Goal: Task Accomplishment & Management: Manage account settings

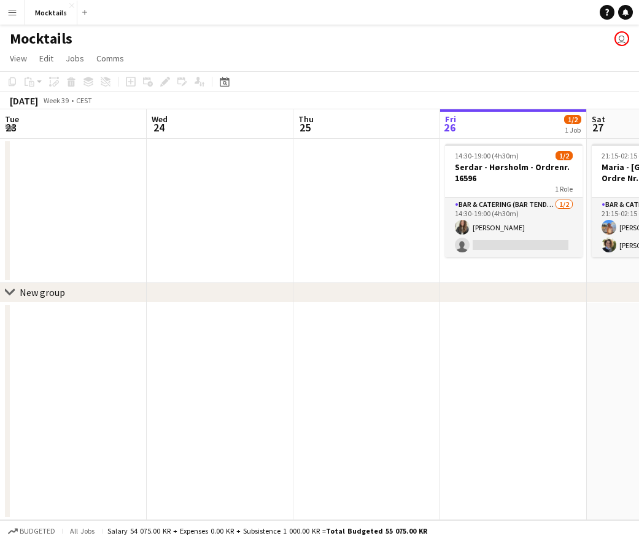
scroll to position [0, 294]
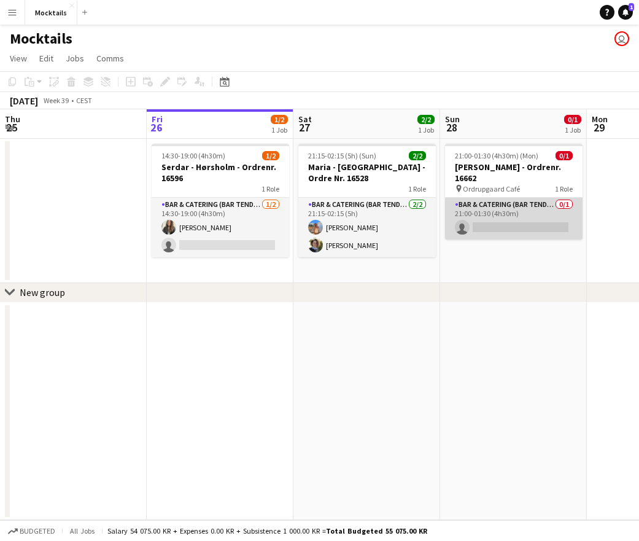
click at [511, 213] on app-card-role "Bar & Catering (Bar Tender) 0/1 21:00-01:30 (4h30m) single-neutral-actions" at bounding box center [514, 219] width 138 height 42
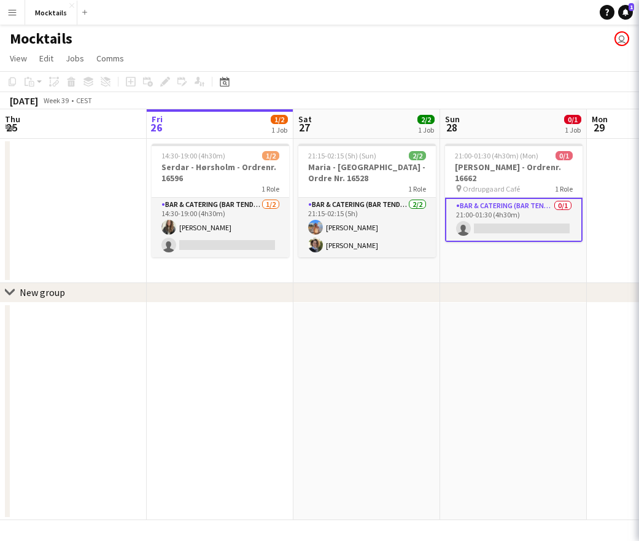
scroll to position [0, 292]
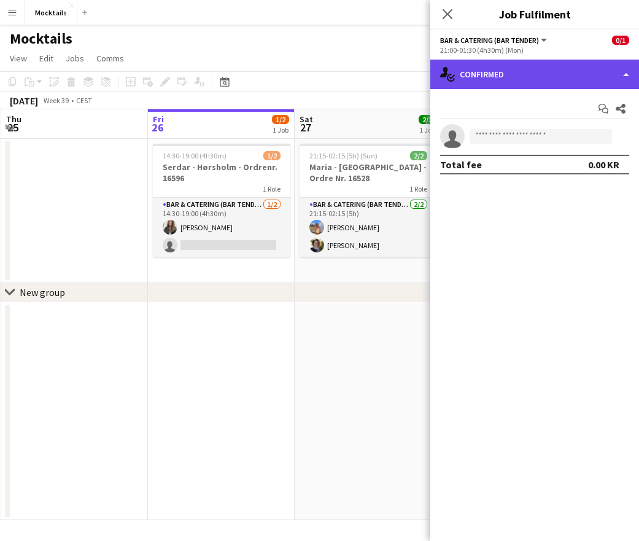
click at [491, 77] on div "single-neutral-actions-check-2 Confirmed" at bounding box center [534, 74] width 209 height 29
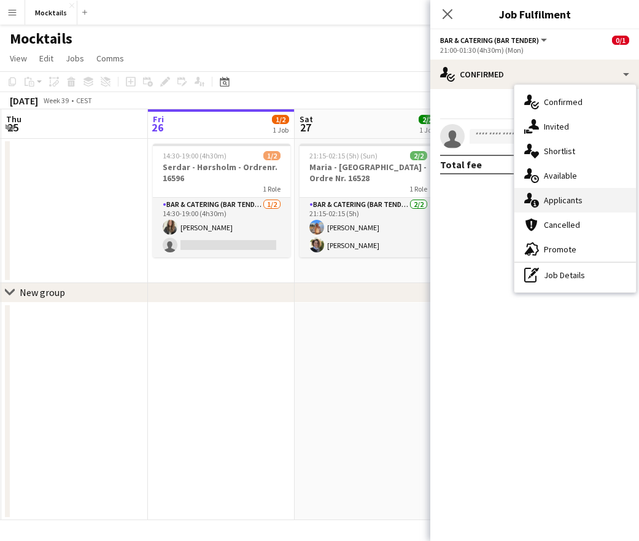
click at [567, 198] on span "Applicants" at bounding box center [563, 200] width 39 height 11
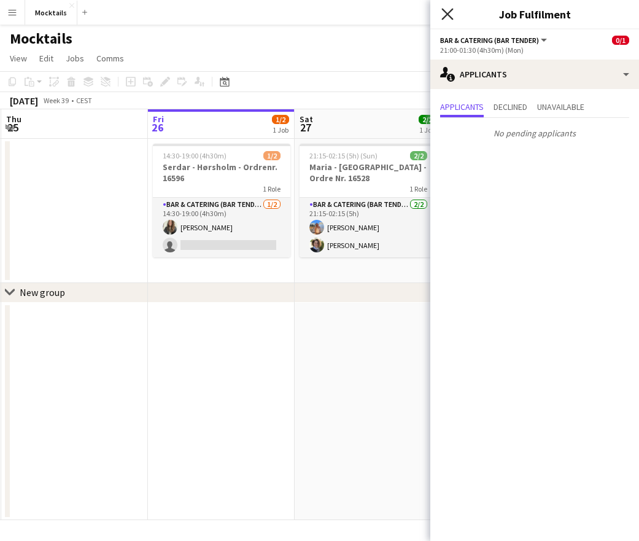
click at [446, 13] on icon at bounding box center [448, 14] width 12 height 12
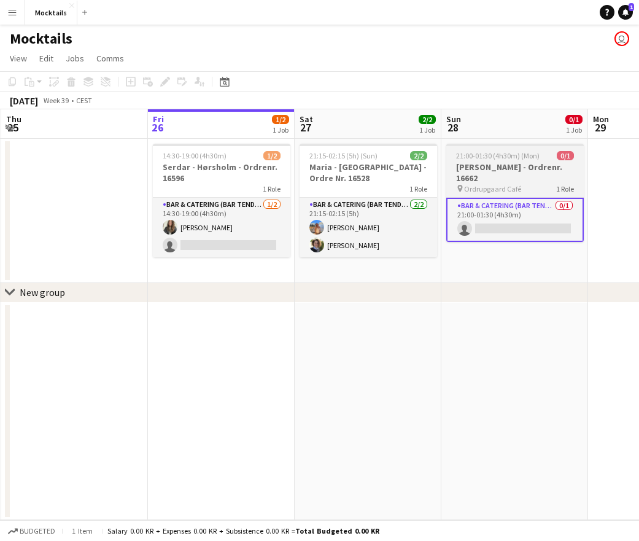
click at [513, 179] on h3 "[PERSON_NAME] - Ordrenr. 16662" at bounding box center [515, 173] width 138 height 22
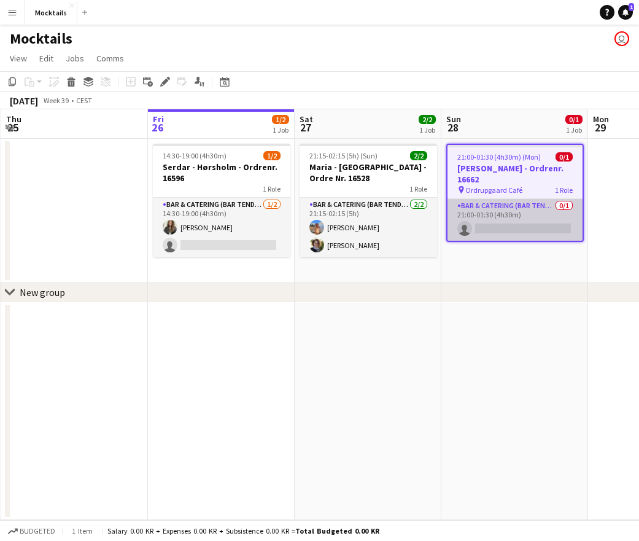
click at [528, 232] on app-card-role "Bar & Catering (Bar Tender) 0/1 21:00-01:30 (4h30m) single-neutral-actions" at bounding box center [515, 220] width 135 height 42
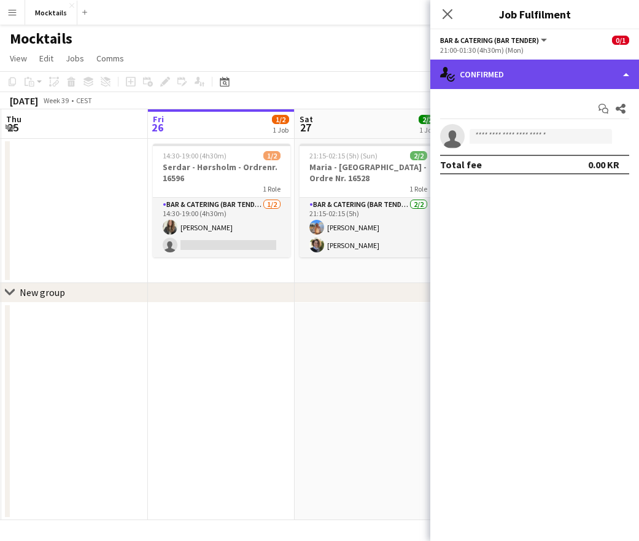
click at [563, 76] on div "single-neutral-actions-check-2 Confirmed" at bounding box center [534, 74] width 209 height 29
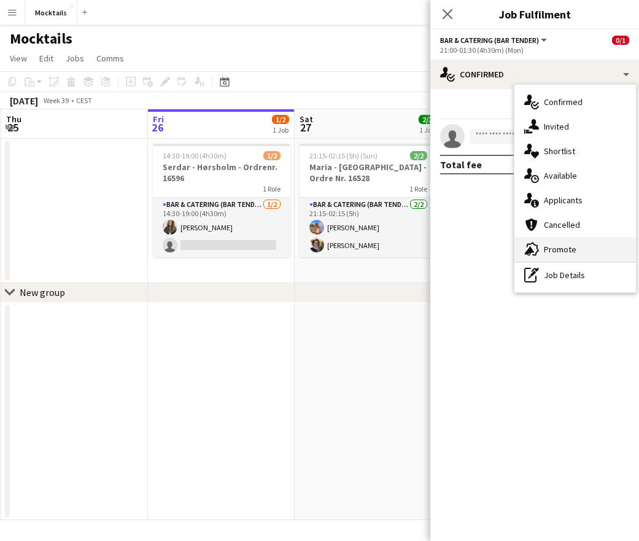
click at [579, 244] on div "advertising-megaphone Promote" at bounding box center [576, 249] width 122 height 25
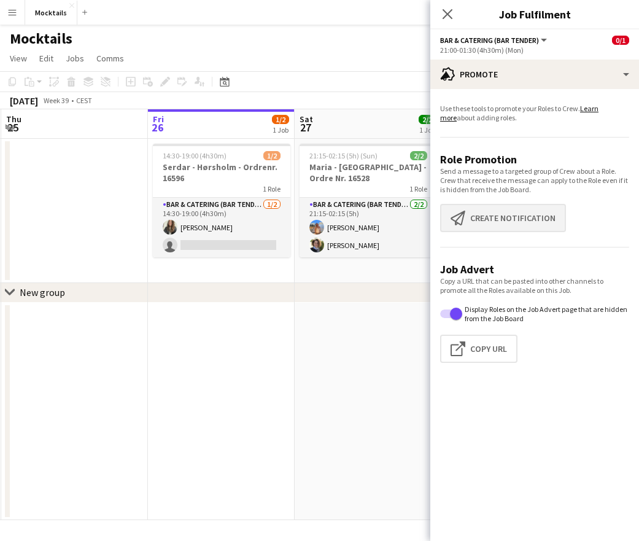
click at [507, 211] on button "Create notification Create notification" at bounding box center [503, 218] width 126 height 28
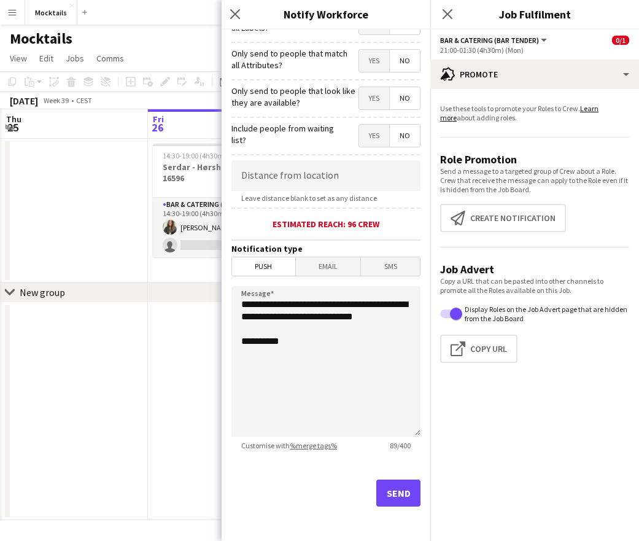
scroll to position [135, 0]
click at [405, 502] on button "Send" at bounding box center [398, 493] width 44 height 27
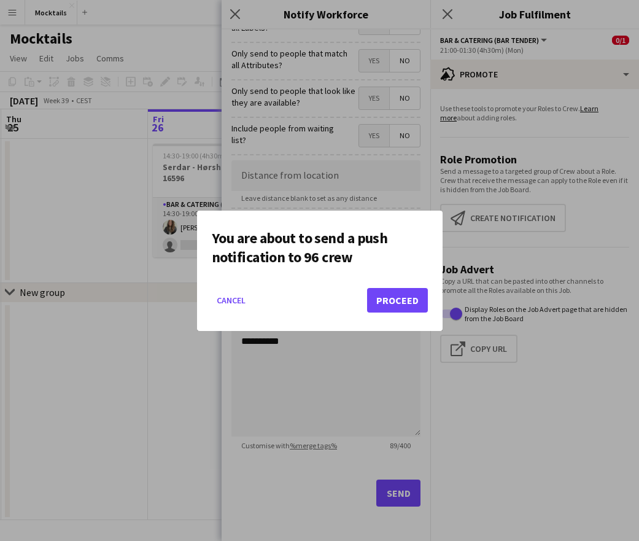
click at [393, 302] on button "Proceed" at bounding box center [397, 300] width 61 height 25
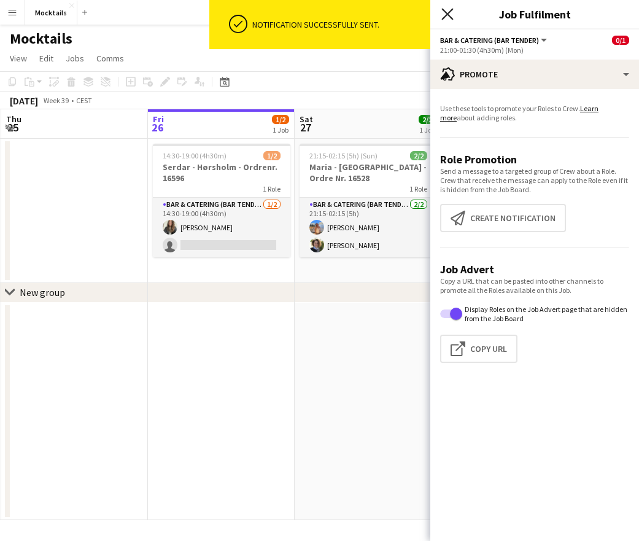
click at [448, 13] on icon at bounding box center [448, 14] width 12 height 12
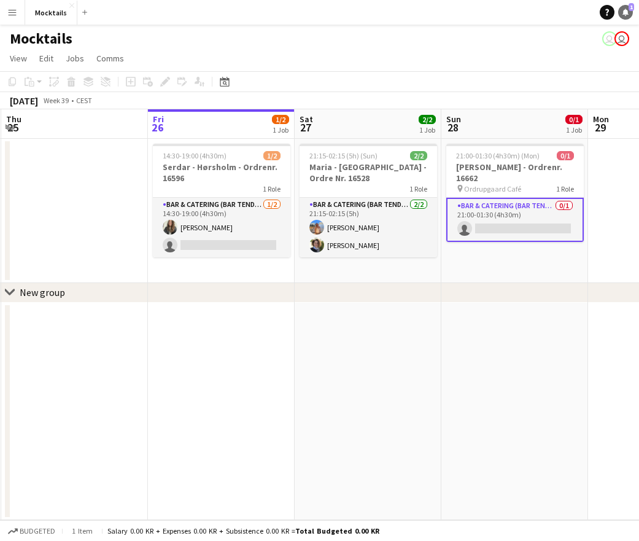
click at [626, 9] on icon "Notifications" at bounding box center [625, 12] width 7 height 7
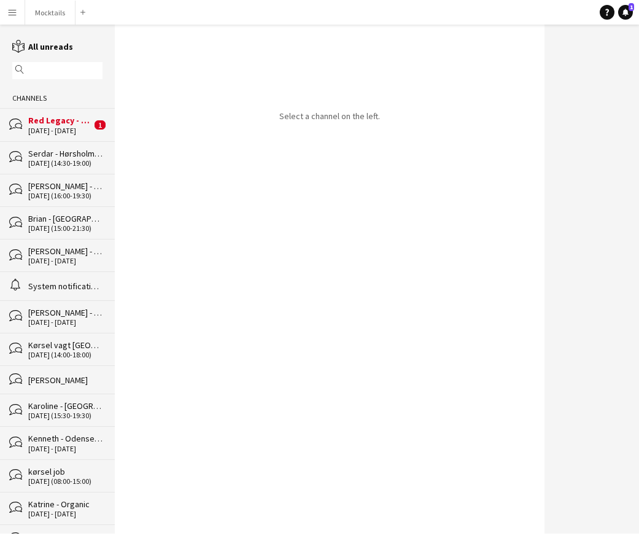
click at [56, 122] on div "Red Legacy - [GEOGRAPHIC_DATA] - Organic" at bounding box center [59, 120] width 63 height 11
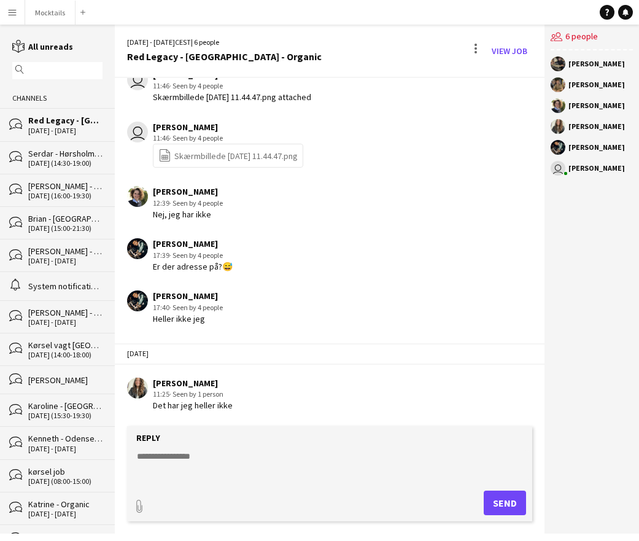
scroll to position [147, 0]
click at [56, 19] on button "Mocktails Close" at bounding box center [50, 13] width 50 height 24
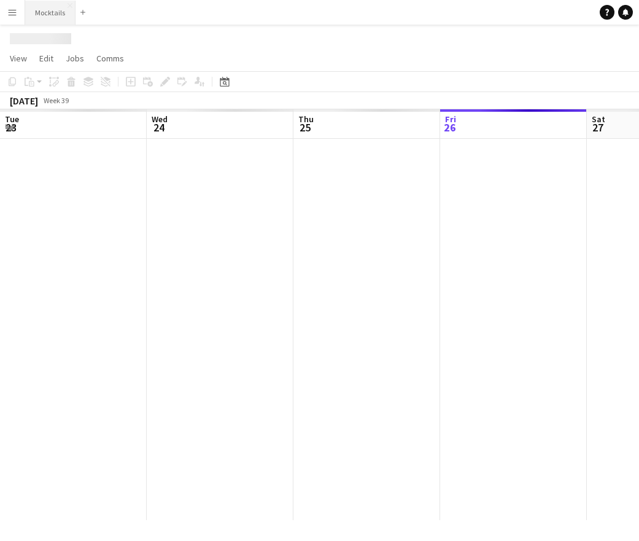
scroll to position [0, 294]
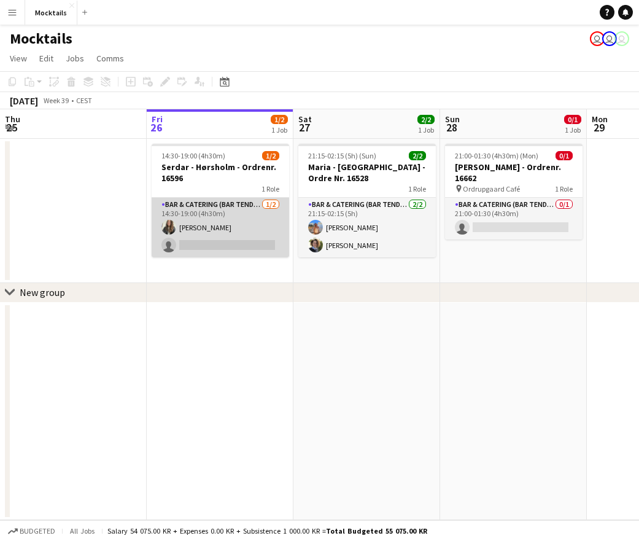
click at [239, 232] on app-card-role "Bar & Catering (Bar Tender) [DATE] 14:30-19:00 (4h30m) [PERSON_NAME] single-neu…" at bounding box center [221, 228] width 138 height 60
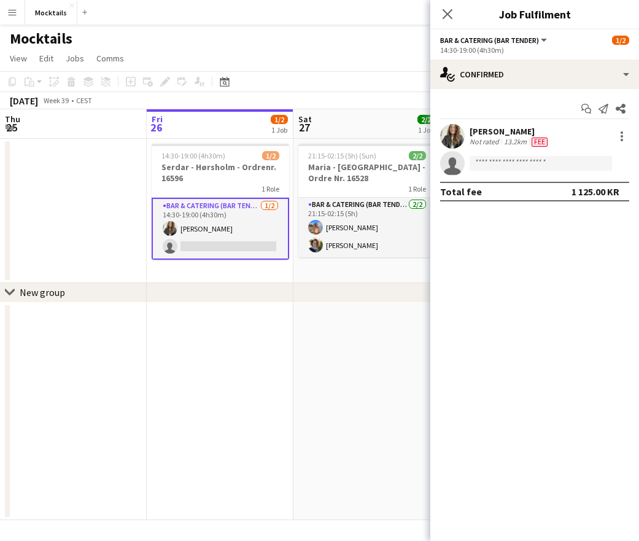
click at [127, 198] on app-date-cell at bounding box center [73, 211] width 147 height 144
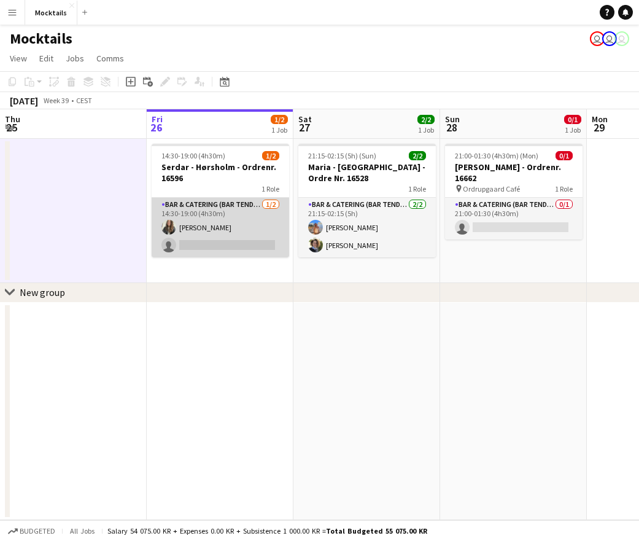
click at [251, 222] on app-card-role "Bar & Catering (Bar Tender) [DATE] 14:30-19:00 (4h30m) [PERSON_NAME] single-neu…" at bounding box center [221, 228] width 138 height 60
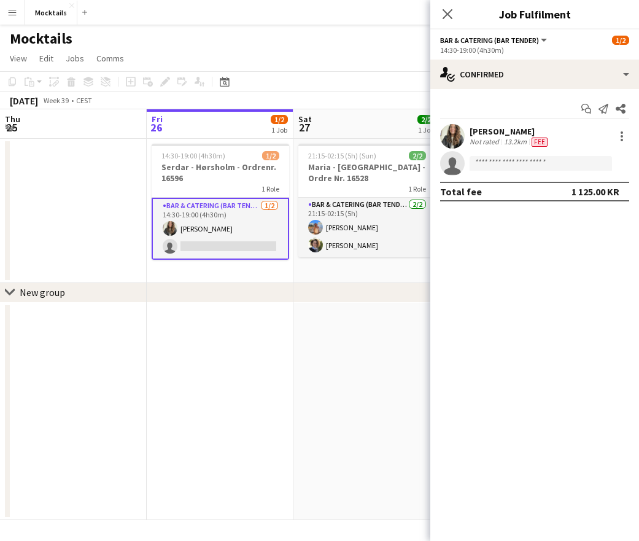
click at [102, 222] on app-date-cell at bounding box center [73, 211] width 147 height 144
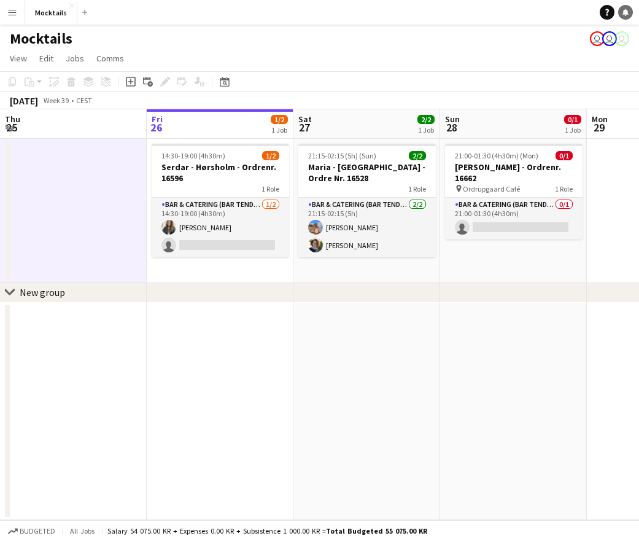
click at [629, 14] on link "Notifications" at bounding box center [625, 12] width 15 height 15
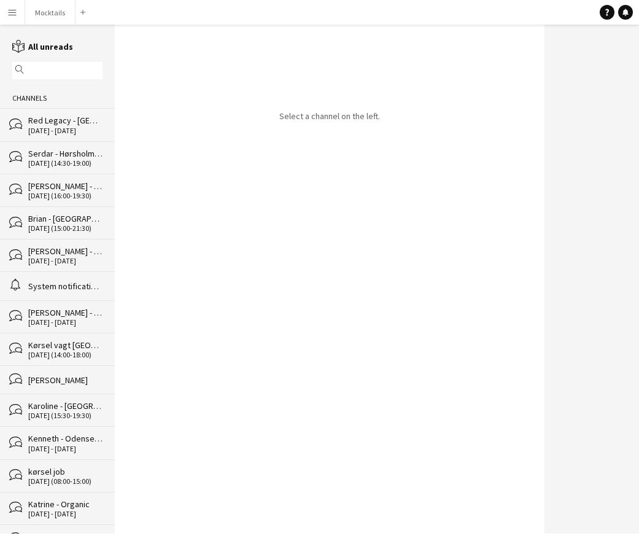
click at [70, 169] on div "bubbles [PERSON_NAME] - Ordrenr. 16596 [DATE] (14:30-19:00)" at bounding box center [57, 157] width 115 height 33
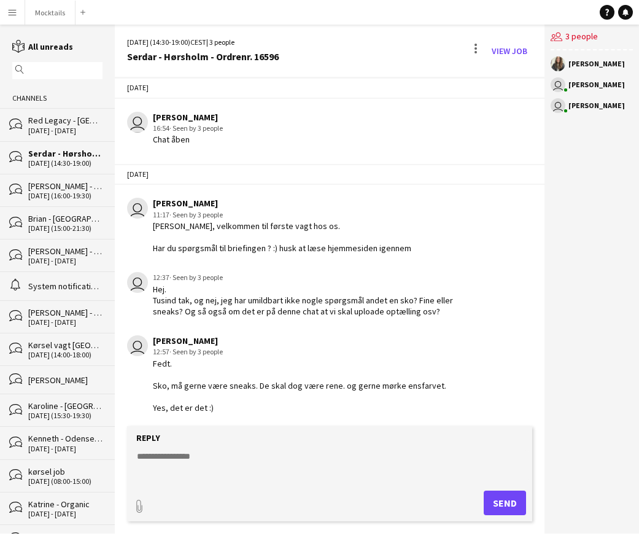
scroll to position [10, 0]
click at [42, 7] on button "Mocktails Close" at bounding box center [50, 13] width 50 height 24
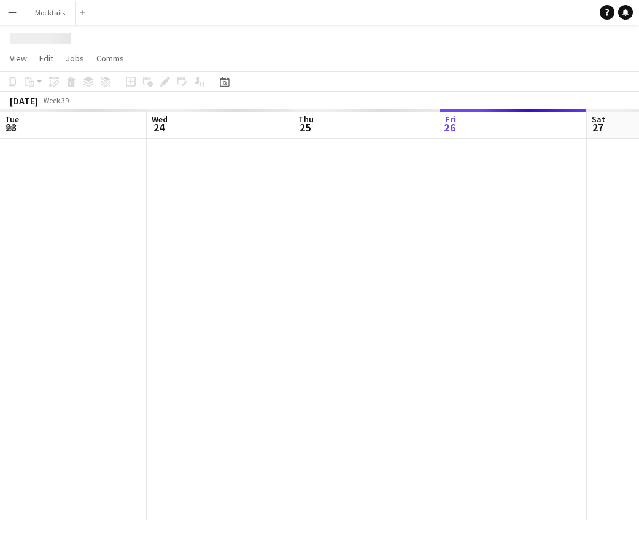
scroll to position [0, 294]
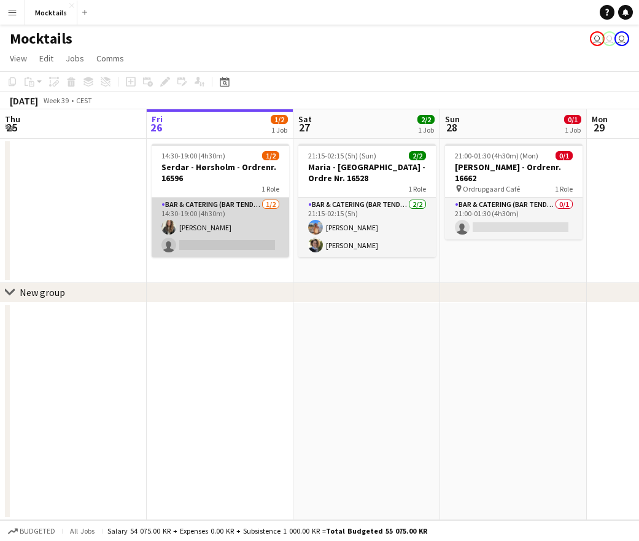
click at [233, 230] on app-card-role "Bar & Catering (Bar Tender) [DATE] 14:30-19:00 (4h30m) [PERSON_NAME] single-neu…" at bounding box center [221, 228] width 138 height 60
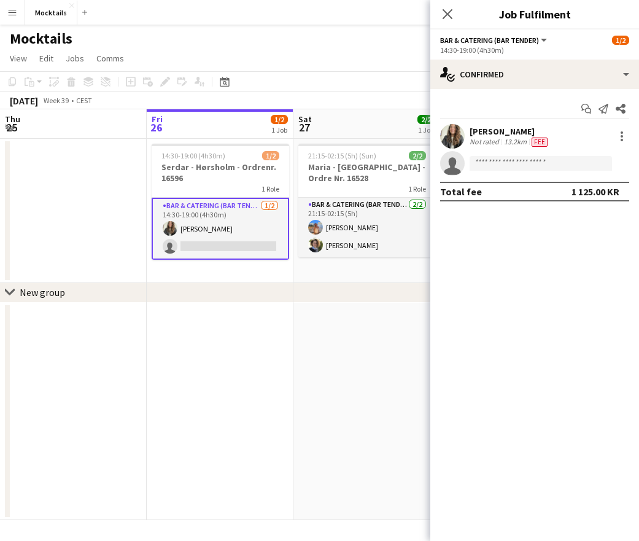
click at [233, 231] on app-card-role "Bar & Catering (Bar Tender) [DATE] 14:30-19:00 (4h30m) [PERSON_NAME] single-neu…" at bounding box center [221, 229] width 138 height 62
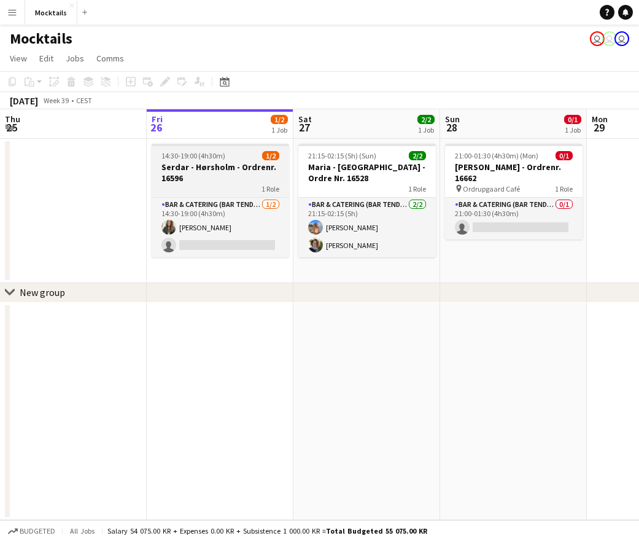
click at [219, 177] on h3 "Serdar - Hørsholm - Ordrenr. 16596" at bounding box center [221, 173] width 138 height 22
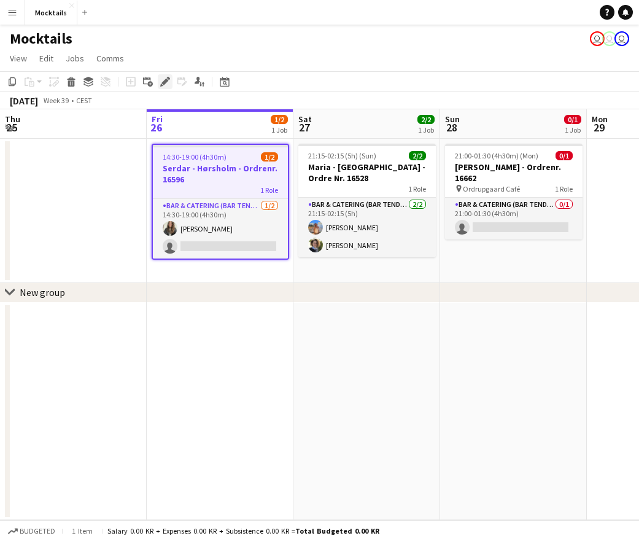
click at [165, 81] on icon at bounding box center [165, 82] width 7 height 7
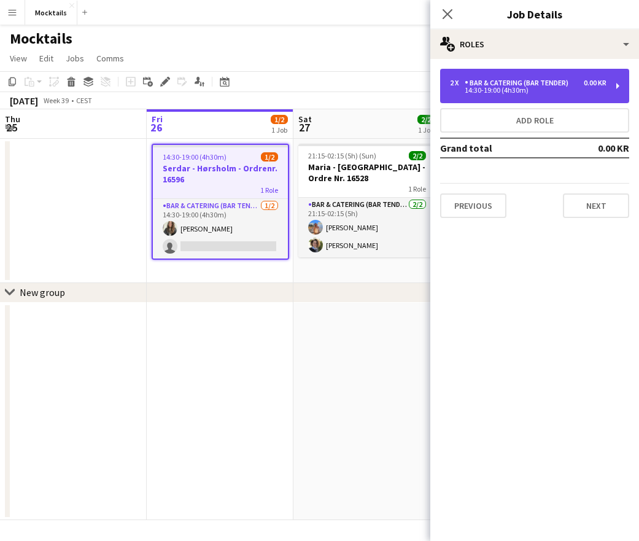
click at [505, 93] on div "14:30-19:00 (4h30m)" at bounding box center [528, 90] width 157 height 6
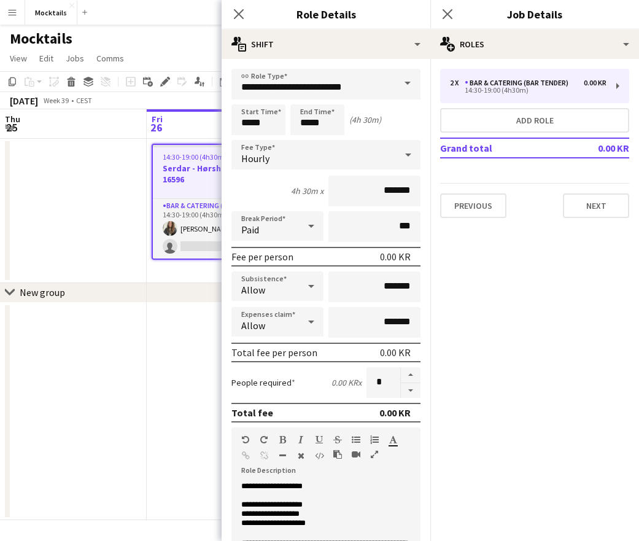
click at [91, 157] on app-date-cell at bounding box center [73, 211] width 147 height 144
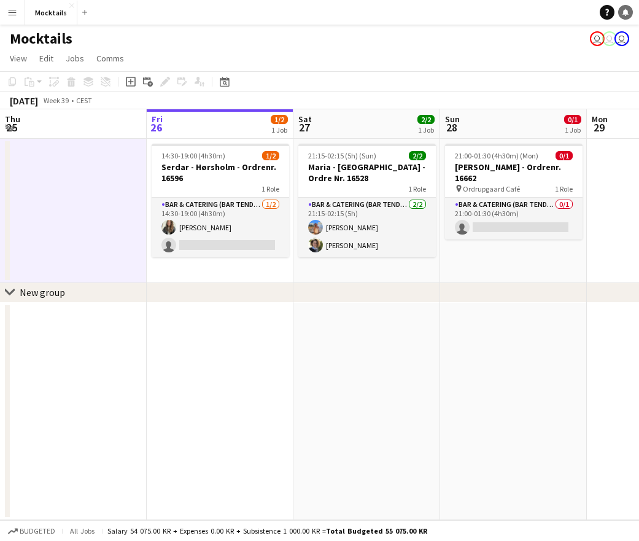
click at [628, 12] on icon "Notifications" at bounding box center [625, 12] width 7 height 7
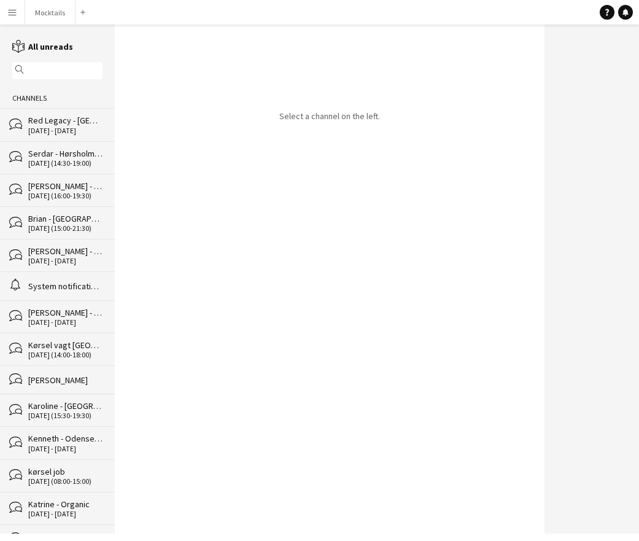
click at [63, 285] on div "System notifications" at bounding box center [65, 286] width 74 height 11
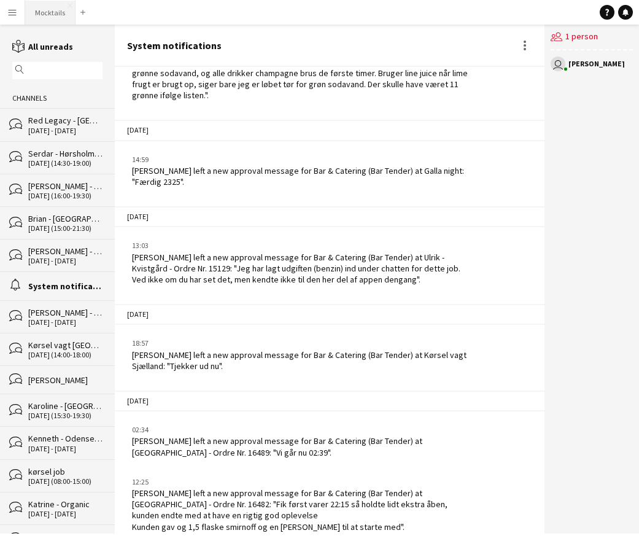
click at [56, 15] on button "Mocktails Close" at bounding box center [50, 13] width 50 height 24
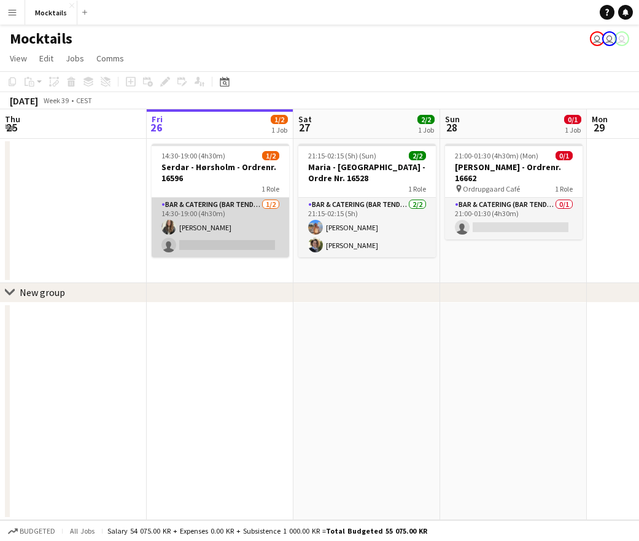
scroll to position [0, 293]
click at [216, 232] on app-card-role "Bar & Catering (Bar Tender) [DATE] 14:30-19:00 (4h30m) [PERSON_NAME] single-neu…" at bounding box center [221, 228] width 138 height 60
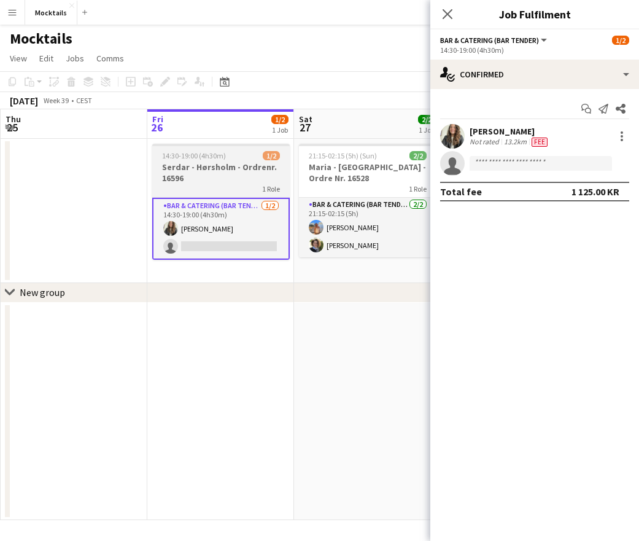
click at [216, 174] on h3 "Serdar - Hørsholm - Ordrenr. 16596" at bounding box center [221, 173] width 138 height 22
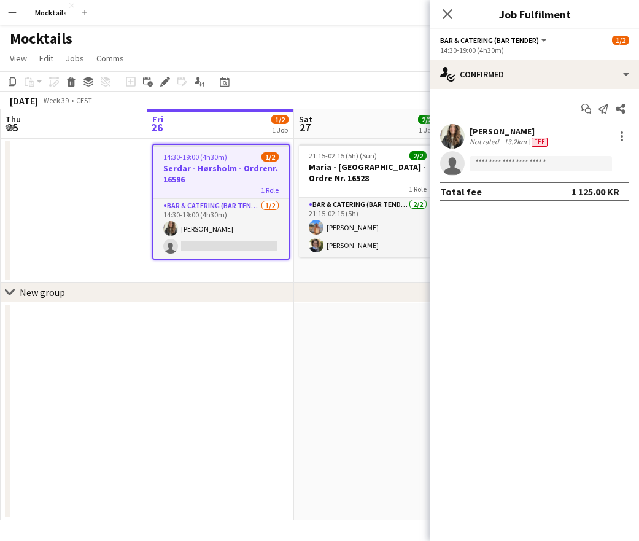
scroll to position [0, 292]
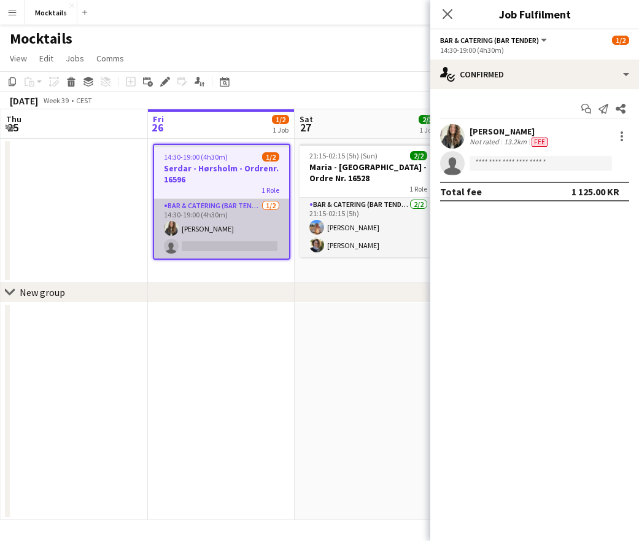
click at [211, 228] on app-card-role "Bar & Catering (Bar Tender) [DATE] 14:30-19:00 (4h30m) [PERSON_NAME] single-neu…" at bounding box center [221, 229] width 135 height 60
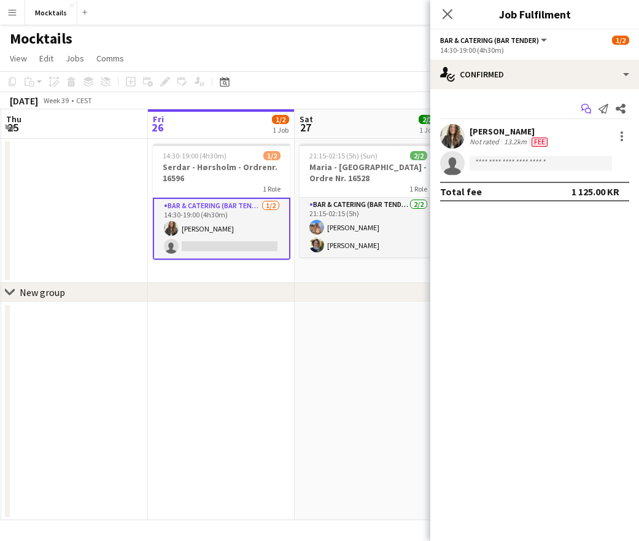
click at [588, 107] on icon at bounding box center [585, 107] width 7 height 7
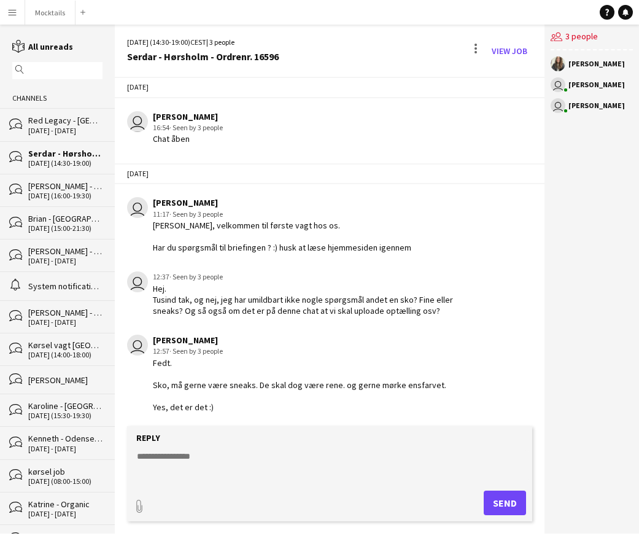
scroll to position [10, 0]
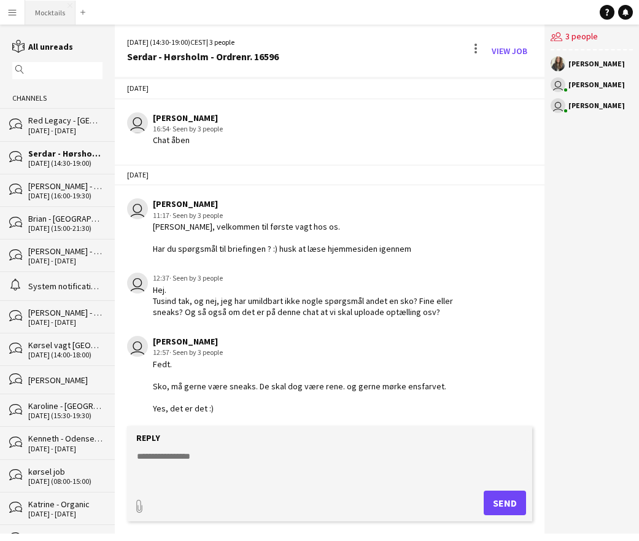
click at [47, 11] on button "Mocktails Close" at bounding box center [50, 13] width 50 height 24
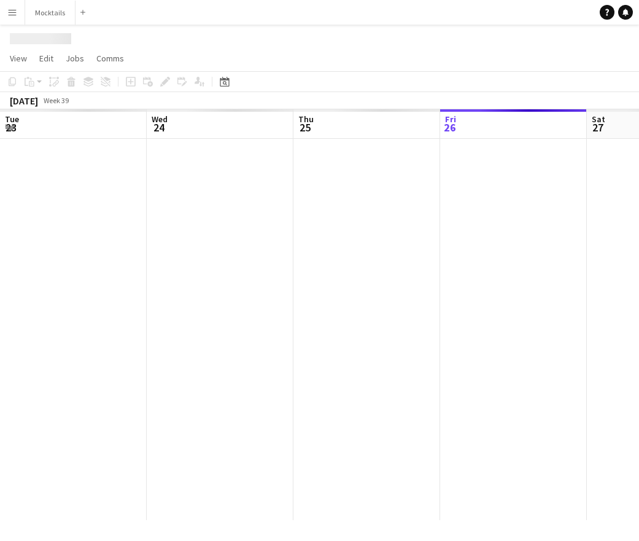
scroll to position [0, 294]
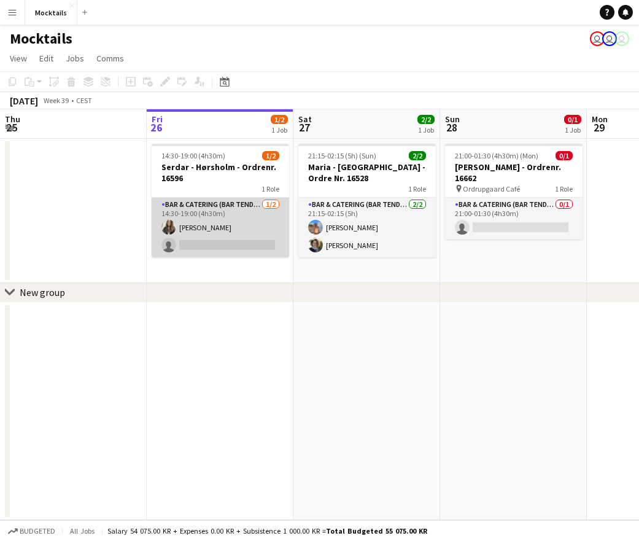
click at [223, 233] on app-card-role "Bar & Catering (Bar Tender) [DATE] 14:30-19:00 (4h30m) [PERSON_NAME] single-neu…" at bounding box center [221, 228] width 138 height 60
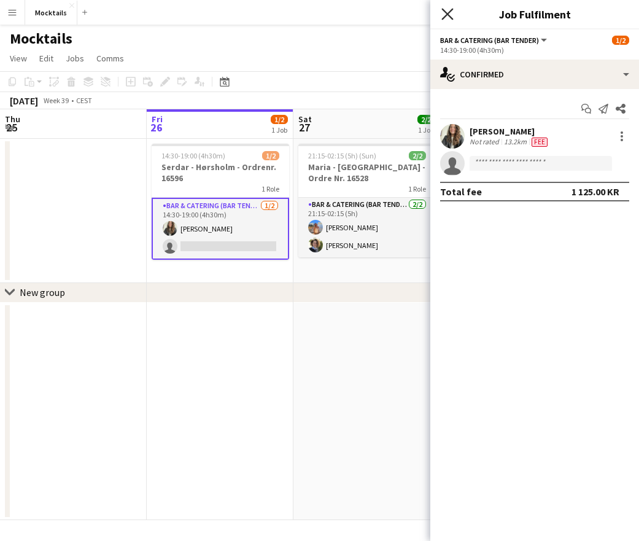
click at [446, 12] on icon "Close pop-in" at bounding box center [448, 14] width 12 height 12
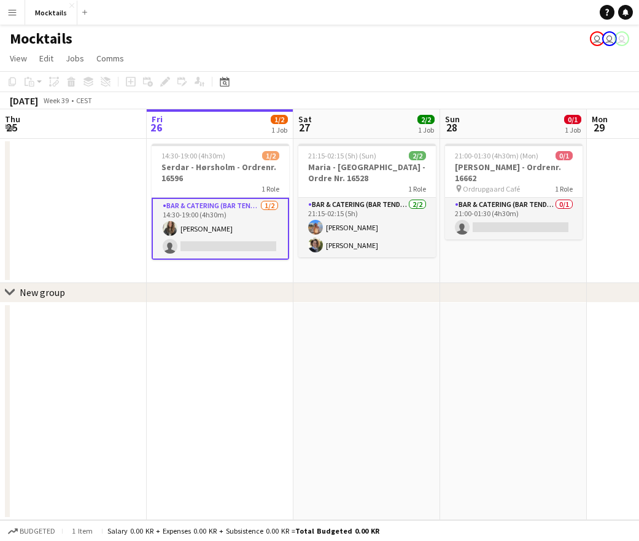
click at [111, 243] on app-date-cell at bounding box center [73, 211] width 147 height 144
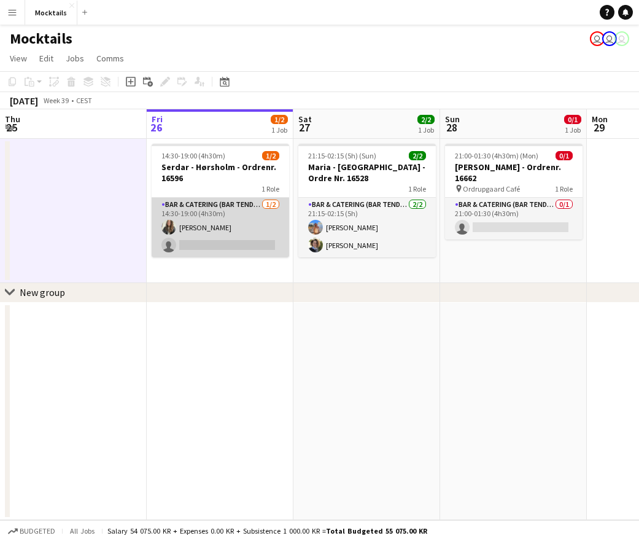
click at [220, 238] on app-card-role "Bar & Catering (Bar Tender) [DATE] 14:30-19:00 (4h30m) [PERSON_NAME] single-neu…" at bounding box center [221, 228] width 138 height 60
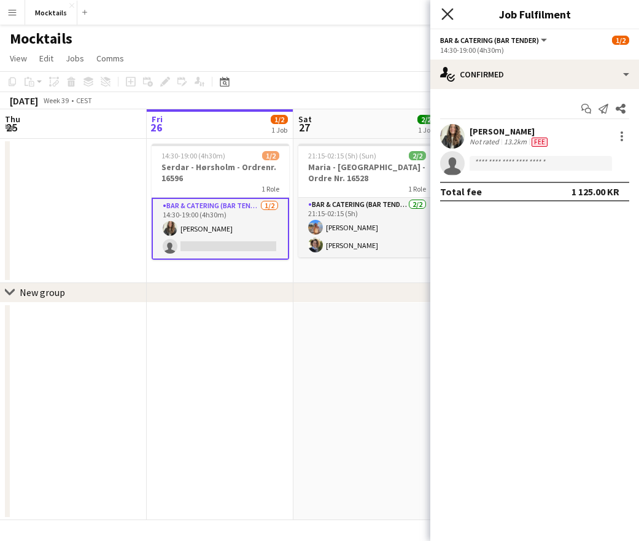
click at [445, 16] on icon "Close pop-in" at bounding box center [448, 14] width 12 height 12
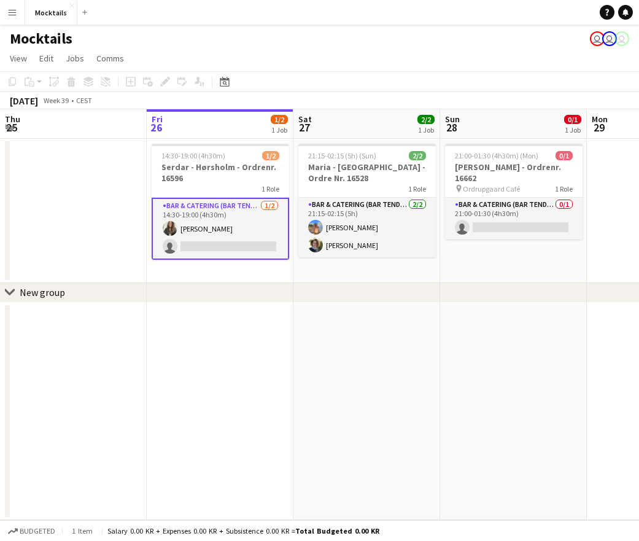
click at [141, 235] on app-date-cell at bounding box center [73, 211] width 147 height 144
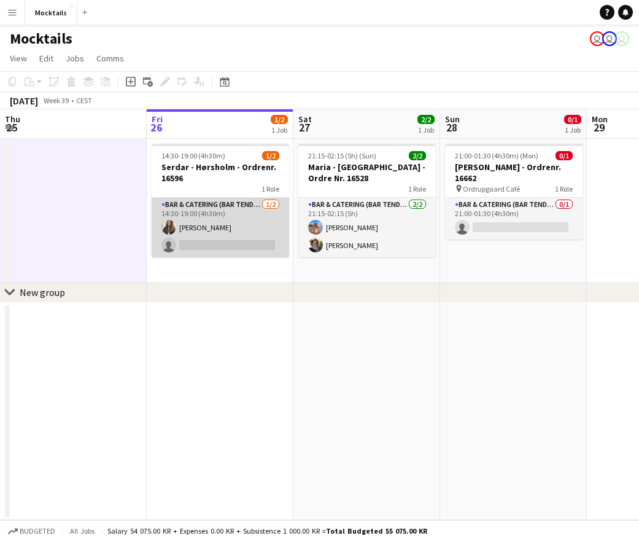
click at [210, 230] on app-card-role "Bar & Catering (Bar Tender) [DATE] 14:30-19:00 (4h30m) [PERSON_NAME] single-neu…" at bounding box center [221, 228] width 138 height 60
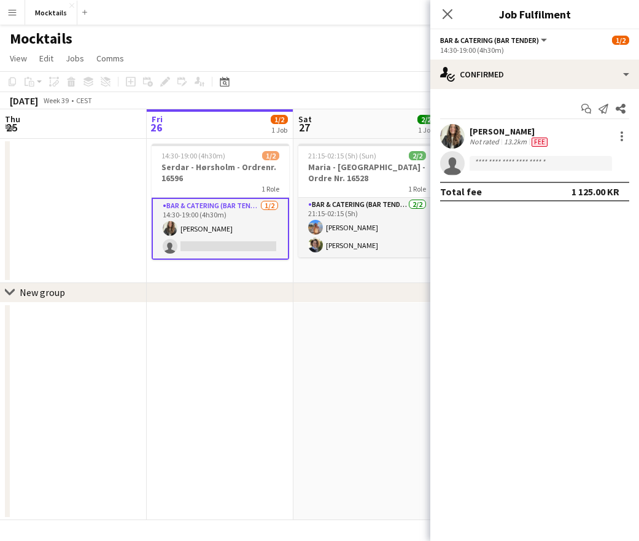
click at [103, 243] on app-date-cell at bounding box center [73, 211] width 147 height 144
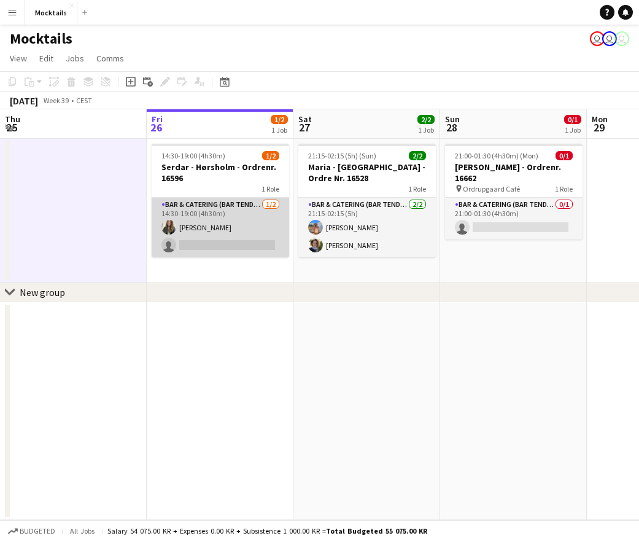
click at [219, 231] on app-card-role "Bar & Catering (Bar Tender) [DATE] 14:30-19:00 (4h30m) [PERSON_NAME] single-neu…" at bounding box center [221, 228] width 138 height 60
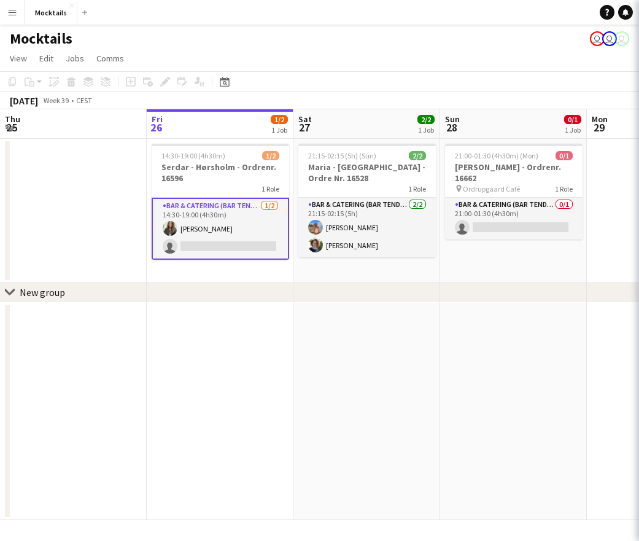
click at [127, 238] on app-date-cell at bounding box center [73, 211] width 147 height 144
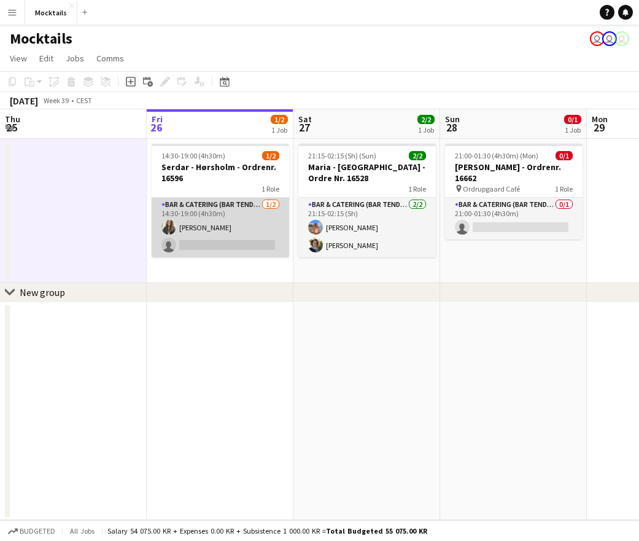
click at [243, 235] on app-card-role "Bar & Catering (Bar Tender) [DATE] 14:30-19:00 (4h30m) [PERSON_NAME] single-neu…" at bounding box center [221, 228] width 138 height 60
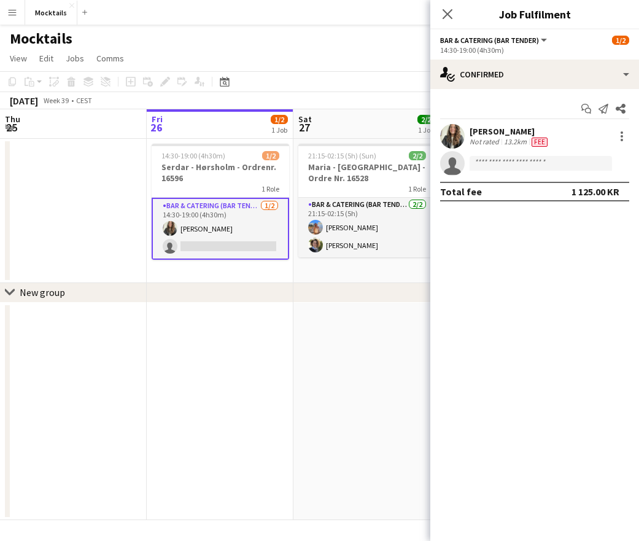
click at [107, 238] on app-date-cell at bounding box center [73, 211] width 147 height 144
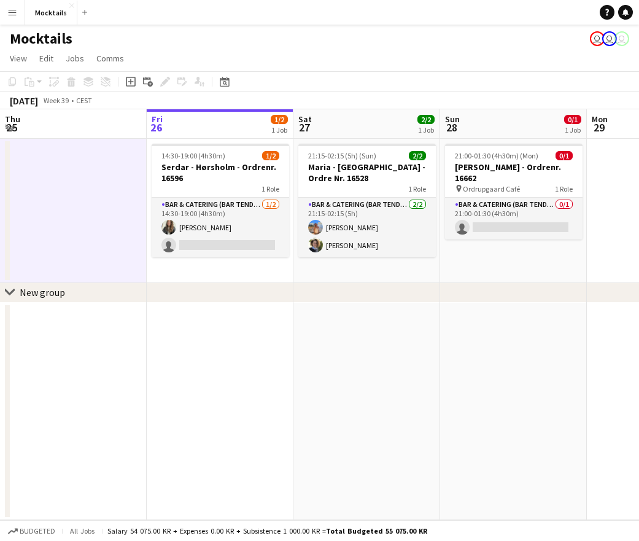
click at [113, 238] on app-date-cell at bounding box center [73, 211] width 147 height 144
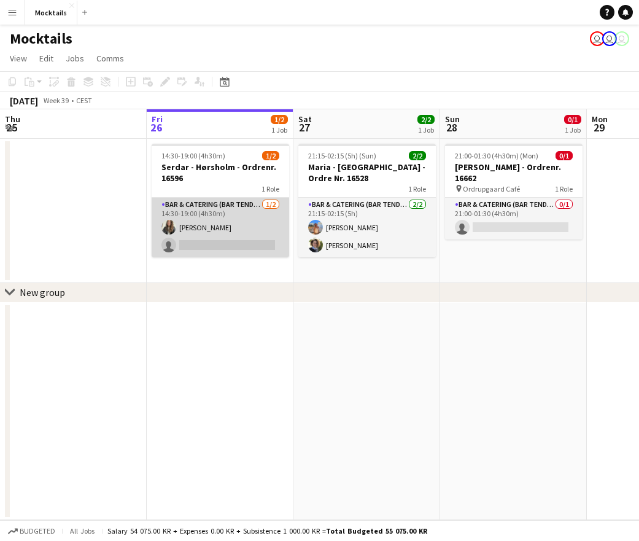
click at [215, 238] on app-card-role "Bar & Catering (Bar Tender) [DATE] 14:30-19:00 (4h30m) [PERSON_NAME] single-neu…" at bounding box center [221, 228] width 138 height 60
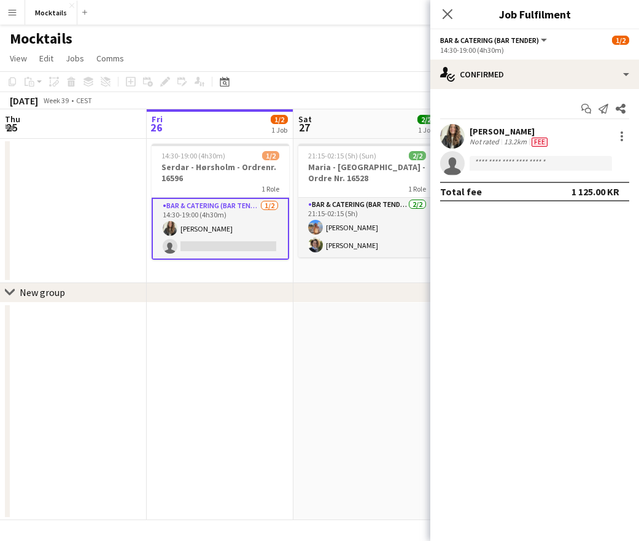
click at [110, 242] on app-date-cell at bounding box center [73, 211] width 147 height 144
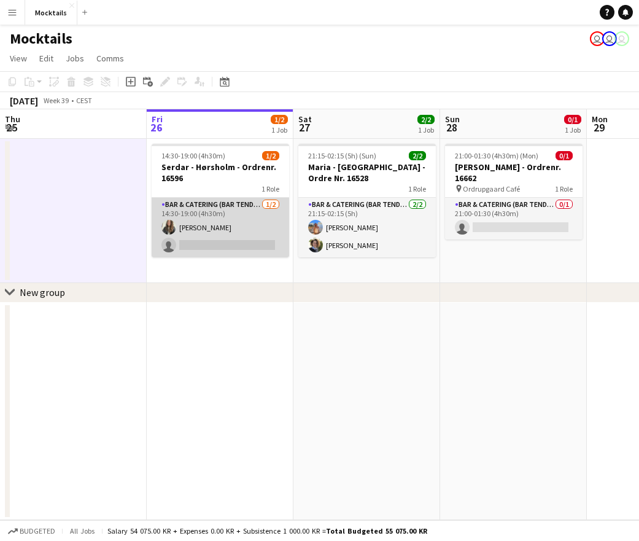
click at [199, 237] on app-card-role "Bar & Catering (Bar Tender) [DATE] 14:30-19:00 (4h30m) [PERSON_NAME] single-neu…" at bounding box center [221, 228] width 138 height 60
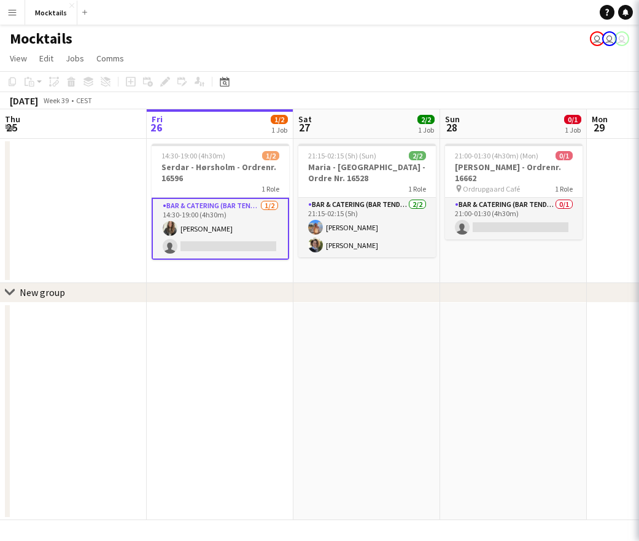
click at [105, 234] on app-date-cell at bounding box center [73, 211] width 147 height 144
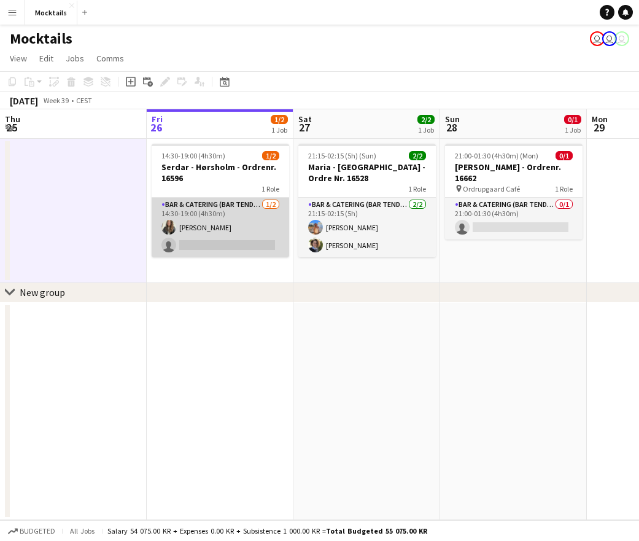
click at [199, 235] on app-card-role "Bar & Catering (Bar Tender) [DATE] 14:30-19:00 (4h30m) [PERSON_NAME] single-neu…" at bounding box center [221, 228] width 138 height 60
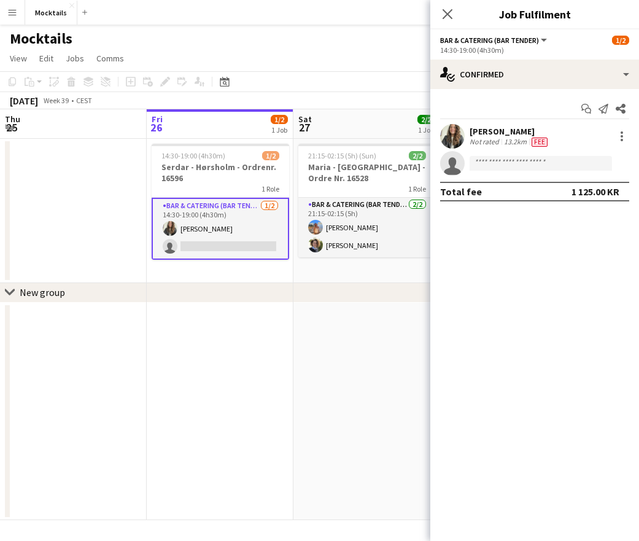
click at [83, 229] on app-date-cell at bounding box center [73, 211] width 147 height 144
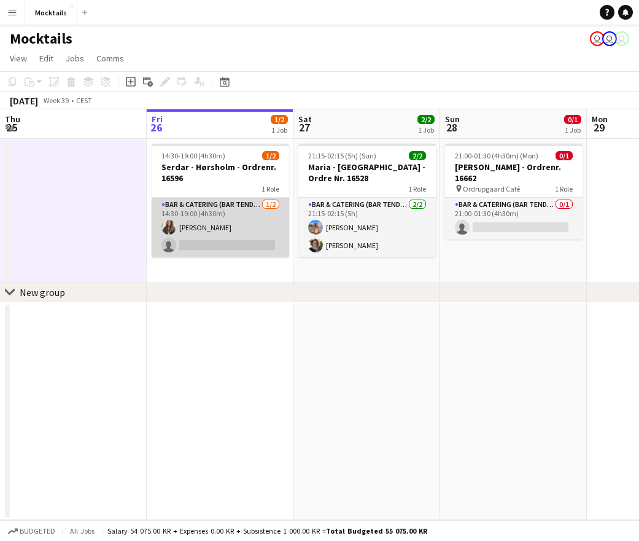
click at [263, 220] on app-card-role "Bar & Catering (Bar Tender) [DATE] 14:30-19:00 (4h30m) [PERSON_NAME] single-neu…" at bounding box center [221, 228] width 138 height 60
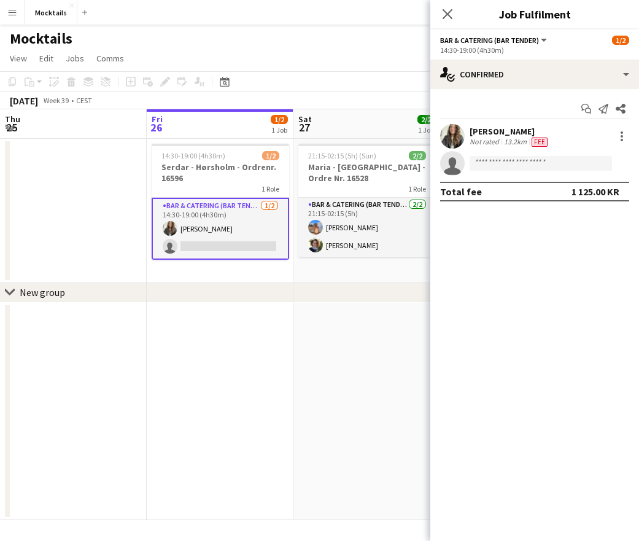
click at [90, 220] on app-date-cell at bounding box center [73, 211] width 147 height 144
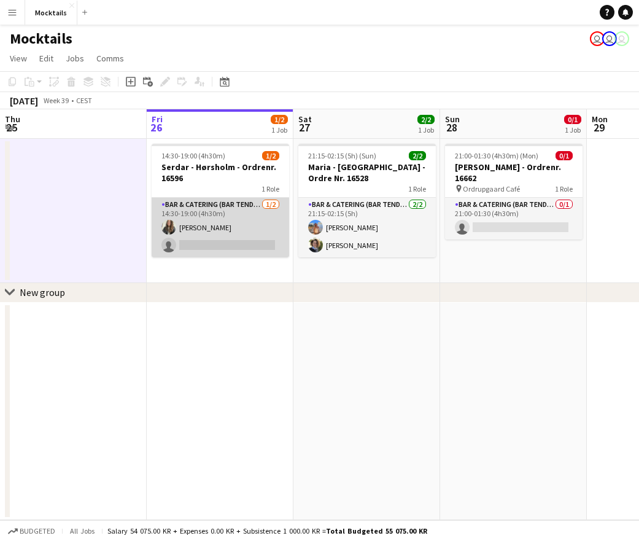
click at [222, 235] on app-card-role "Bar & Catering (Bar Tender) [DATE] 14:30-19:00 (4h30m) [PERSON_NAME] single-neu…" at bounding box center [221, 228] width 138 height 60
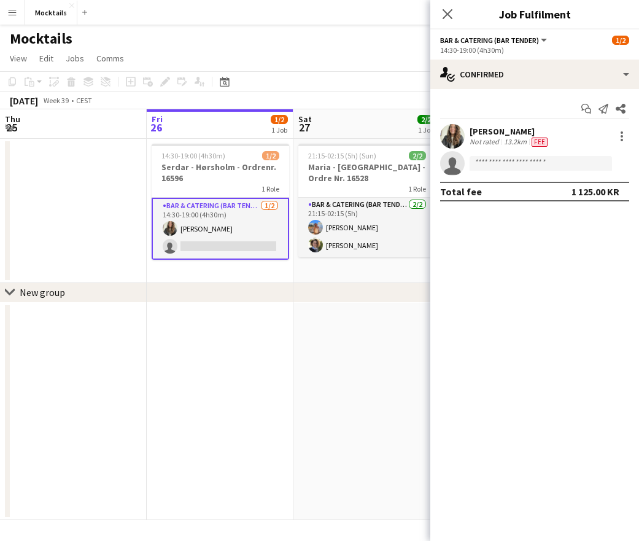
click at [104, 229] on app-date-cell at bounding box center [73, 211] width 147 height 144
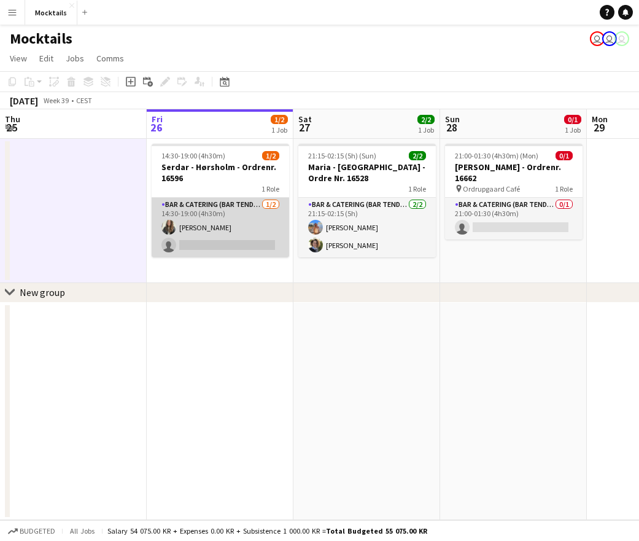
click at [257, 226] on app-card-role "Bar & Catering (Bar Tender) [DATE] 14:30-19:00 (4h30m) [PERSON_NAME] single-neu…" at bounding box center [221, 228] width 138 height 60
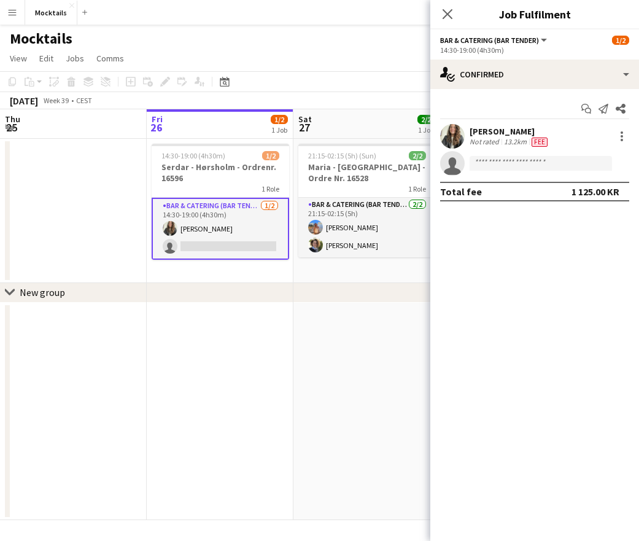
click at [106, 244] on app-date-cell at bounding box center [73, 211] width 147 height 144
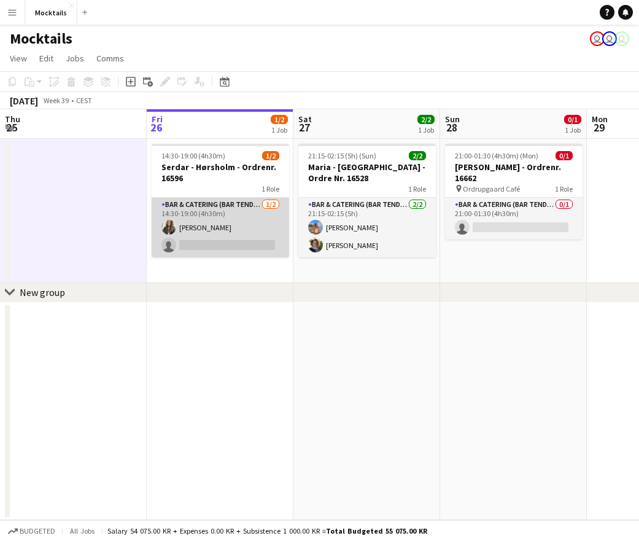
click at [231, 232] on app-card-role "Bar & Catering (Bar Tender) [DATE] 14:30-19:00 (4h30m) [PERSON_NAME] single-neu…" at bounding box center [221, 228] width 138 height 60
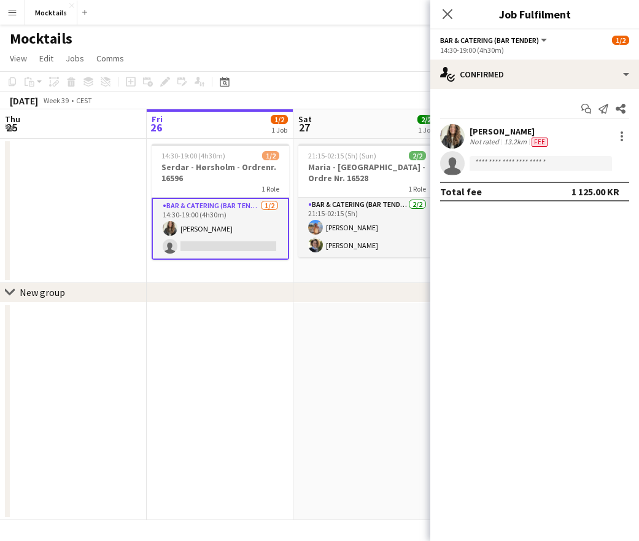
click at [110, 244] on app-date-cell at bounding box center [73, 211] width 147 height 144
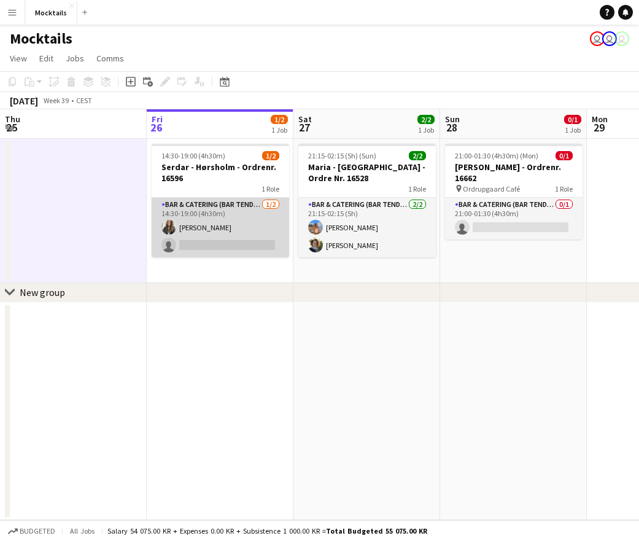
click at [200, 243] on app-card-role "Bar & Catering (Bar Tender) [DATE] 14:30-19:00 (4h30m) [PERSON_NAME] single-neu…" at bounding box center [221, 228] width 138 height 60
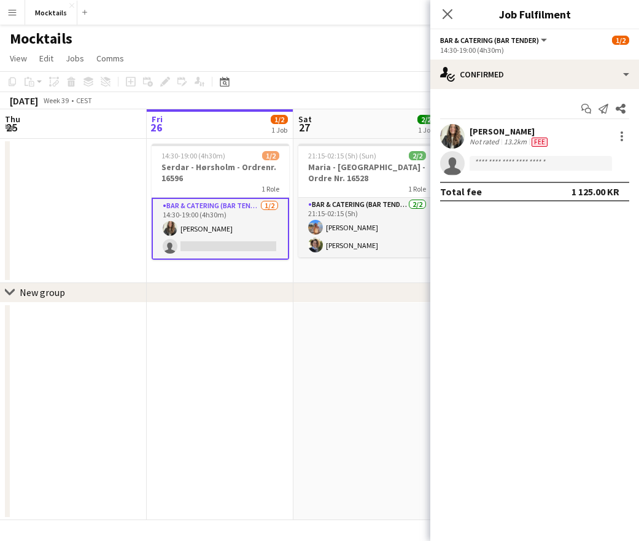
click at [119, 229] on app-date-cell at bounding box center [73, 211] width 147 height 144
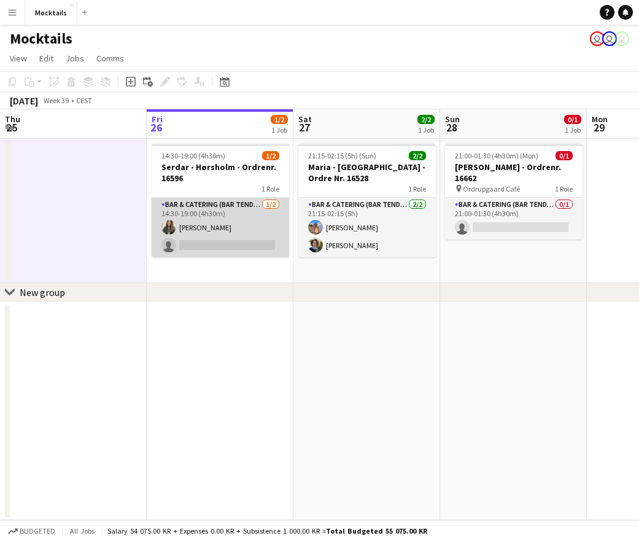
click at [236, 234] on app-card-role "Bar & Catering (Bar Tender) [DATE] 14:30-19:00 (4h30m) [PERSON_NAME] single-neu…" at bounding box center [221, 228] width 138 height 60
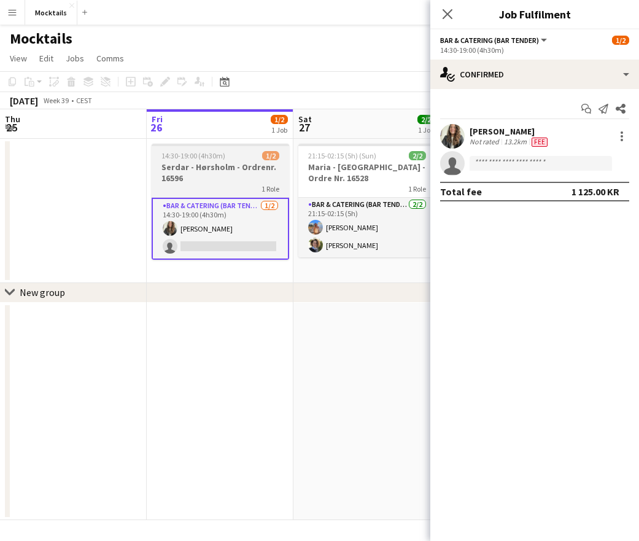
click at [232, 184] on div "1 Role" at bounding box center [221, 189] width 138 height 10
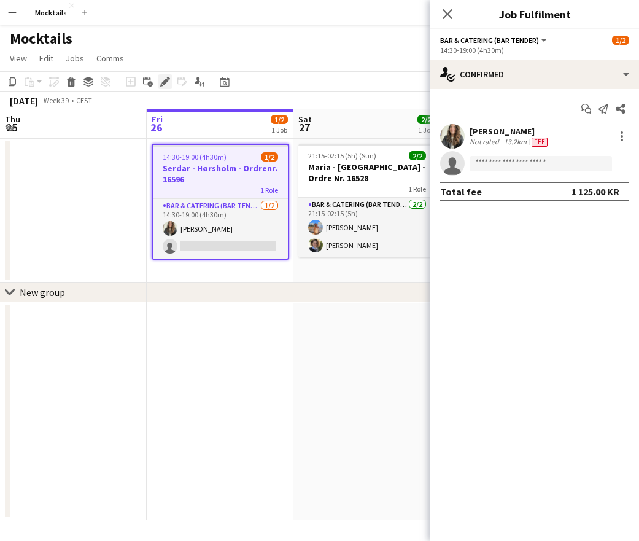
click at [164, 79] on icon "Edit" at bounding box center [165, 82] width 10 height 10
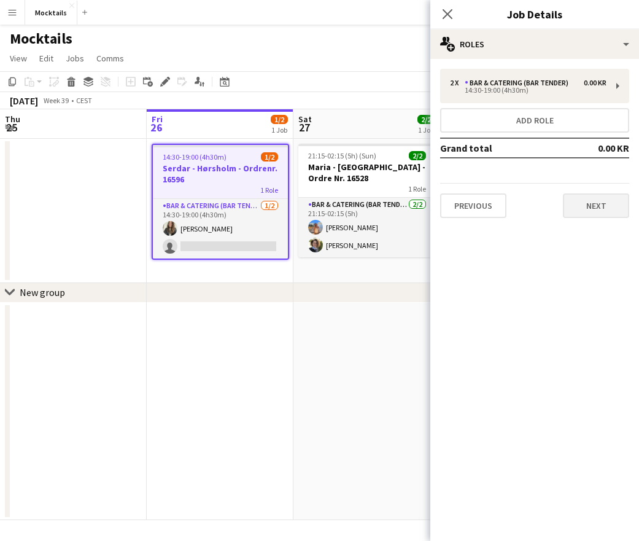
click at [615, 209] on button "Next" at bounding box center [596, 205] width 66 height 25
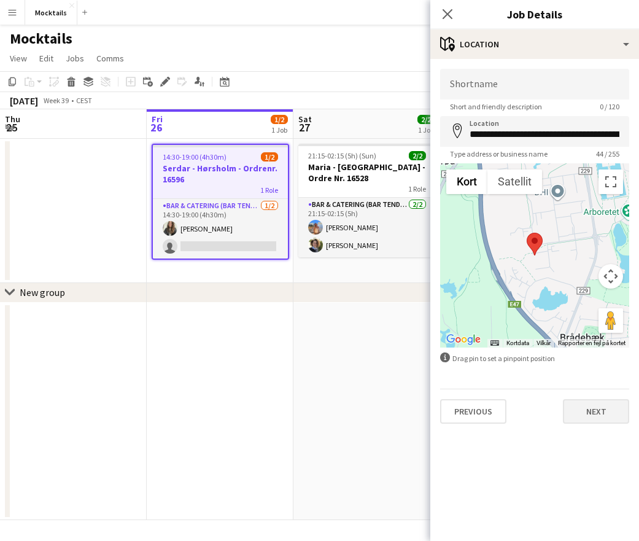
click at [609, 408] on button "Next" at bounding box center [596, 411] width 66 height 25
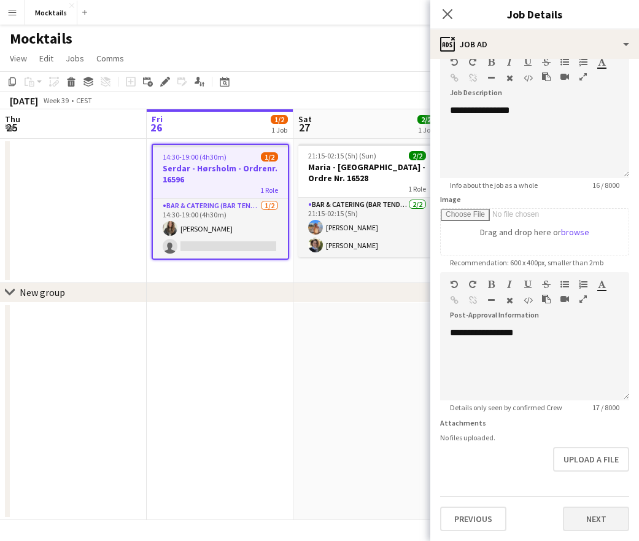
scroll to position [66, 0]
click at [604, 516] on button "Next" at bounding box center [596, 519] width 66 height 25
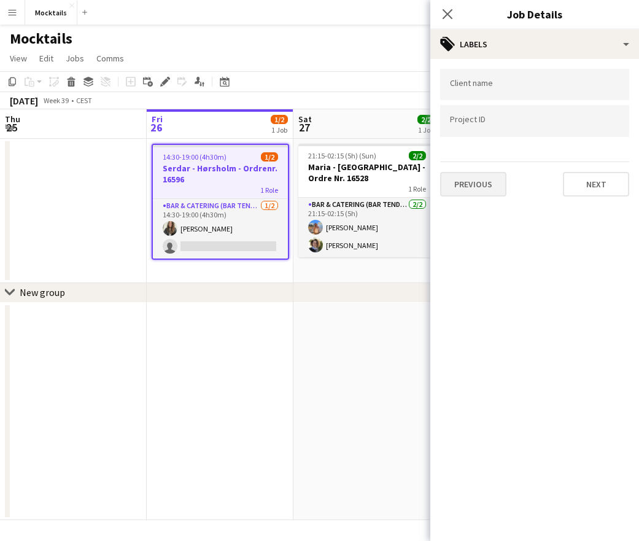
click at [480, 187] on button "Previous" at bounding box center [473, 184] width 66 height 25
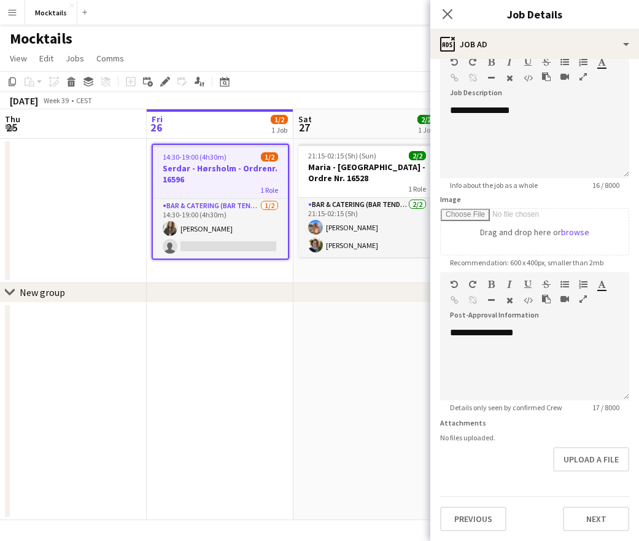
scroll to position [66, 0]
click at [479, 521] on button "Previous" at bounding box center [473, 519] width 66 height 25
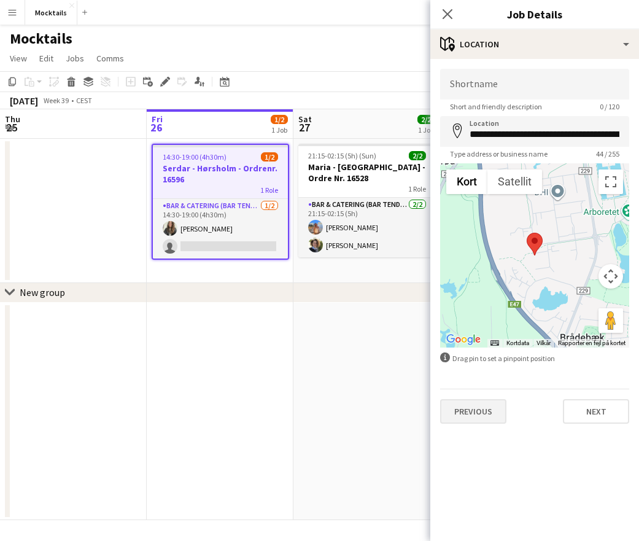
click at [473, 416] on button "Previous" at bounding box center [473, 411] width 66 height 25
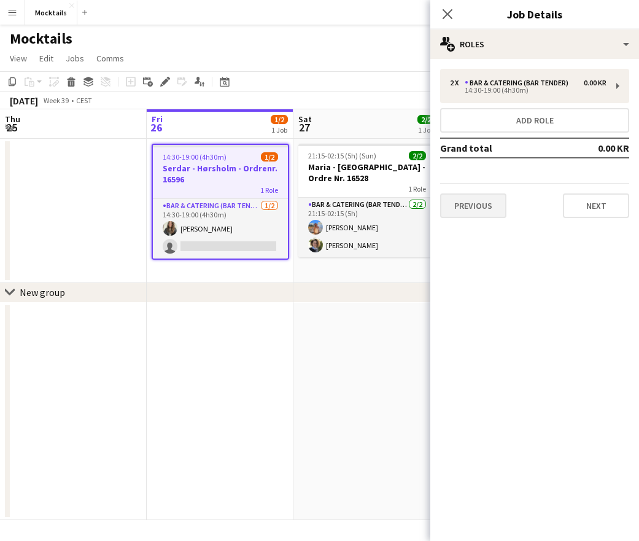
click at [478, 216] on button "Previous" at bounding box center [473, 205] width 66 height 25
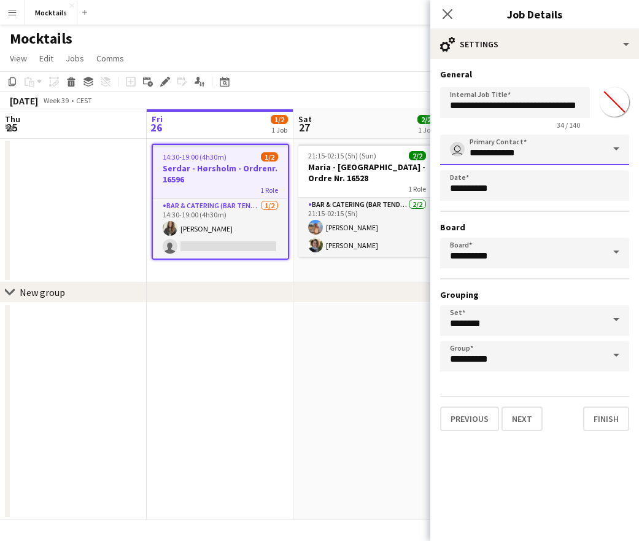
click at [543, 146] on input "**********" at bounding box center [534, 149] width 189 height 31
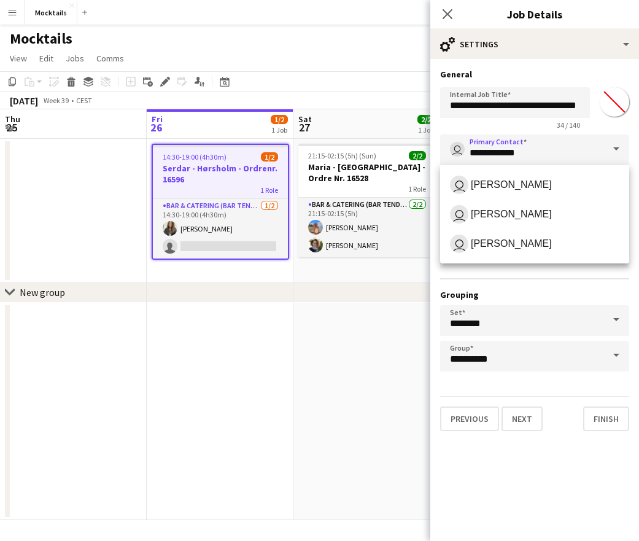
click at [617, 150] on span at bounding box center [617, 148] width 26 height 29
click at [617, 146] on span at bounding box center [617, 148] width 26 height 29
click at [449, 14] on icon at bounding box center [448, 14] width 12 height 12
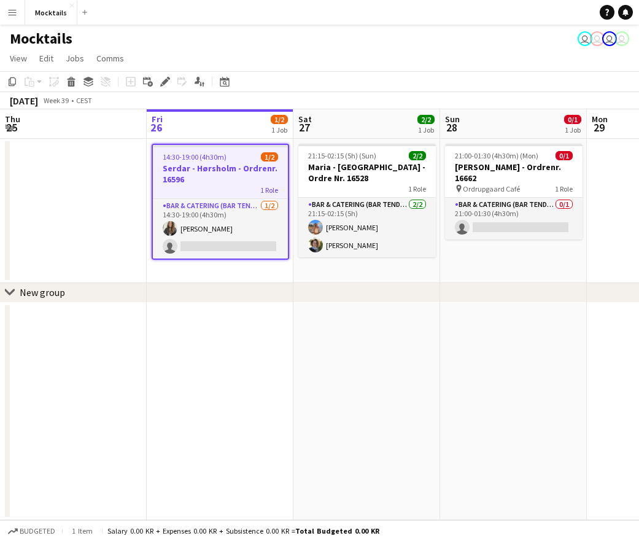
click at [141, 185] on app-date-cell at bounding box center [73, 211] width 147 height 144
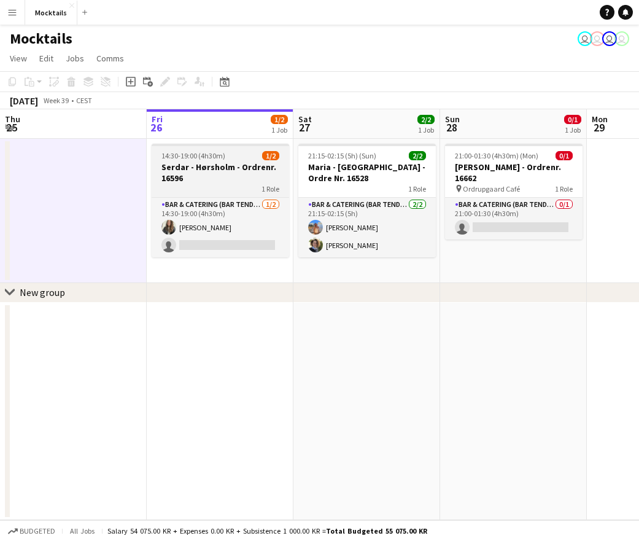
click at [211, 175] on h3 "Serdar - Hørsholm - Ordrenr. 16596" at bounding box center [221, 173] width 138 height 22
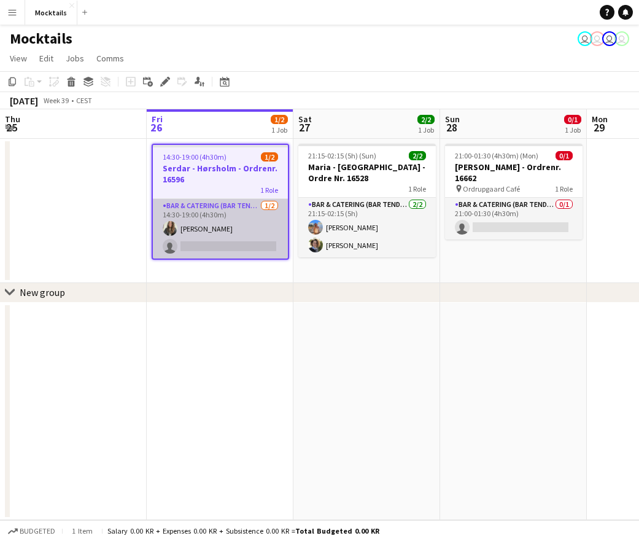
click at [214, 237] on app-card-role "Bar & Catering (Bar Tender) [DATE] 14:30-19:00 (4h30m) [PERSON_NAME] single-neu…" at bounding box center [220, 229] width 135 height 60
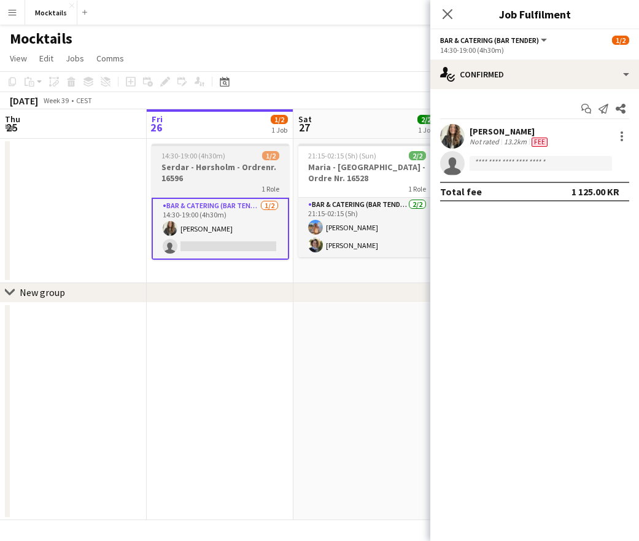
click at [220, 170] on h3 "Serdar - Hørsholm - Ordrenr. 16596" at bounding box center [221, 173] width 138 height 22
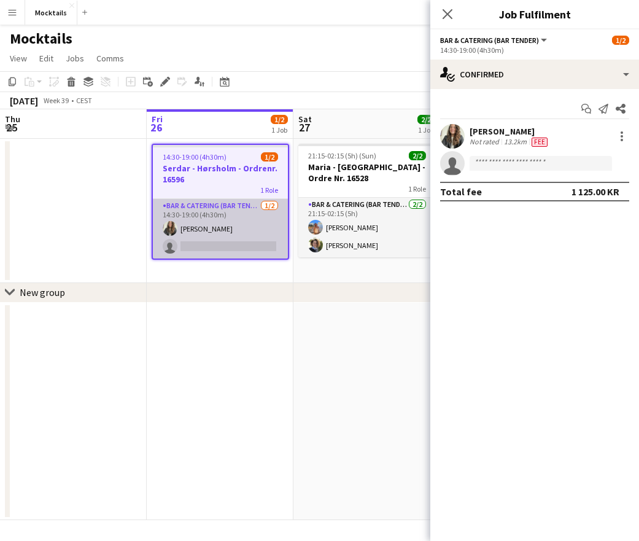
click at [214, 246] on app-card-role "Bar & Catering (Bar Tender) [DATE] 14:30-19:00 (4h30m) [PERSON_NAME] single-neu…" at bounding box center [220, 229] width 135 height 60
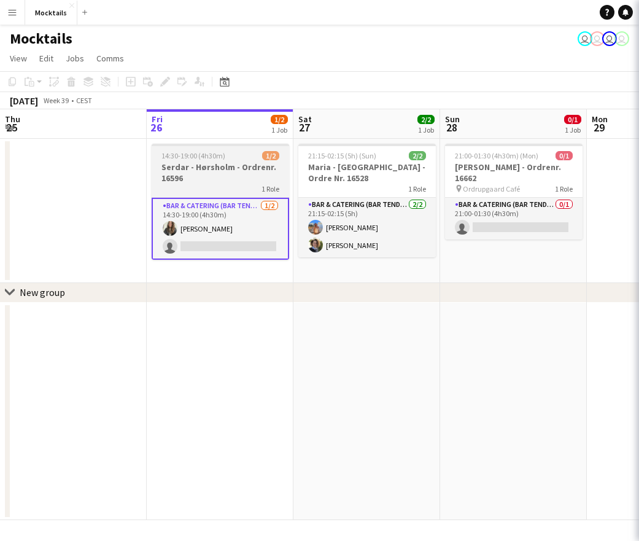
click at [212, 182] on h3 "Serdar - Hørsholm - Ordrenr. 16596" at bounding box center [221, 173] width 138 height 22
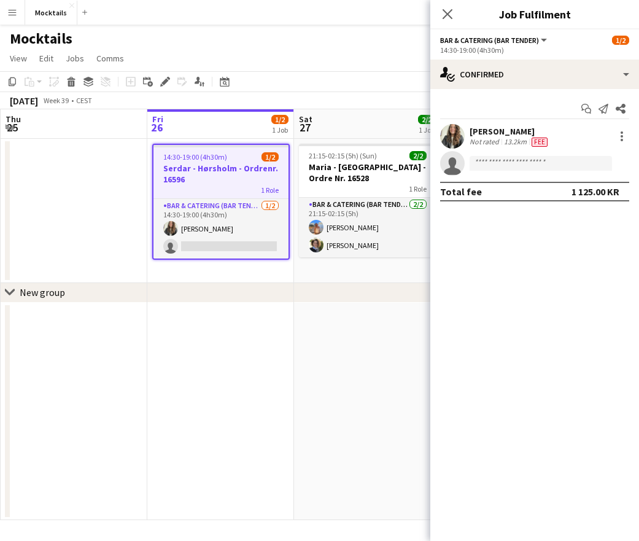
click at [212, 182] on h3 "Serdar - Hørsholm - Ordrenr. 16596" at bounding box center [221, 174] width 135 height 22
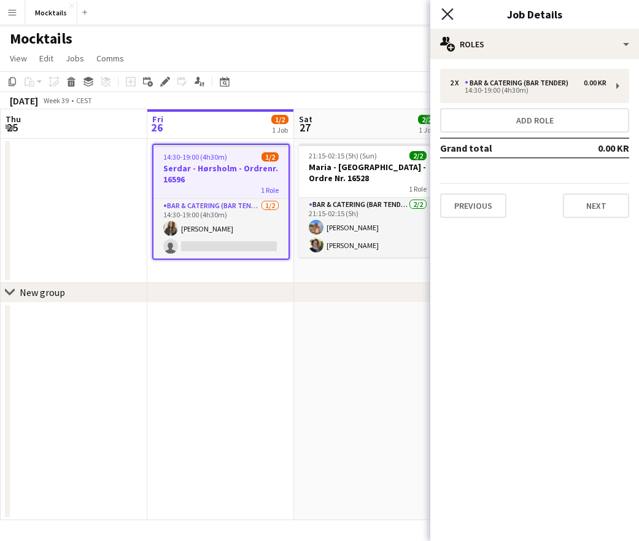
click at [448, 15] on icon at bounding box center [448, 14] width 12 height 12
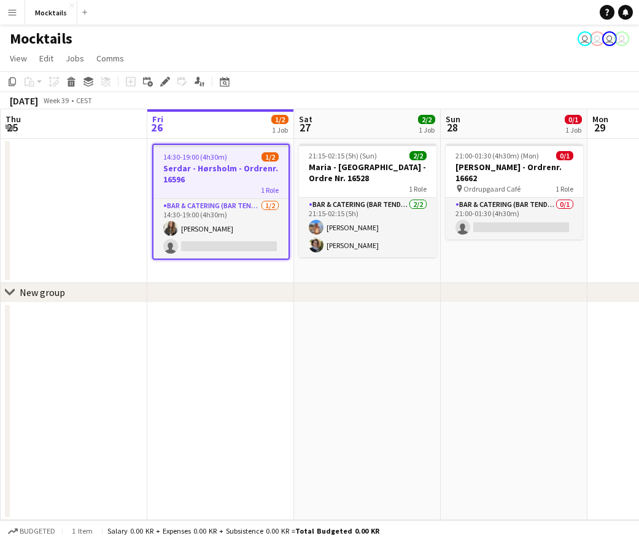
click at [262, 45] on div "Mocktails user user user user" at bounding box center [319, 36] width 639 height 23
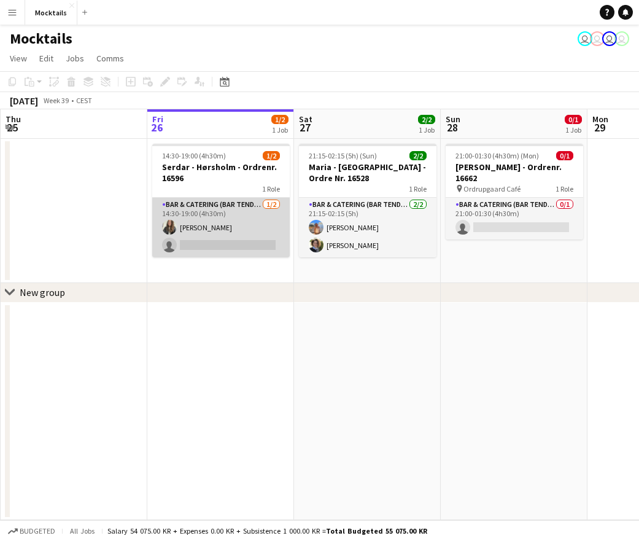
click at [232, 224] on app-card-role "Bar & Catering (Bar Tender) [DATE] 14:30-19:00 (4h30m) [PERSON_NAME] single-neu…" at bounding box center [221, 228] width 138 height 60
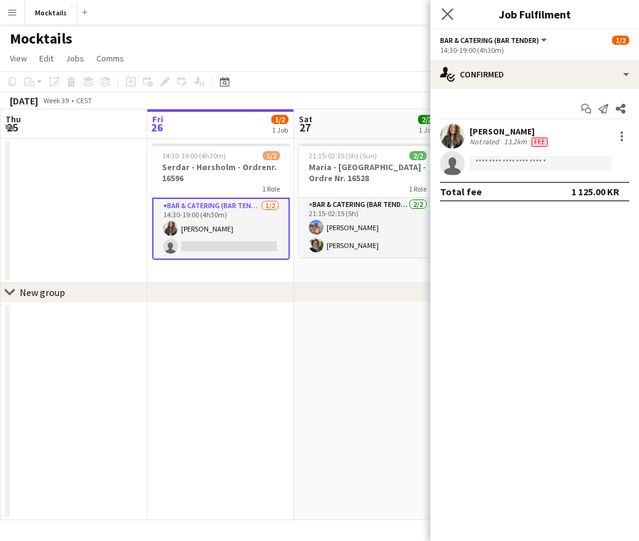
click at [447, 21] on app-icon "Close pop-in" at bounding box center [448, 15] width 18 height 18
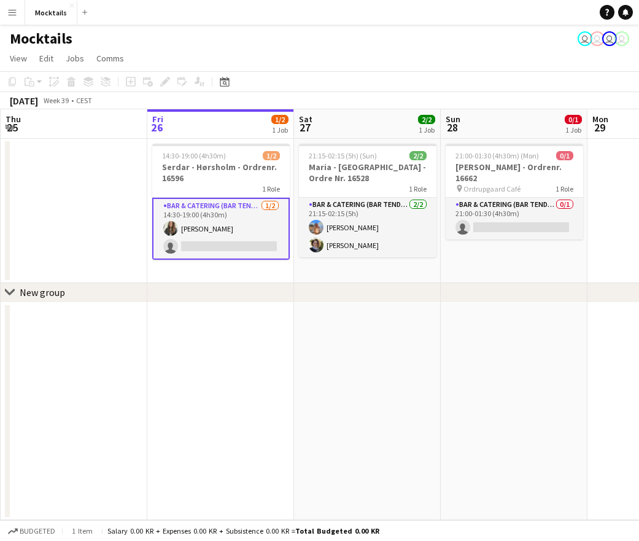
click at [270, 273] on app-date-cell "14:30-19:00 (4h30m) 1/2 Serdar - Hørsholm - Ordrenr. 16596 1 Role Bar & Caterin…" at bounding box center [220, 211] width 147 height 144
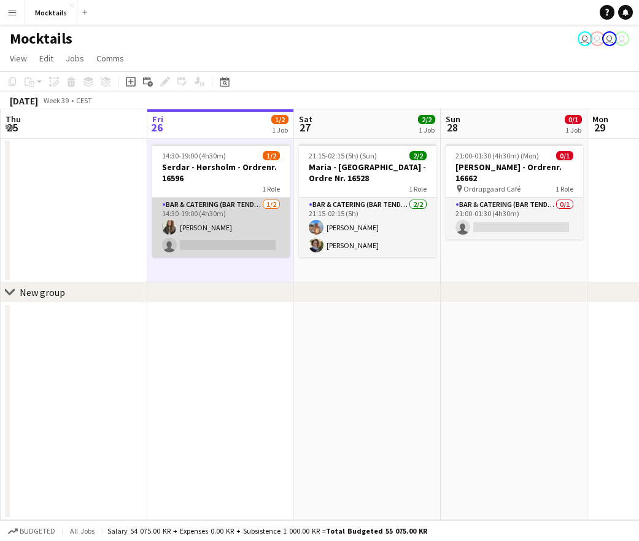
click at [254, 241] on app-card-role "Bar & Catering (Bar Tender) [DATE] 14:30-19:00 (4h30m) [PERSON_NAME] single-neu…" at bounding box center [221, 228] width 138 height 60
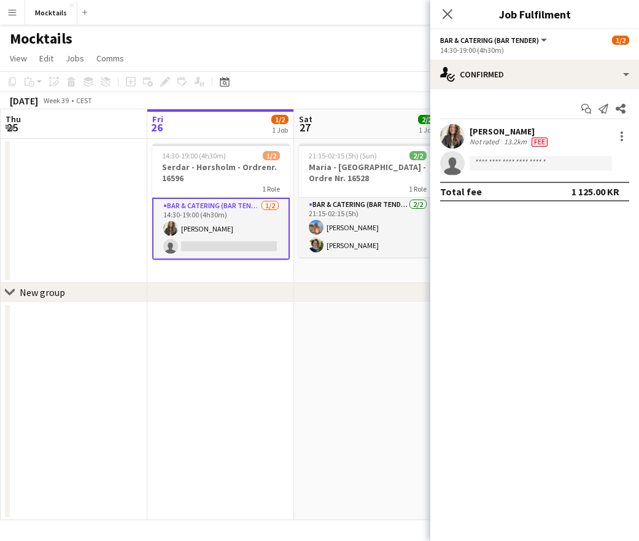
click at [214, 268] on app-date-cell "14:30-19:00 (4h30m) 1/2 Serdar - Hørsholm - Ordrenr. 16596 1 Role Bar & Caterin…" at bounding box center [220, 211] width 147 height 144
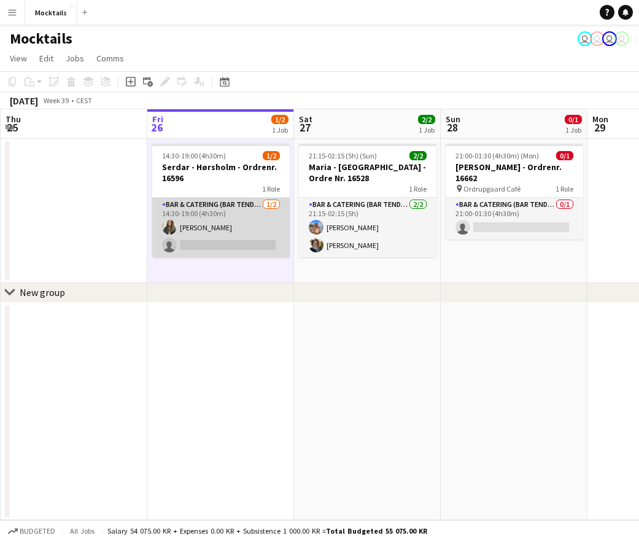
click at [221, 241] on app-card-role "Bar & Catering (Bar Tender) [DATE] 14:30-19:00 (4h30m) [PERSON_NAME] single-neu…" at bounding box center [221, 228] width 138 height 60
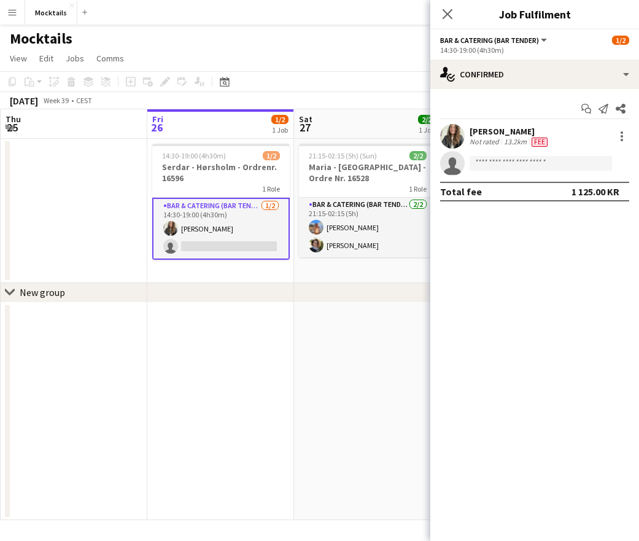
click at [219, 270] on app-date-cell "14:30-19:00 (4h30m) 1/2 Serdar - Hørsholm - Ordrenr. 16596 1 Role Bar & Caterin…" at bounding box center [220, 211] width 147 height 144
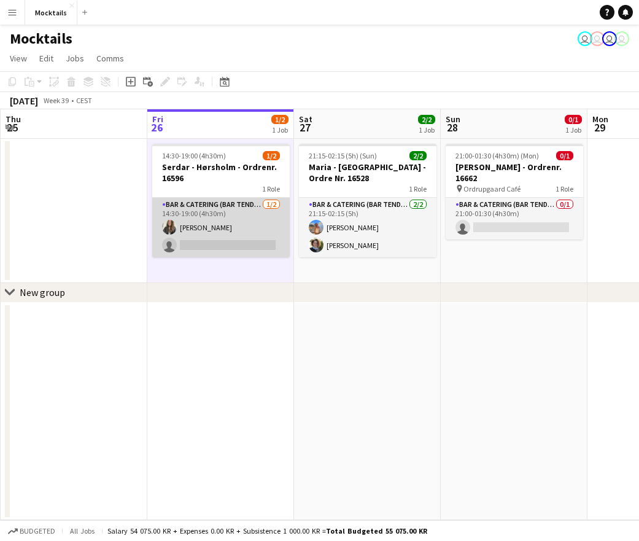
click at [222, 220] on app-card-role "Bar & Catering (Bar Tender) [DATE] 14:30-19:00 (4h30m) [PERSON_NAME] single-neu…" at bounding box center [221, 228] width 138 height 60
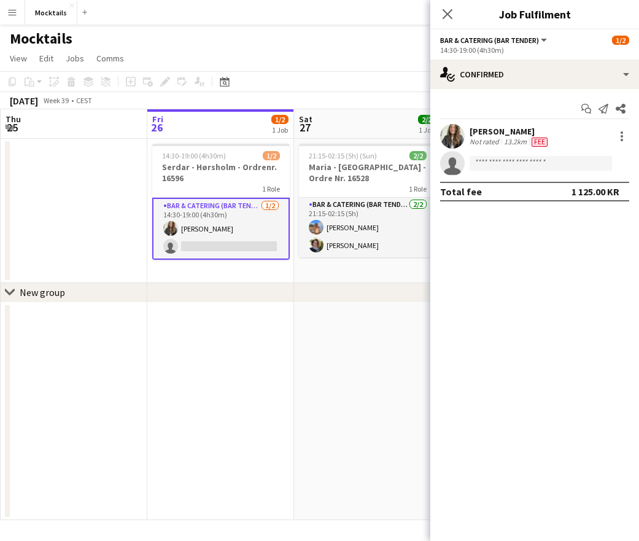
click at [223, 268] on app-date-cell "14:30-19:00 (4h30m) 1/2 Serdar - Hørsholm - Ordrenr. 16596 1 Role Bar & Caterin…" at bounding box center [220, 211] width 147 height 144
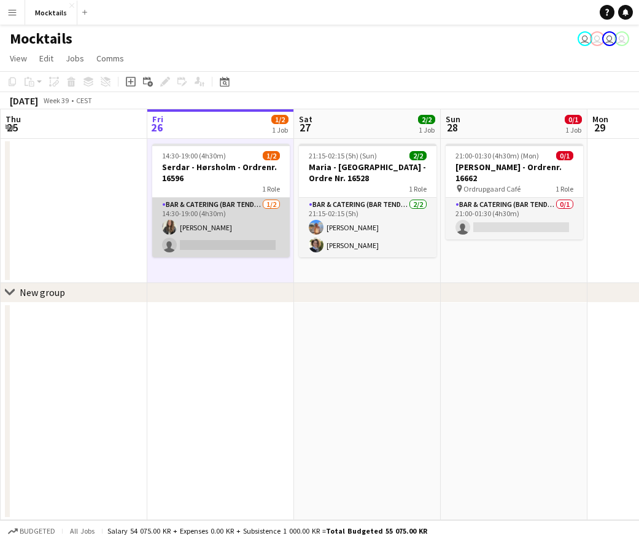
click at [224, 236] on app-card-role "Bar & Catering (Bar Tender) [DATE] 14:30-19:00 (4h30m) [PERSON_NAME] single-neu…" at bounding box center [221, 228] width 138 height 60
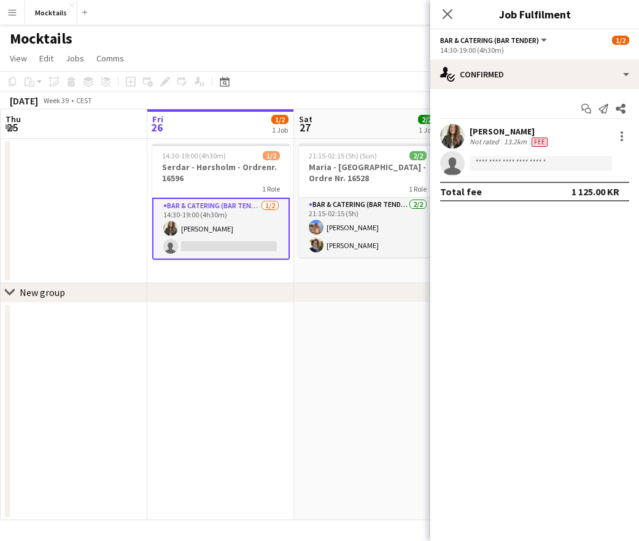
click at [223, 274] on app-date-cell "14:30-19:00 (4h30m) 1/2 Serdar - Hørsholm - Ordrenr. 16596 1 Role Bar & Caterin…" at bounding box center [220, 211] width 147 height 144
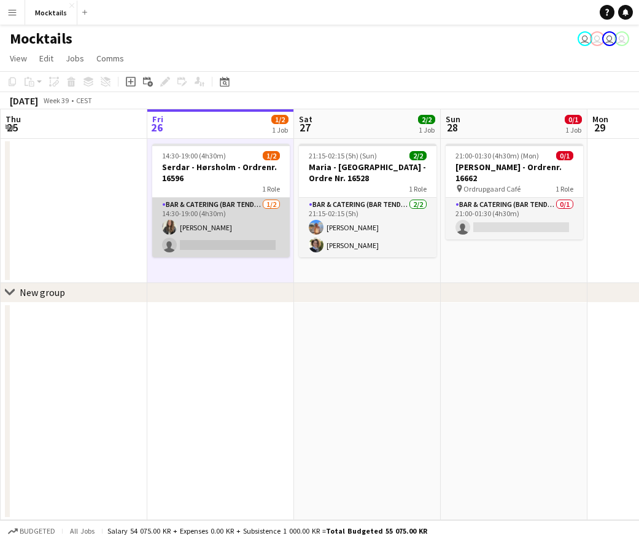
click at [227, 227] on app-card-role "Bar & Catering (Bar Tender) [DATE] 14:30-19:00 (4h30m) [PERSON_NAME] single-neu…" at bounding box center [221, 228] width 138 height 60
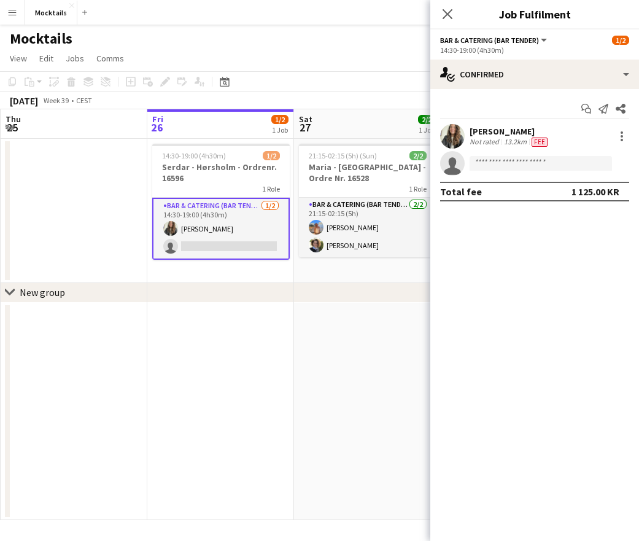
click at [224, 271] on app-date-cell "14:30-19:00 (4h30m) 1/2 Serdar - Hørsholm - Ordrenr. 16596 1 Role Bar & Caterin…" at bounding box center [220, 211] width 147 height 144
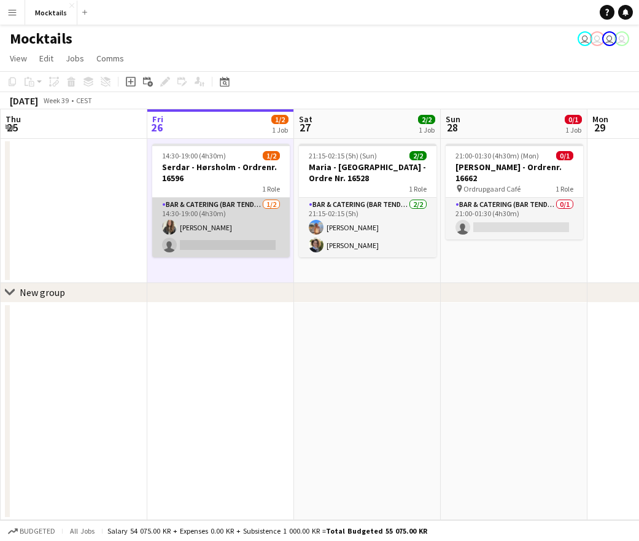
click at [225, 235] on app-card-role "Bar & Catering (Bar Tender) [DATE] 14:30-19:00 (4h30m) [PERSON_NAME] single-neu…" at bounding box center [221, 228] width 138 height 60
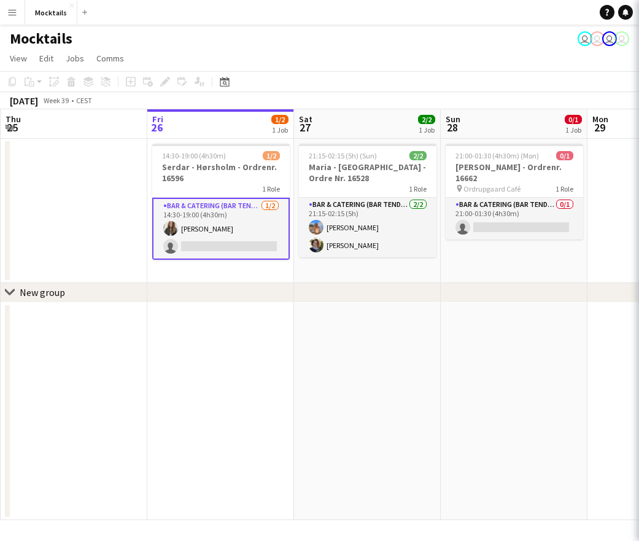
click at [225, 267] on app-date-cell "14:30-19:00 (4h30m) 1/2 Serdar - Hørsholm - Ordrenr. 16596 1 Role Bar & Caterin…" at bounding box center [220, 211] width 147 height 144
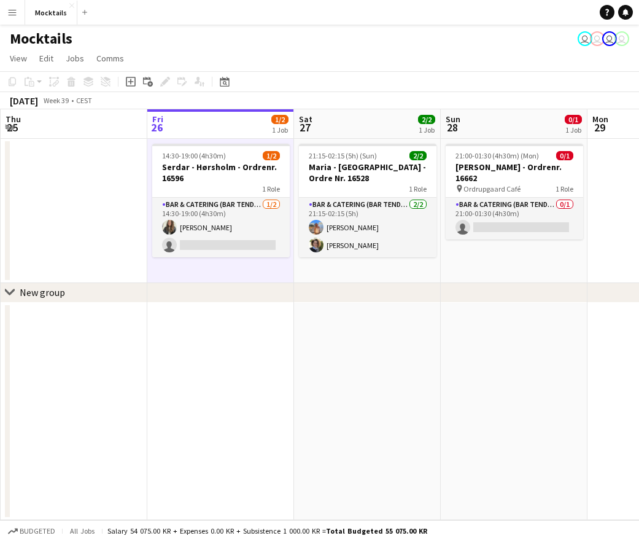
click at [218, 278] on app-date-cell "14:30-19:00 (4h30m) 1/2 Serdar - Hørsholm - Ordrenr. 16596 1 Role Bar & Caterin…" at bounding box center [220, 211] width 147 height 144
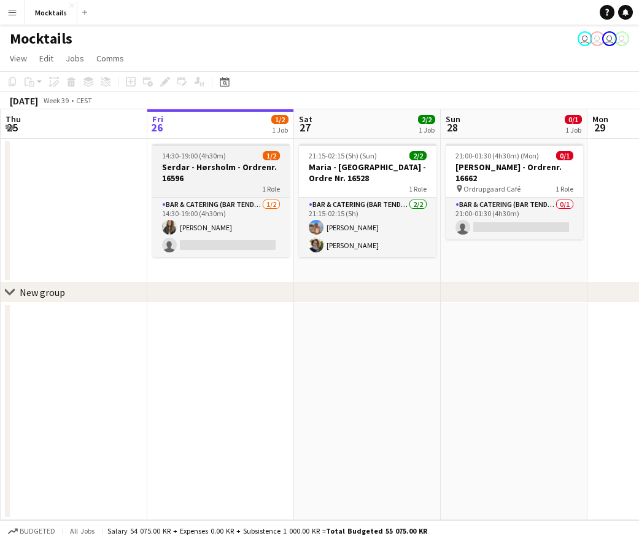
click at [222, 187] on div "1 Role" at bounding box center [221, 189] width 138 height 10
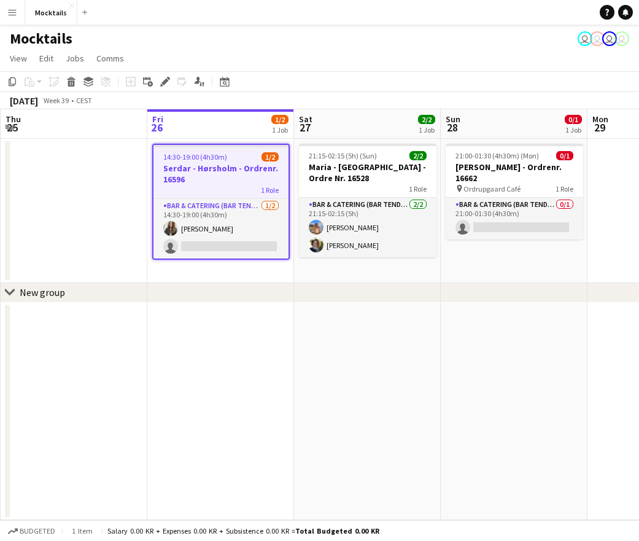
click at [233, 275] on app-date-cell "14:30-19:00 (4h30m) 1/2 Serdar - Hørsholm - Ordrenr. 16596 1 Role Bar & Caterin…" at bounding box center [220, 211] width 147 height 144
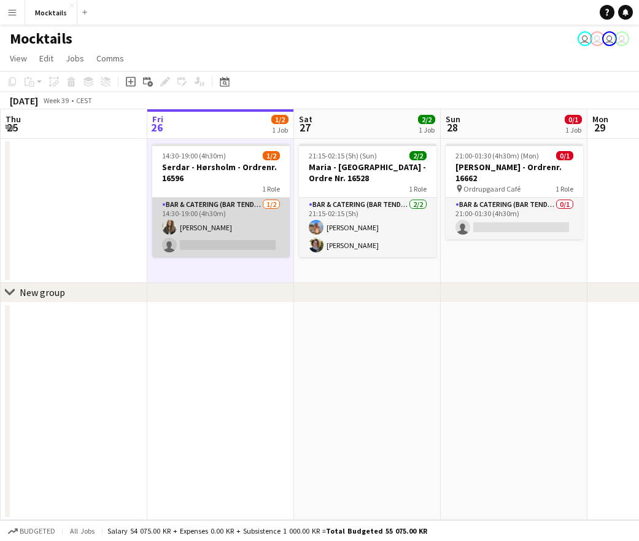
click at [227, 227] on app-card-role "Bar & Catering (Bar Tender) [DATE] 14:30-19:00 (4h30m) [PERSON_NAME] single-neu…" at bounding box center [221, 228] width 138 height 60
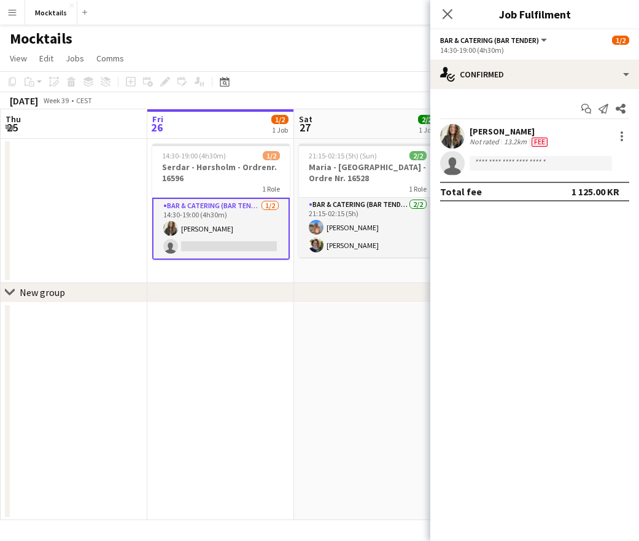
click at [236, 278] on app-date-cell "14:30-19:00 (4h30m) 1/2 Serdar - Hørsholm - Ordrenr. 16596 1 Role Bar & Caterin…" at bounding box center [220, 211] width 147 height 144
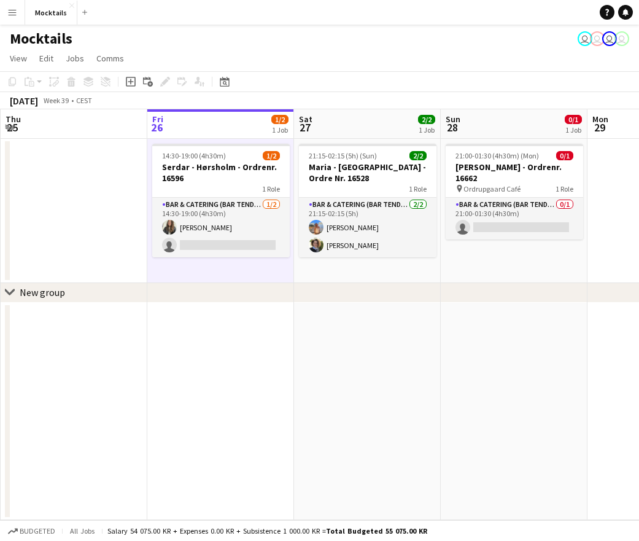
click at [219, 270] on app-date-cell "14:30-19:00 (4h30m) 1/2 Serdar - Hørsholm - Ordrenr. 16596 1 Role Bar & Caterin…" at bounding box center [220, 211] width 147 height 144
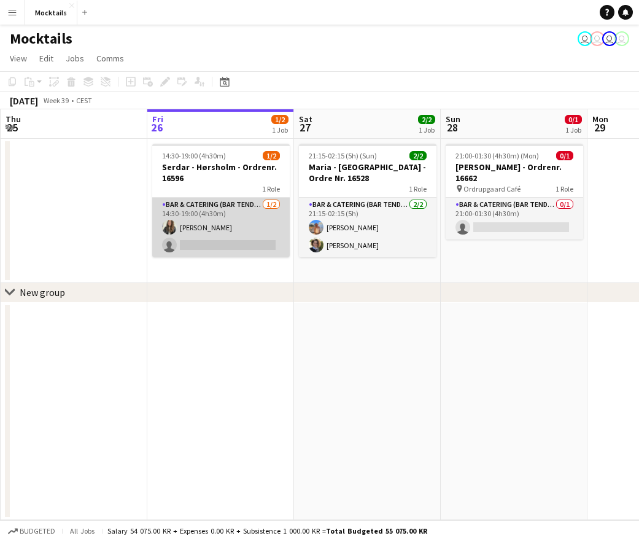
click at [193, 232] on app-card-role "Bar & Catering (Bar Tender) [DATE] 14:30-19:00 (4h30m) [PERSON_NAME] single-neu…" at bounding box center [221, 228] width 138 height 60
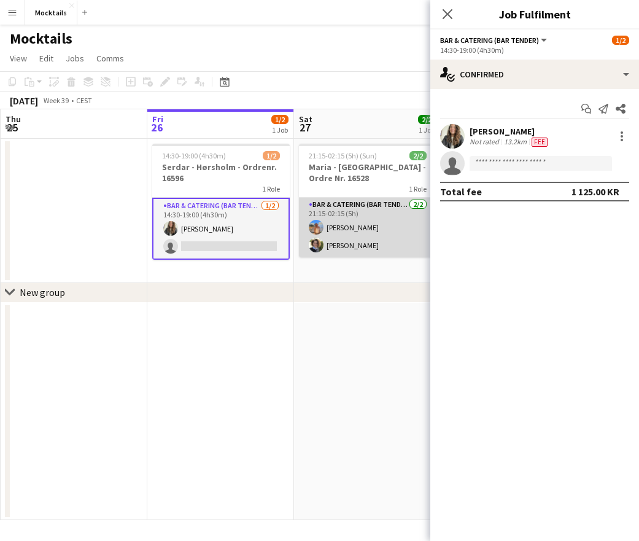
click at [362, 225] on app-card-role "Bar & Catering (Bar Tender) [DATE] 21:15-02:15 (5h) [PERSON_NAME] [PERSON_NAME]" at bounding box center [368, 228] width 138 height 60
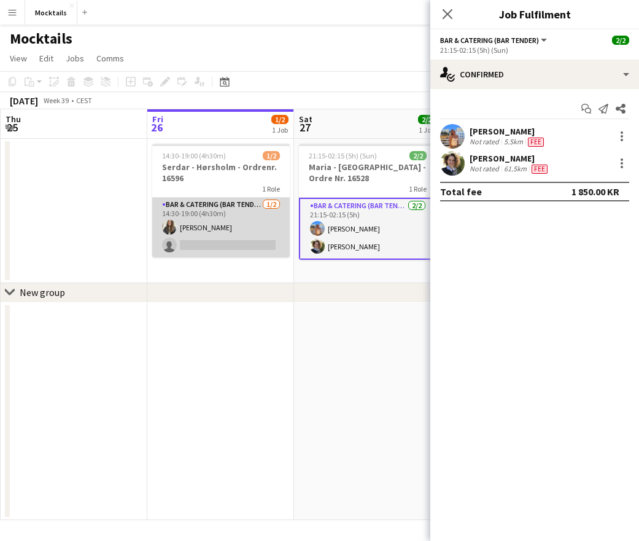
click at [224, 229] on app-card-role "Bar & Catering (Bar Tender) [DATE] 14:30-19:00 (4h30m) [PERSON_NAME] single-neu…" at bounding box center [221, 228] width 138 height 60
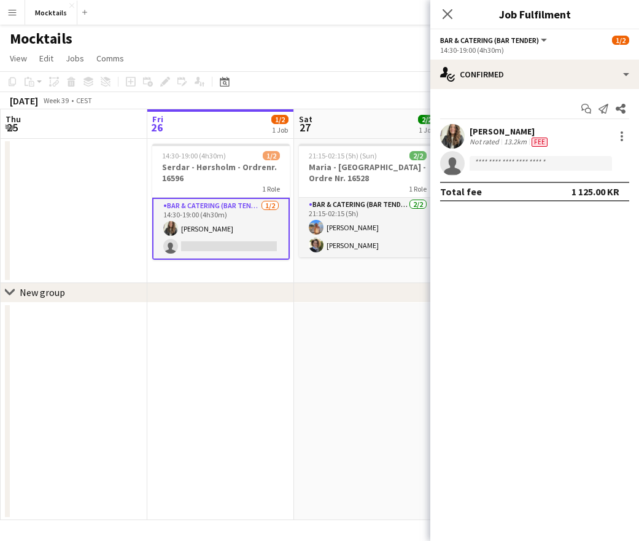
click at [217, 266] on app-date-cell "14:30-19:00 (4h30m) 1/2 Serdar - Hørsholm - Ordrenr. 16596 1 Role Bar & Caterin…" at bounding box center [220, 211] width 147 height 144
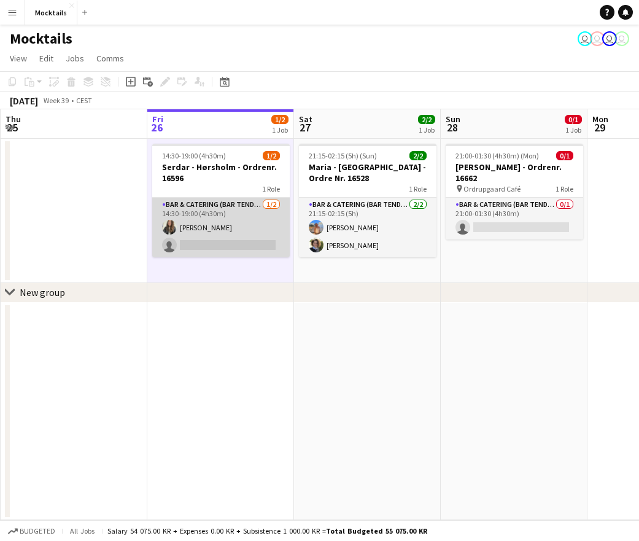
click at [203, 227] on app-card-role "Bar & Catering (Bar Tender) [DATE] 14:30-19:00 (4h30m) [PERSON_NAME] single-neu…" at bounding box center [221, 228] width 138 height 60
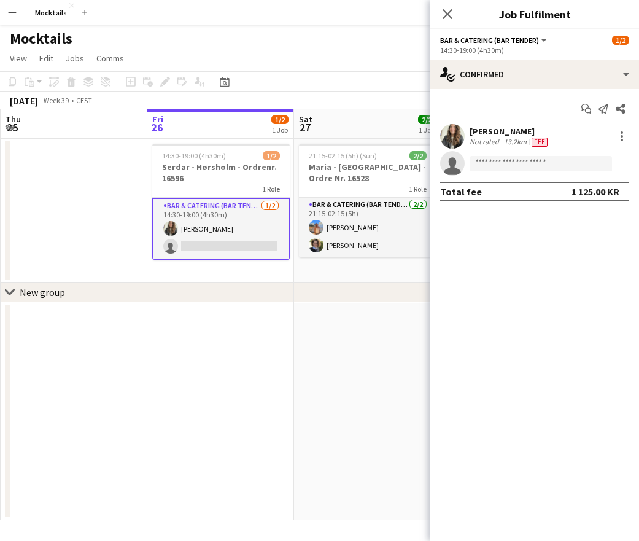
click at [222, 271] on app-date-cell "14:30-19:00 (4h30m) 1/2 Serdar - Hørsholm - Ordrenr. 16596 1 Role Bar & Caterin…" at bounding box center [220, 211] width 147 height 144
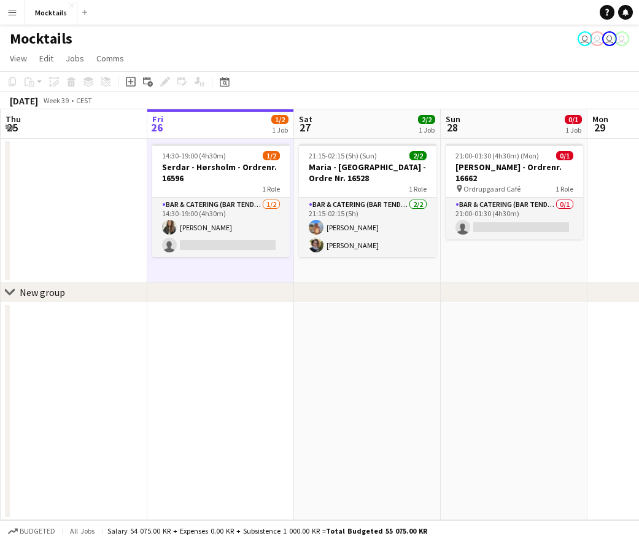
click at [223, 272] on app-date-cell "14:30-19:00 (4h30m) 1/2 Serdar - Hørsholm - Ordrenr. 16596 1 Role Bar & Caterin…" at bounding box center [220, 211] width 147 height 144
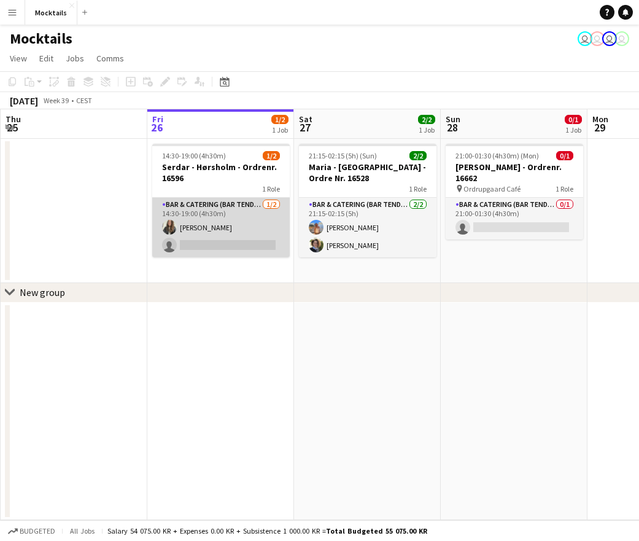
click at [232, 230] on app-card-role "Bar & Catering (Bar Tender) [DATE] 14:30-19:00 (4h30m) [PERSON_NAME] single-neu…" at bounding box center [221, 228] width 138 height 60
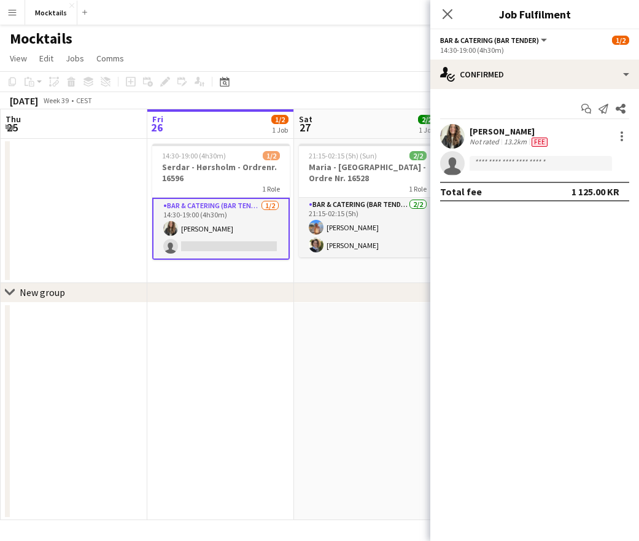
click at [225, 271] on app-date-cell "14:30-19:00 (4h30m) 1/2 Serdar - Hørsholm - Ordrenr. 16596 1 Role Bar & Caterin…" at bounding box center [220, 211] width 147 height 144
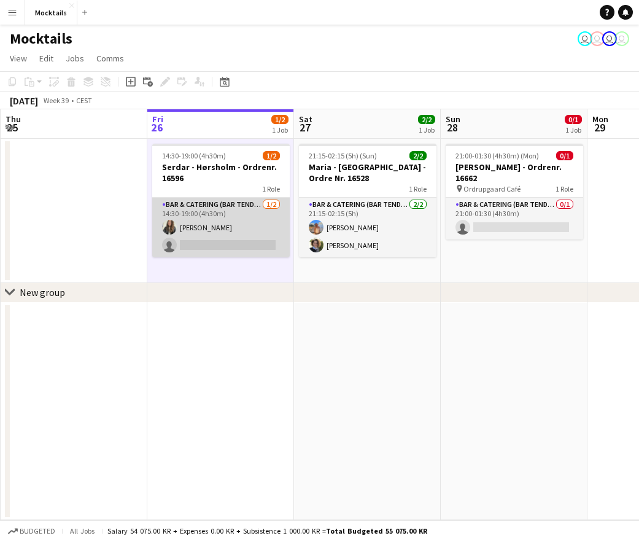
click at [227, 238] on app-card-role "Bar & Catering (Bar Tender) [DATE] 14:30-19:00 (4h30m) [PERSON_NAME] single-neu…" at bounding box center [221, 228] width 138 height 60
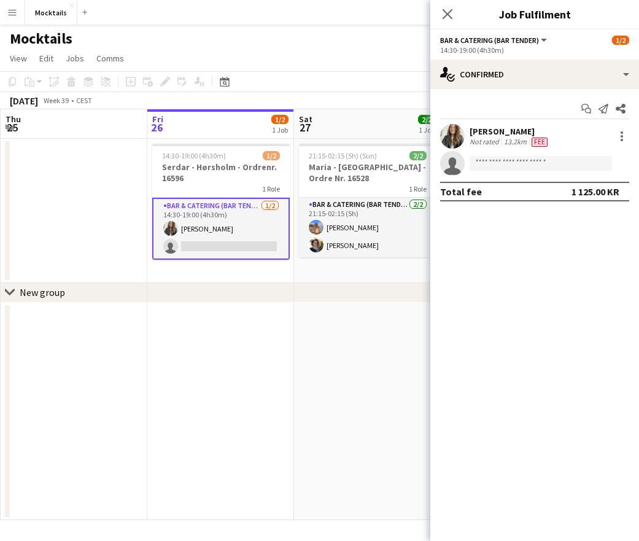
click at [229, 273] on app-date-cell "14:30-19:00 (4h30m) 1/2 Serdar - Hørsholm - Ordrenr. 16596 1 Role Bar & Caterin…" at bounding box center [220, 211] width 147 height 144
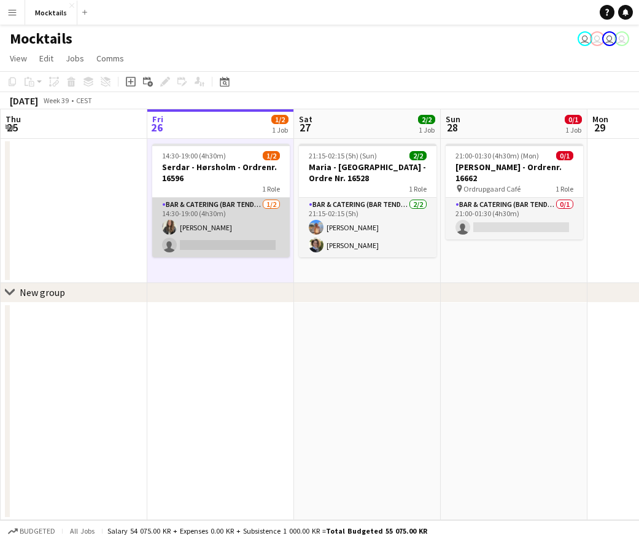
click at [234, 242] on app-card-role "Bar & Catering (Bar Tender) [DATE] 14:30-19:00 (4h30m) [PERSON_NAME] single-neu…" at bounding box center [221, 228] width 138 height 60
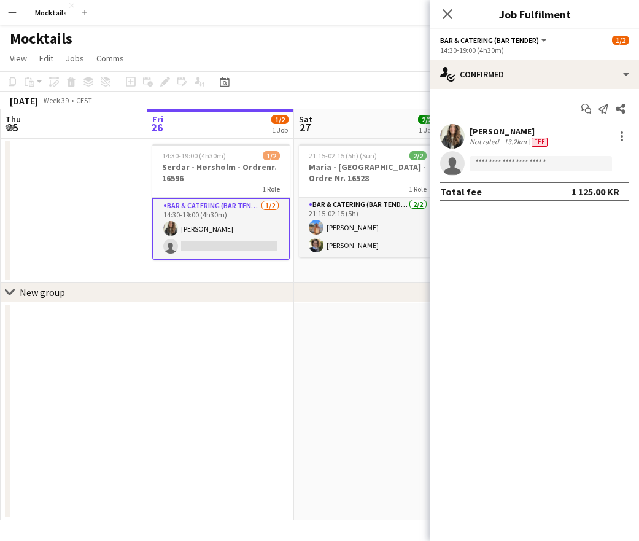
scroll to position [0, 294]
click at [225, 271] on app-date-cell "14:30-19:00 (4h30m) 1/2 Serdar - Hørsholm - Ordrenr. 16596 1 Role Bar & Caterin…" at bounding box center [220, 211] width 147 height 144
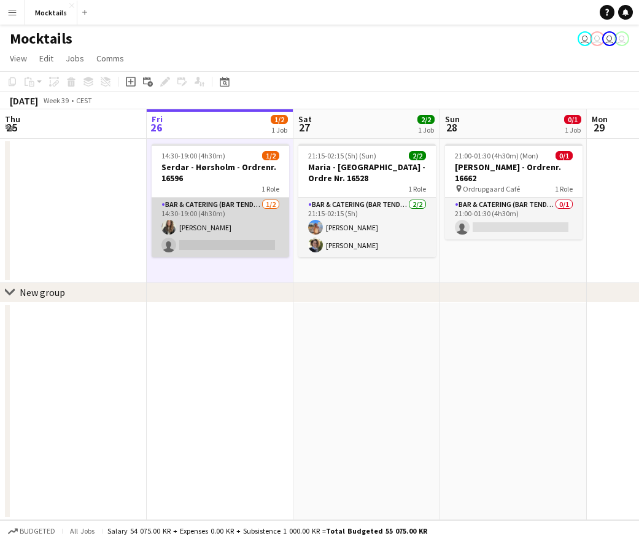
click at [234, 243] on app-card-role "Bar & Catering (Bar Tender) [DATE] 14:30-19:00 (4h30m) [PERSON_NAME] single-neu…" at bounding box center [221, 228] width 138 height 60
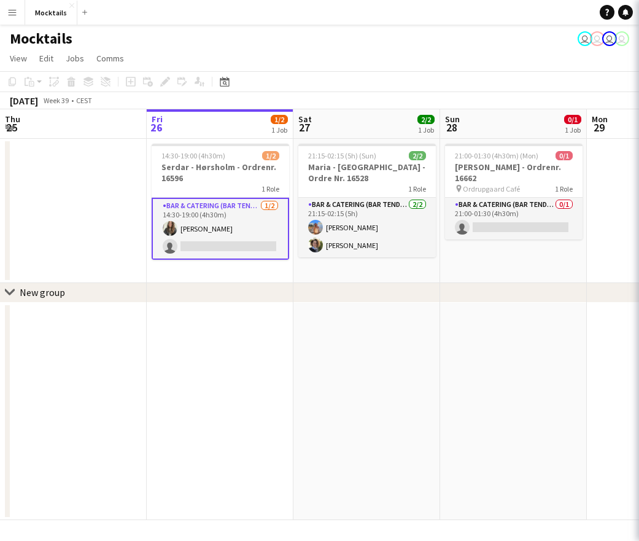
click at [231, 268] on app-date-cell "14:30-19:00 (4h30m) 1/2 Serdar - Hørsholm - Ordrenr. 16596 1 Role Bar & Caterin…" at bounding box center [220, 211] width 147 height 144
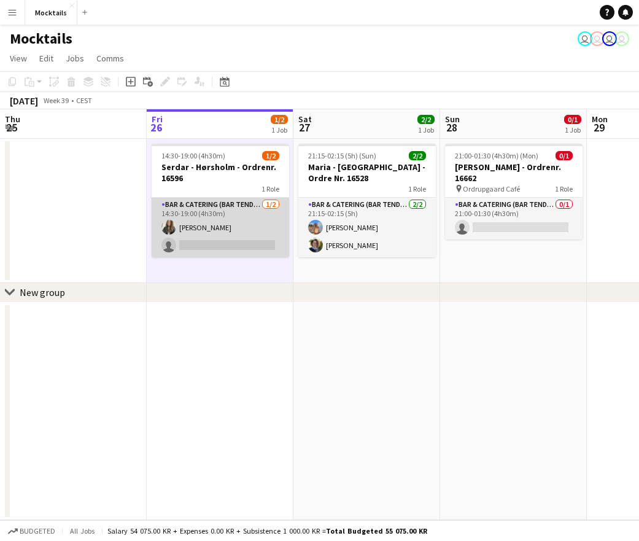
click at [235, 239] on app-card-role "Bar & Catering (Bar Tender) [DATE] 14:30-19:00 (4h30m) [PERSON_NAME] single-neu…" at bounding box center [221, 228] width 138 height 60
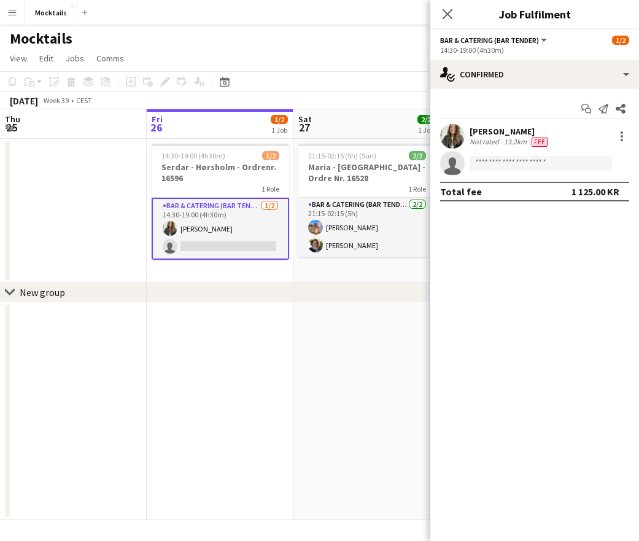
click at [235, 268] on app-date-cell "14:30-19:00 (4h30m) 1/2 Serdar - Hørsholm - Ordrenr. 16596 1 Role Bar & Caterin…" at bounding box center [220, 211] width 147 height 144
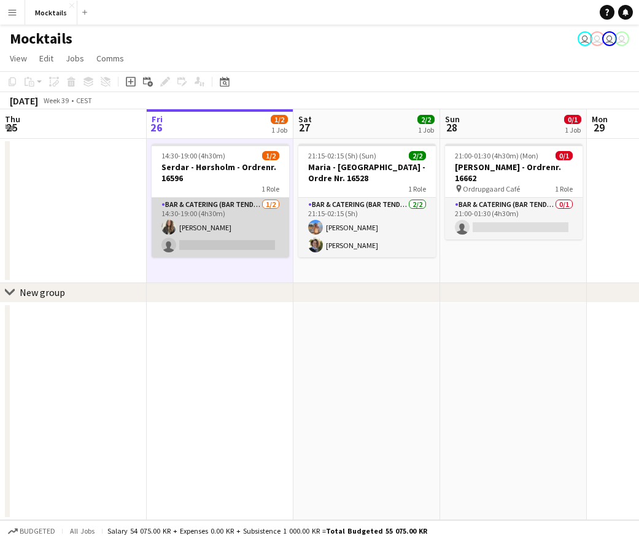
click at [241, 233] on app-card-role "Bar & Catering (Bar Tender) [DATE] 14:30-19:00 (4h30m) [PERSON_NAME] single-neu…" at bounding box center [221, 228] width 138 height 60
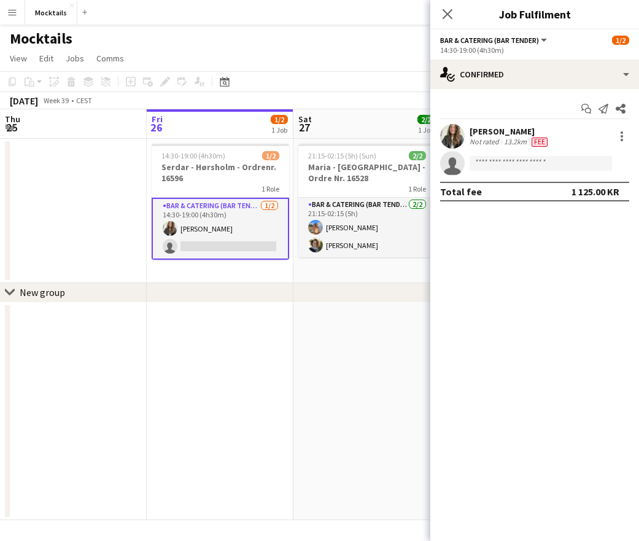
click at [218, 269] on app-date-cell "14:30-19:00 (4h30m) 1/2 Serdar - Hørsholm - Ordrenr. 16596 1 Role Bar & Caterin…" at bounding box center [220, 211] width 147 height 144
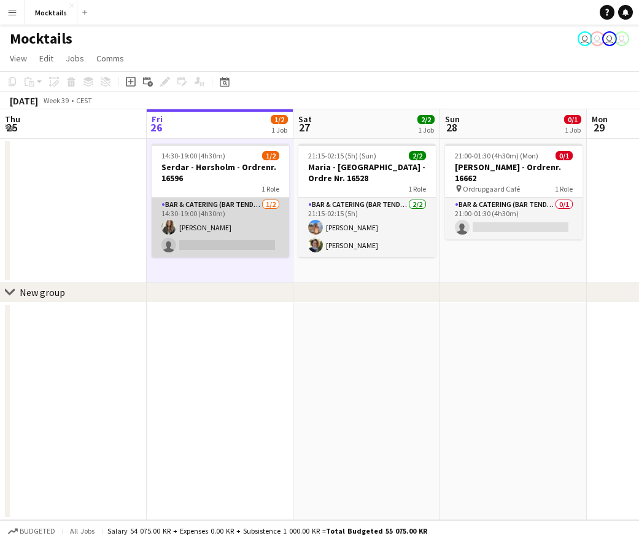
click at [222, 238] on app-card-role "Bar & Catering (Bar Tender) [DATE] 14:30-19:00 (4h30m) [PERSON_NAME] single-neu…" at bounding box center [221, 228] width 138 height 60
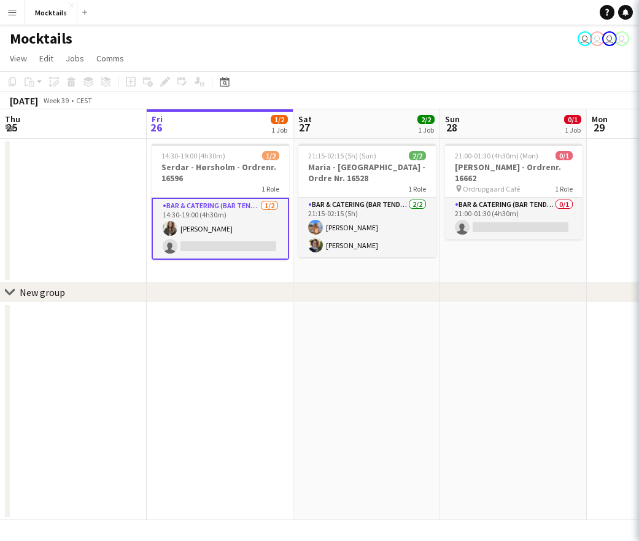
click at [219, 268] on app-date-cell "14:30-19:00 (4h30m) 1/2 Serdar - Hørsholm - Ordrenr. 16596 1 Role Bar & Caterin…" at bounding box center [220, 211] width 147 height 144
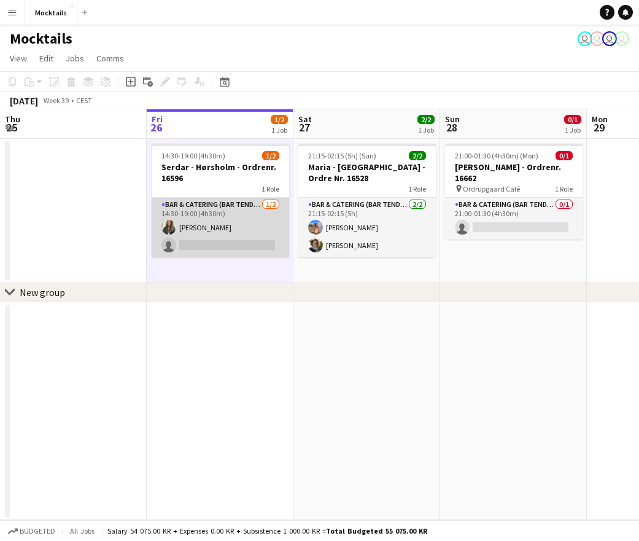
click at [228, 234] on app-card-role "Bar & Catering (Bar Tender) [DATE] 14:30-19:00 (4h30m) [PERSON_NAME] single-neu…" at bounding box center [221, 228] width 138 height 60
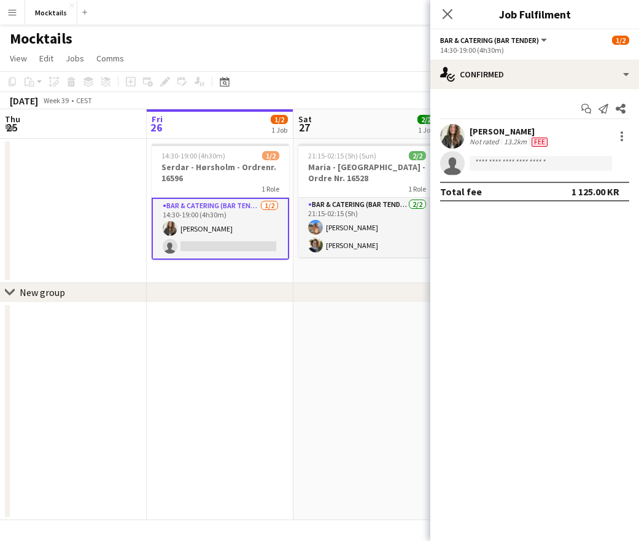
click at [224, 270] on app-date-cell "14:30-19:00 (4h30m) 1/2 Serdar - Hørsholm - Ordrenr. 16596 1 Role Bar & Caterin…" at bounding box center [220, 211] width 147 height 144
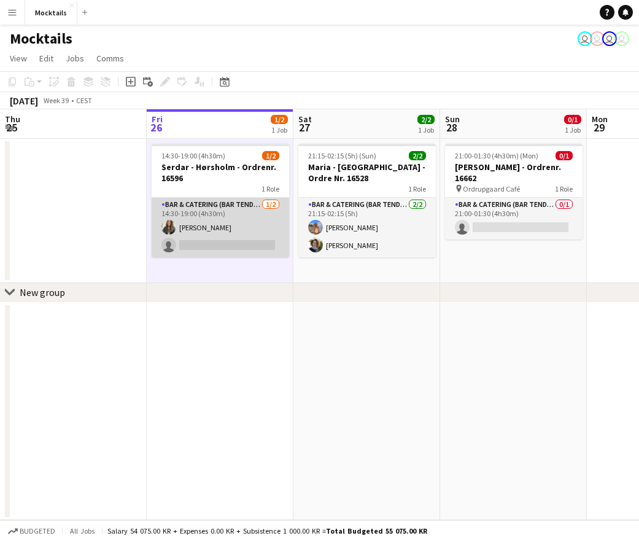
click at [226, 238] on app-card-role "Bar & Catering (Bar Tender) [DATE] 14:30-19:00 (4h30m) [PERSON_NAME] single-neu…" at bounding box center [221, 228] width 138 height 60
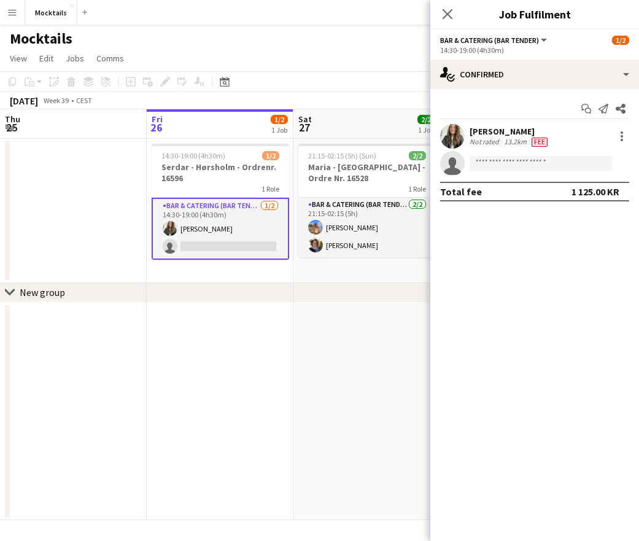
click at [224, 271] on app-date-cell "14:30-19:00 (4h30m) 1/2 Serdar - Hørsholm - Ordrenr. 16596 1 Role Bar & Caterin…" at bounding box center [220, 211] width 147 height 144
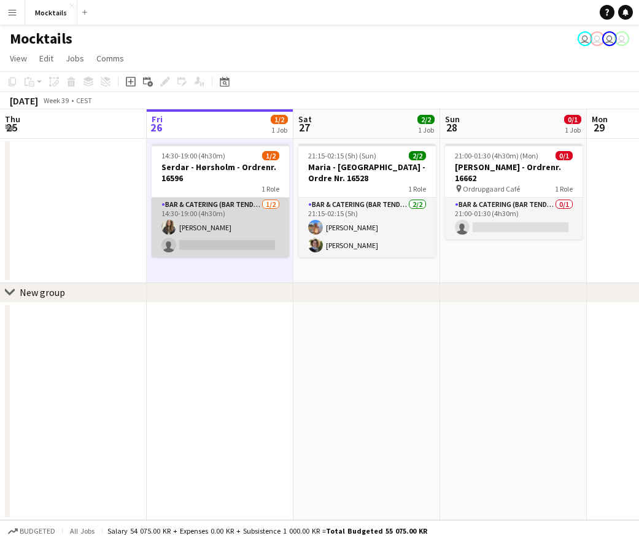
click at [229, 241] on app-card-role "Bar & Catering (Bar Tender) [DATE] 14:30-19:00 (4h30m) [PERSON_NAME] single-neu…" at bounding box center [221, 228] width 138 height 60
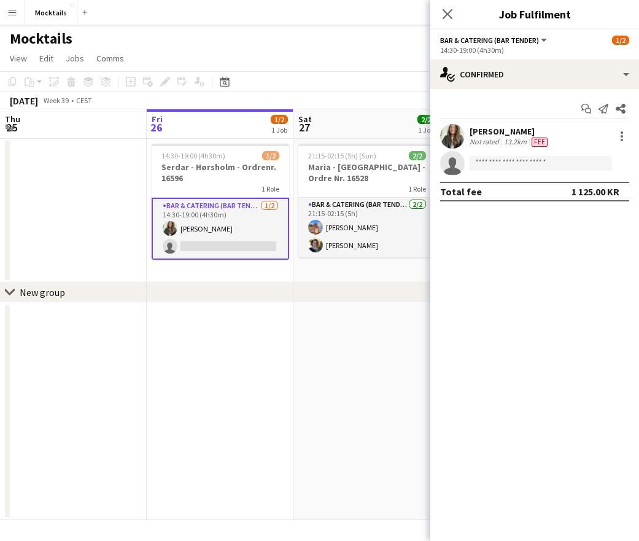
click at [228, 268] on app-date-cell "14:30-19:00 (4h30m) 1/2 Serdar - Hørsholm - Ordrenr. 16596 1 Role Bar & Caterin…" at bounding box center [220, 211] width 147 height 144
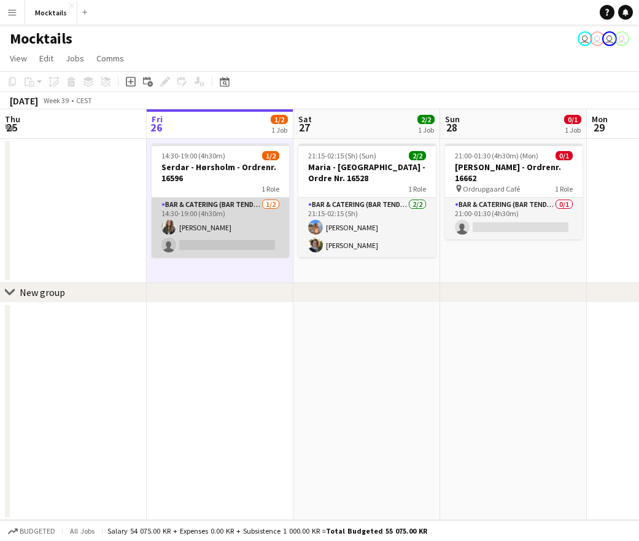
click at [231, 232] on app-card-role "Bar & Catering (Bar Tender) [DATE] 14:30-19:00 (4h30m) [PERSON_NAME] single-neu…" at bounding box center [221, 228] width 138 height 60
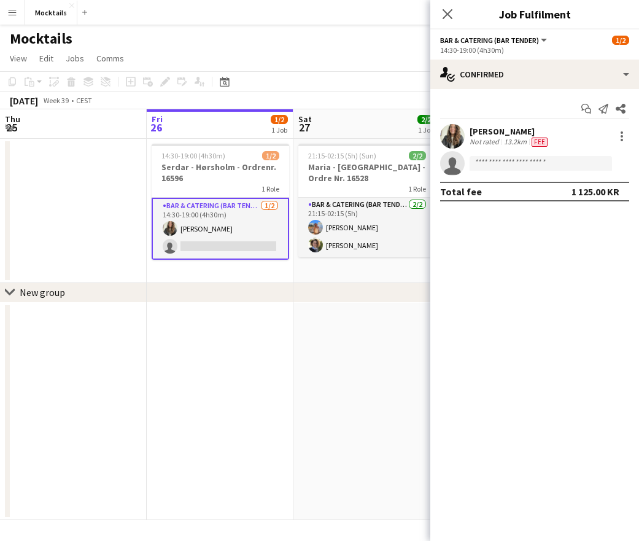
click at [227, 263] on app-date-cell "14:30-19:00 (4h30m) 1/2 Serdar - Hørsholm - Ordrenr. 16596 1 Role Bar & Caterin…" at bounding box center [220, 211] width 147 height 144
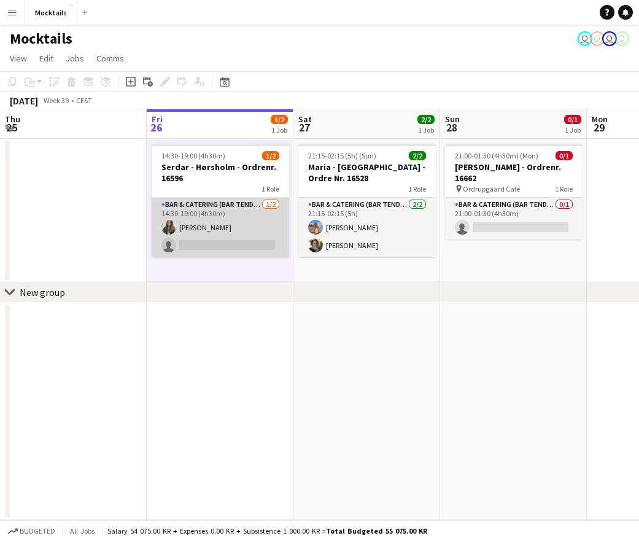
click at [227, 233] on app-card-role "Bar & Catering (Bar Tender) [DATE] 14:30-19:00 (4h30m) [PERSON_NAME] single-neu…" at bounding box center [221, 228] width 138 height 60
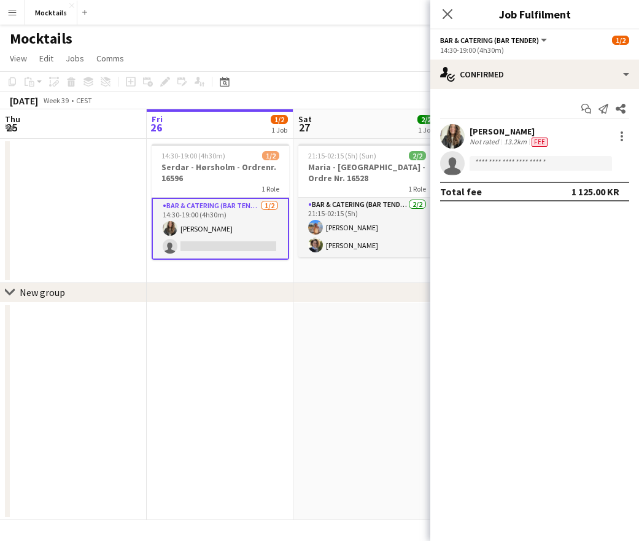
click at [224, 265] on app-date-cell "14:30-19:00 (4h30m) 1/2 Serdar - Hørsholm - Ordrenr. 16596 1 Role Bar & Caterin…" at bounding box center [220, 211] width 147 height 144
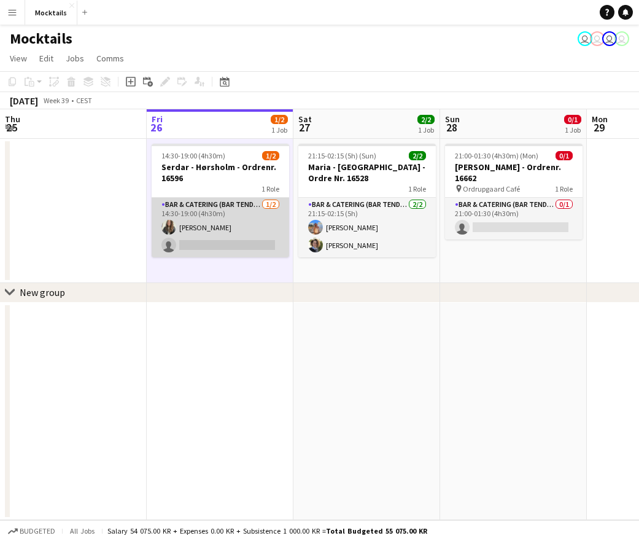
click at [237, 235] on app-card-role "Bar & Catering (Bar Tender) [DATE] 14:30-19:00 (4h30m) [PERSON_NAME] single-neu…" at bounding box center [221, 228] width 138 height 60
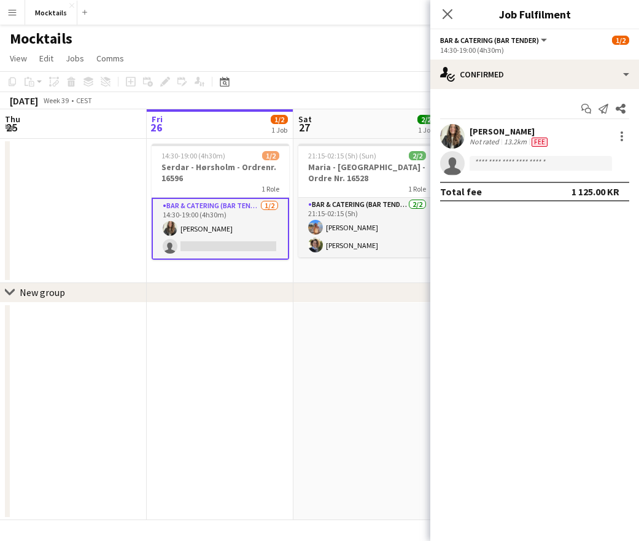
click at [225, 260] on app-date-cell "14:30-19:00 (4h30m) 1/2 Serdar - Hørsholm - Ordrenr. 16596 1 Role Bar & Caterin…" at bounding box center [220, 211] width 147 height 144
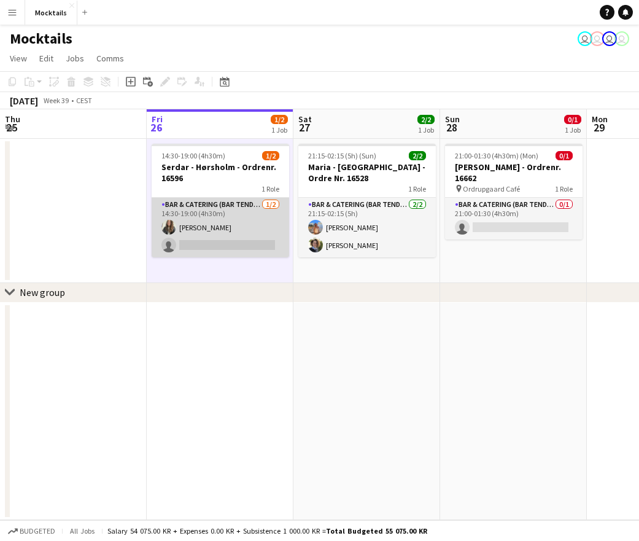
click at [232, 236] on app-card-role "Bar & Catering (Bar Tender) [DATE] 14:30-19:00 (4h30m) [PERSON_NAME] single-neu…" at bounding box center [221, 228] width 138 height 60
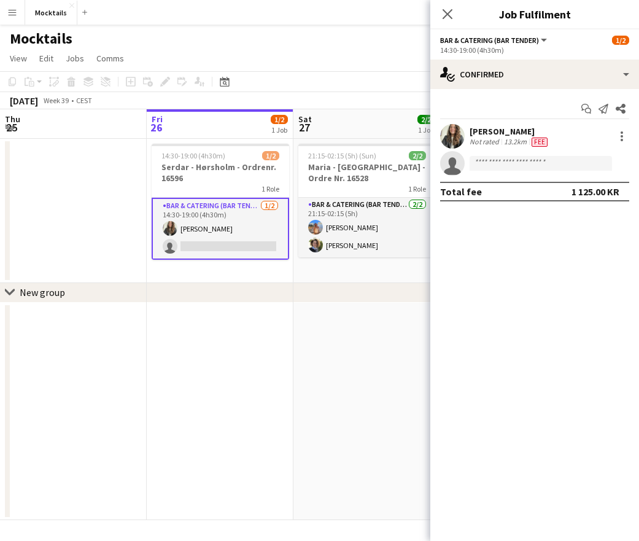
click at [227, 270] on app-date-cell "14:30-19:00 (4h30m) 1/2 Serdar - Hørsholm - Ordrenr. 16596 1 Role Bar & Caterin…" at bounding box center [220, 211] width 147 height 144
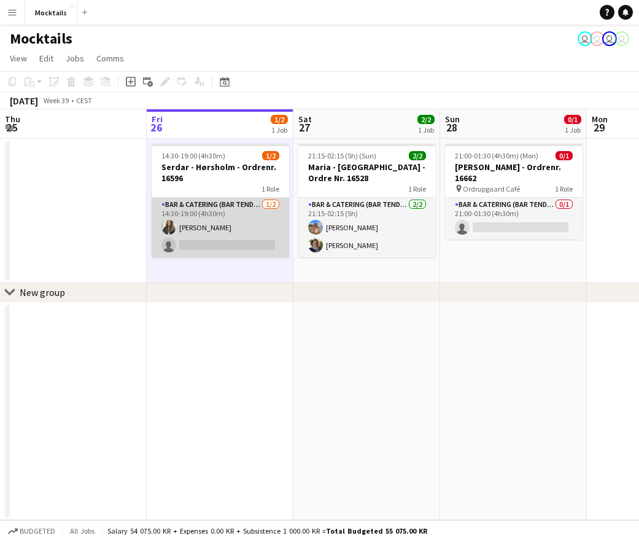
click at [228, 228] on app-card-role "Bar & Catering (Bar Tender) [DATE] 14:30-19:00 (4h30m) [PERSON_NAME] single-neu…" at bounding box center [221, 228] width 138 height 60
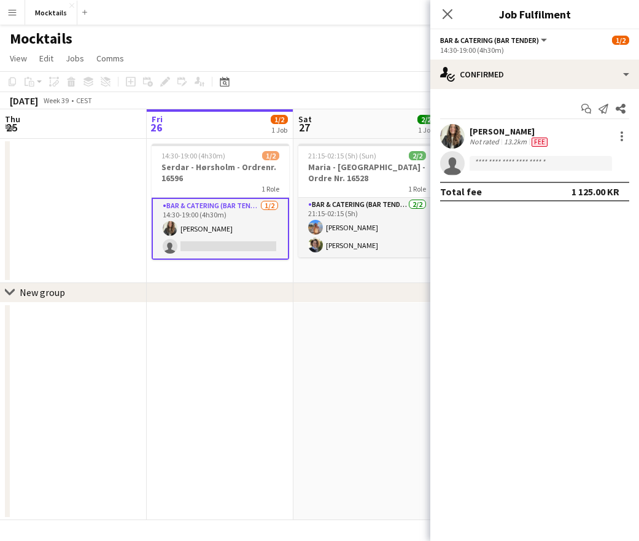
click at [223, 267] on app-date-cell "14:30-19:00 (4h30m) 1/2 Serdar - Hørsholm - Ordrenr. 16596 1 Role Bar & Caterin…" at bounding box center [220, 211] width 147 height 144
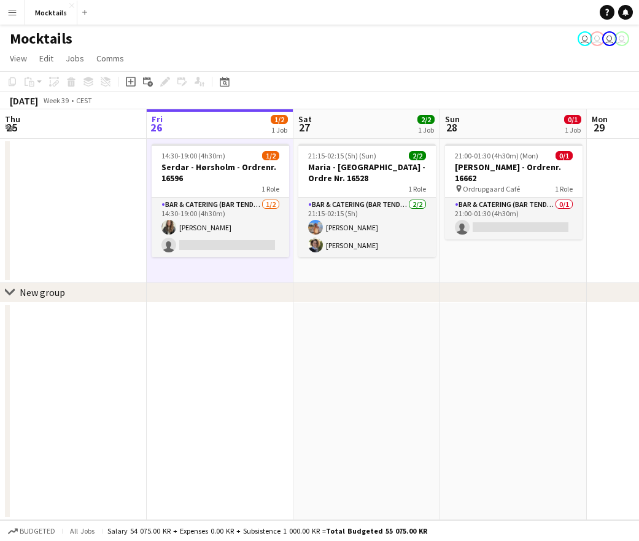
click at [275, 49] on app-page-menu "View Day view expanded Day view collapsed Month view Date picker Jump to [DATE]…" at bounding box center [319, 59] width 639 height 23
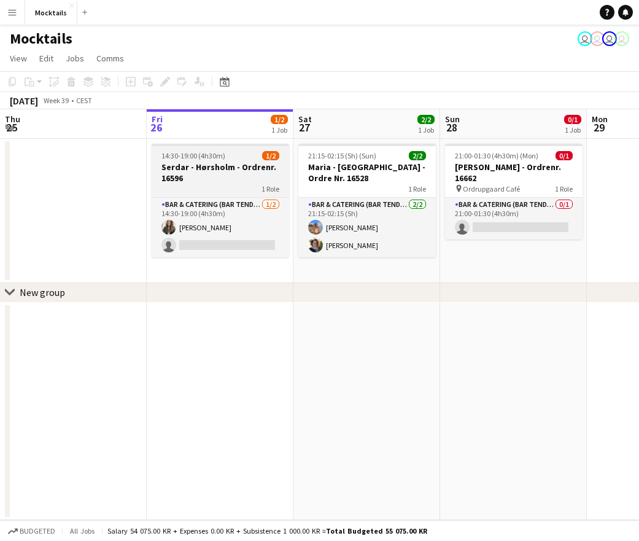
click at [238, 172] on h3 "Serdar - Hørsholm - Ordrenr. 16596" at bounding box center [221, 173] width 138 height 22
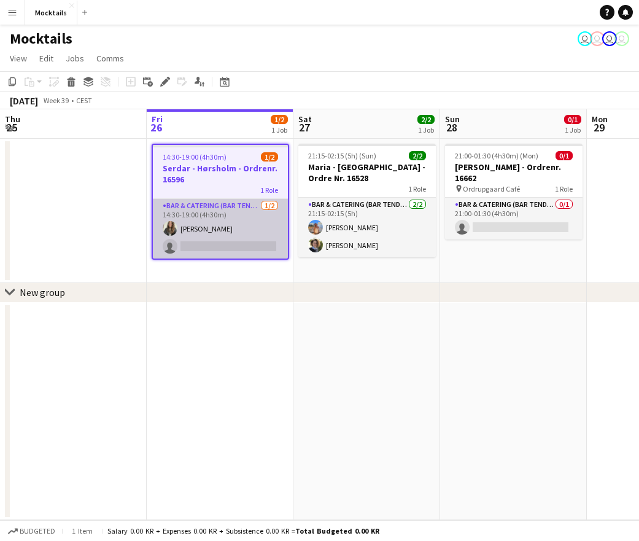
click at [216, 229] on app-card-role "Bar & Catering (Bar Tender) [DATE] 14:30-19:00 (4h30m) [PERSON_NAME] single-neu…" at bounding box center [220, 229] width 135 height 60
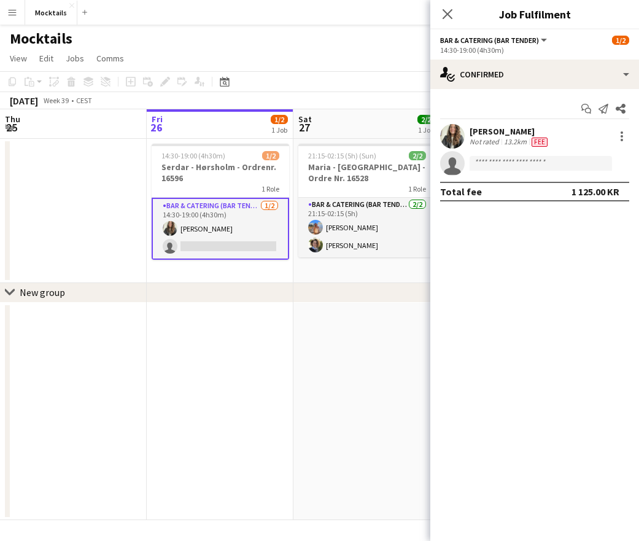
click at [216, 270] on app-date-cell "14:30-19:00 (4h30m) 1/2 Serdar - Hørsholm - Ordrenr. 16596 1 Role Bar & Caterin…" at bounding box center [220, 211] width 147 height 144
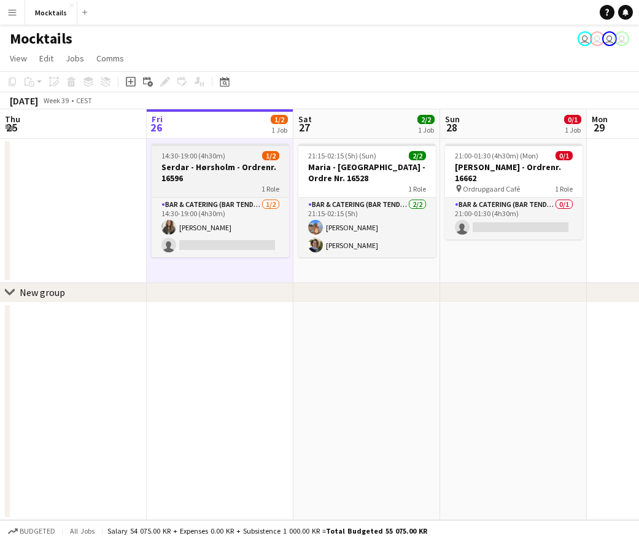
click at [216, 176] on h3 "Serdar - Hørsholm - Ordrenr. 16596" at bounding box center [221, 173] width 138 height 22
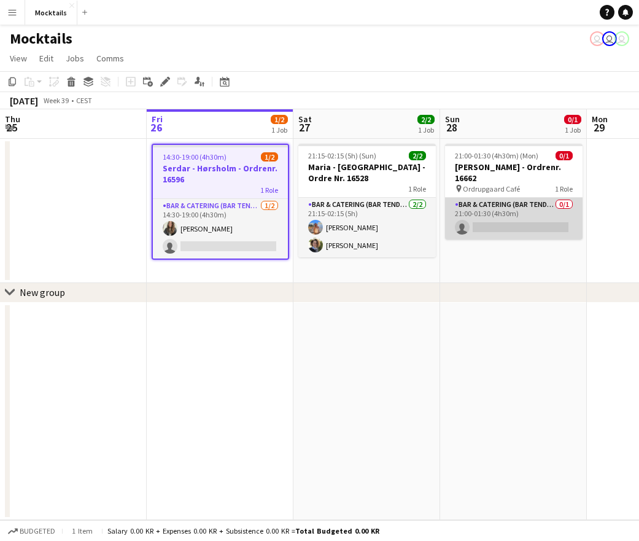
click at [507, 223] on app-card-role "Bar & Catering (Bar Tender) 0/1 21:00-01:30 (4h30m) single-neutral-actions" at bounding box center [514, 219] width 138 height 42
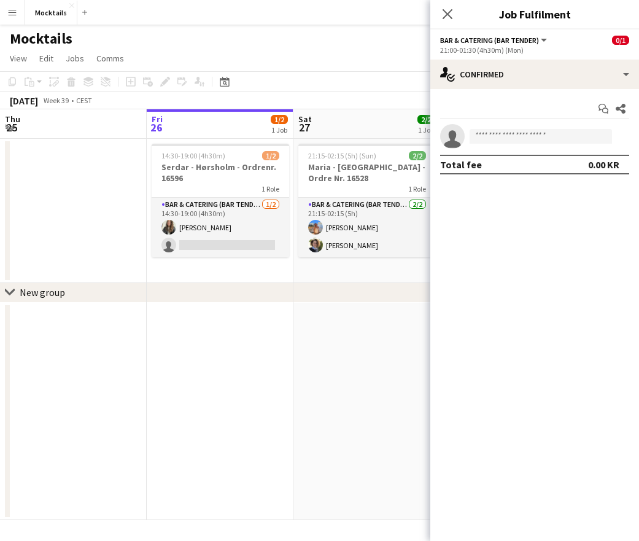
click at [445, 3] on div "Close pop-in" at bounding box center [447, 14] width 34 height 28
click at [452, 17] on icon "Close pop-in" at bounding box center [448, 14] width 12 height 12
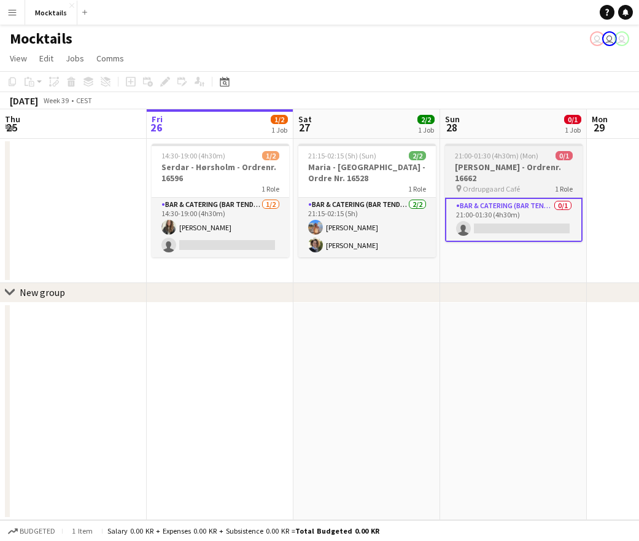
click at [535, 177] on h3 "[PERSON_NAME] - Ordrenr. 16662" at bounding box center [514, 173] width 138 height 22
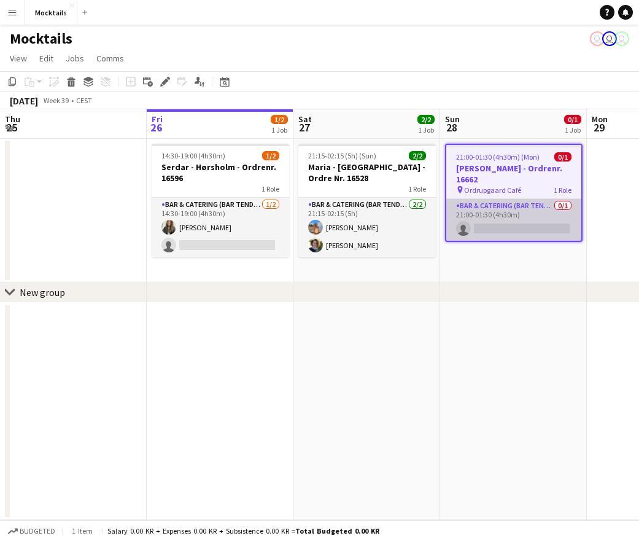
click at [525, 222] on app-card-role "Bar & Catering (Bar Tender) 0/1 21:00-01:30 (4h30m) single-neutral-actions" at bounding box center [513, 220] width 135 height 42
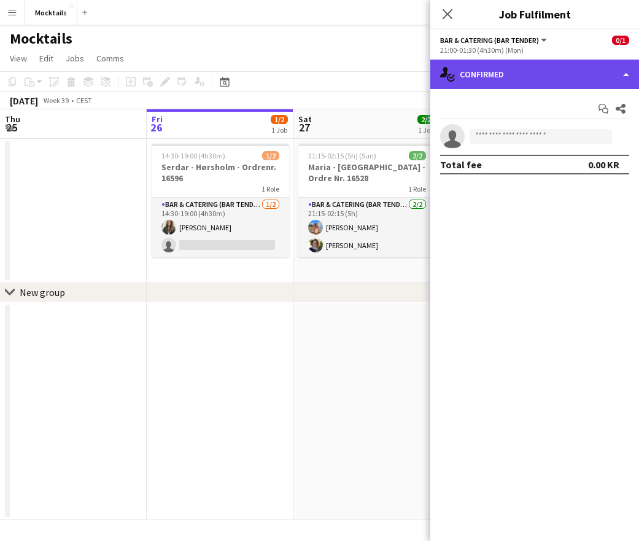
click at [559, 80] on div "single-neutral-actions-check-2 Confirmed" at bounding box center [534, 74] width 209 height 29
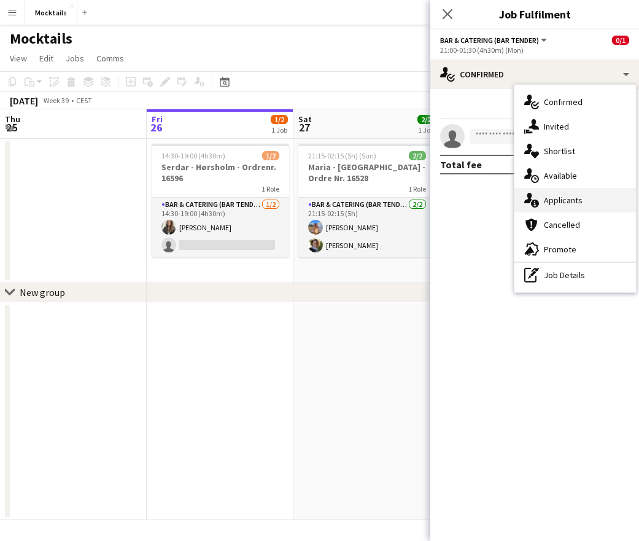
click at [579, 204] on span "Applicants" at bounding box center [563, 200] width 39 height 11
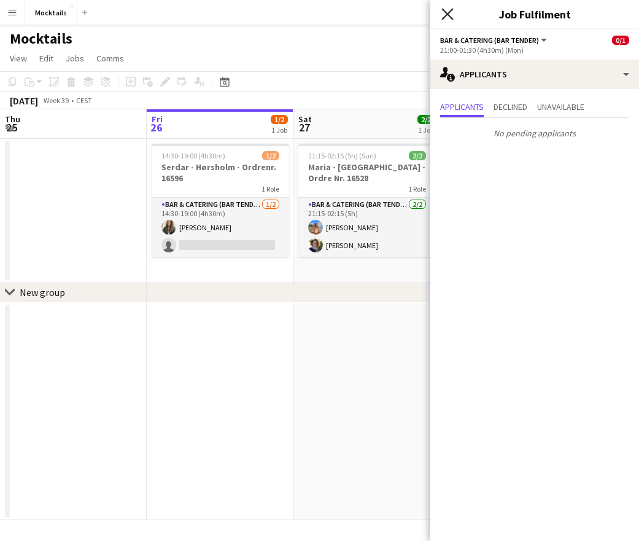
click at [448, 10] on icon "Close pop-in" at bounding box center [448, 14] width 12 height 12
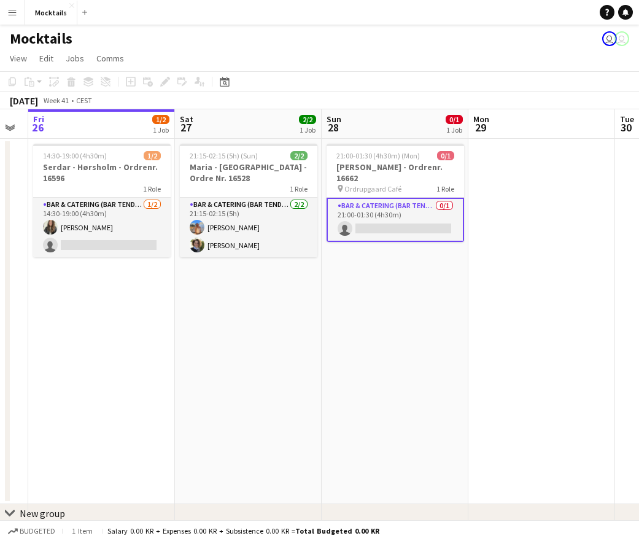
scroll to position [0, 375]
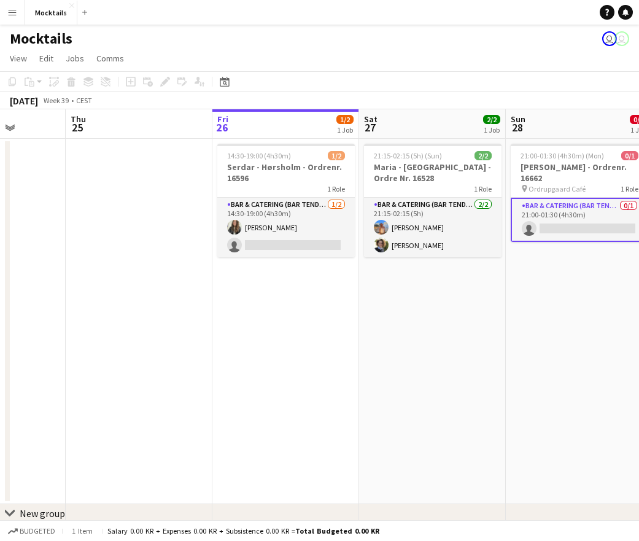
click at [7, 10] on app-icon "Menu" at bounding box center [12, 12] width 10 height 10
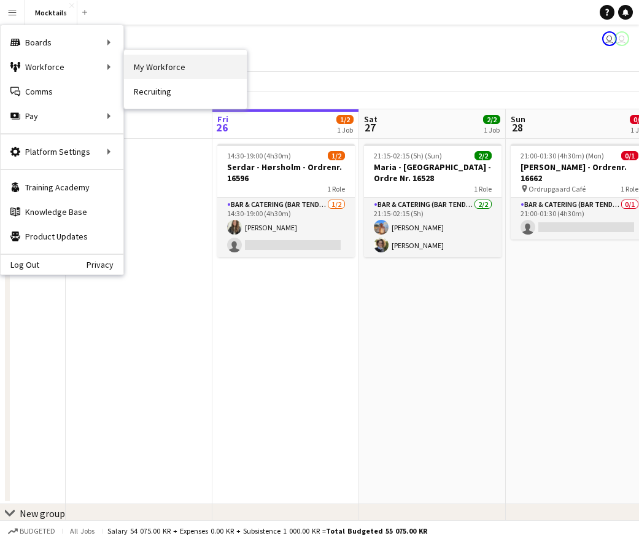
click at [162, 63] on link "My Workforce" at bounding box center [185, 67] width 123 height 25
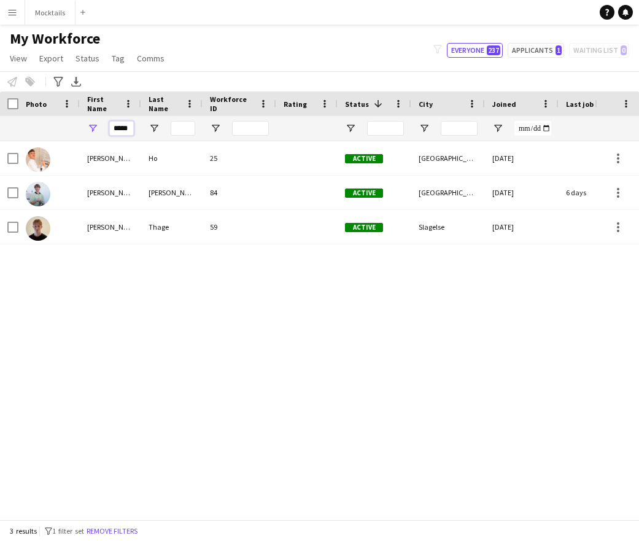
click at [119, 127] on input "*****" at bounding box center [121, 128] width 25 height 15
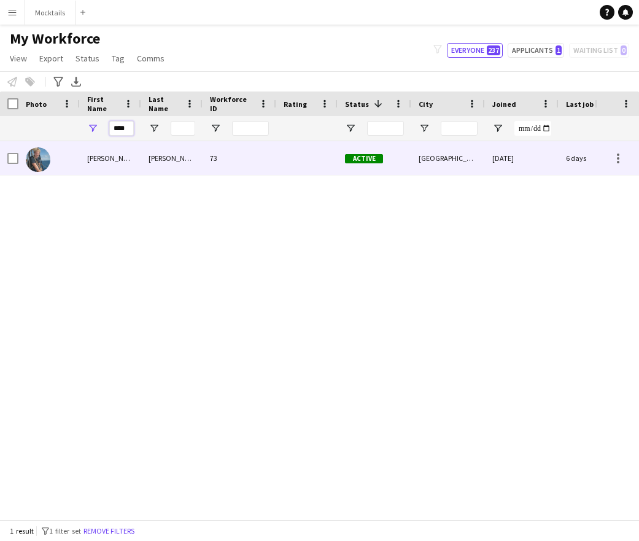
type input "****"
click at [99, 151] on div "[PERSON_NAME]" at bounding box center [110, 158] width 61 height 34
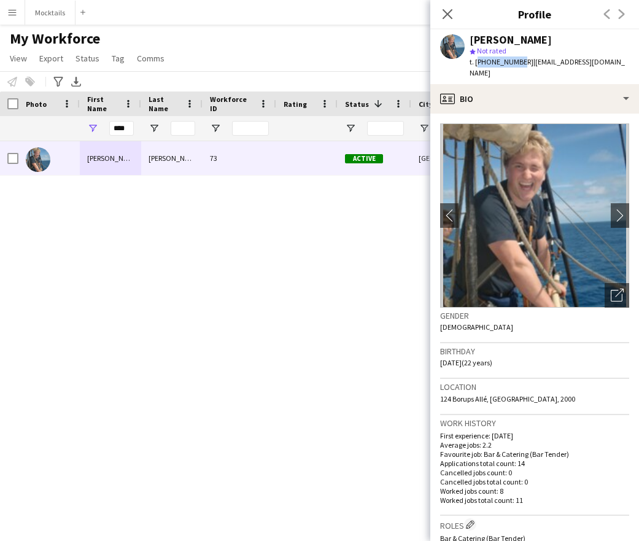
drag, startPoint x: 476, startPoint y: 60, endPoint x: 516, endPoint y: 59, distance: 39.9
click at [516, 59] on span "t. [PHONE_NUMBER]" at bounding box center [502, 61] width 64 height 9
copy span "[PHONE_NUMBER]"
click at [449, 14] on icon "Close pop-in" at bounding box center [448, 14] width 12 height 12
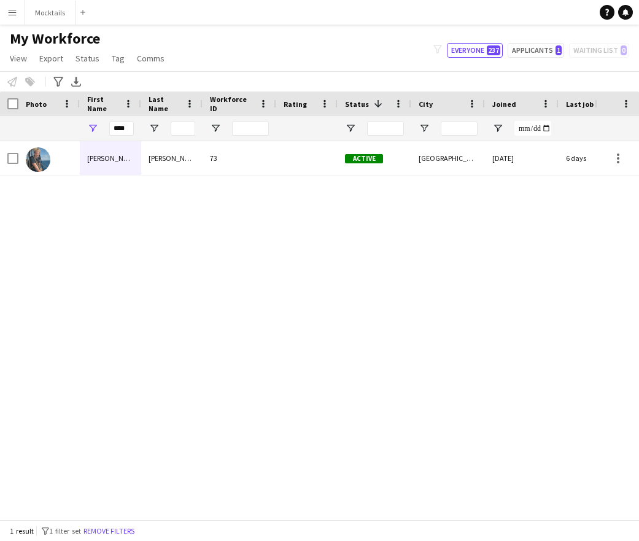
click at [321, 288] on div "[PERSON_NAME] 73 Active [GEOGRAPHIC_DATA] [DATE] 6 days 8 [EMAIL_ADDRESS][DOMAI…" at bounding box center [297, 330] width 595 height 378
click at [47, 4] on button "Mocktails Close" at bounding box center [50, 13] width 50 height 24
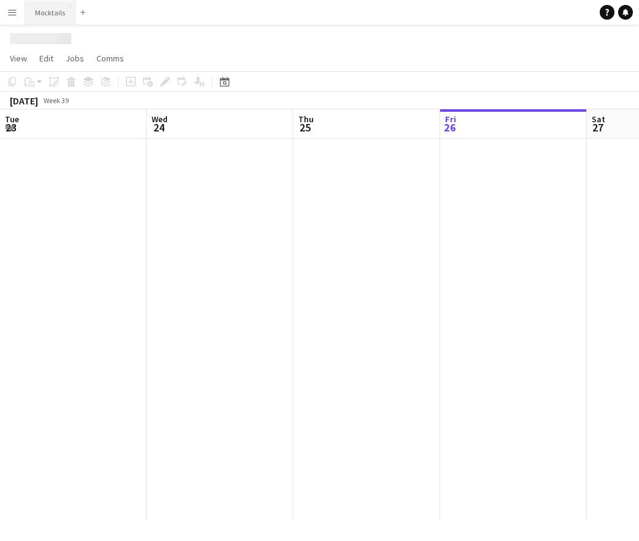
scroll to position [0, 294]
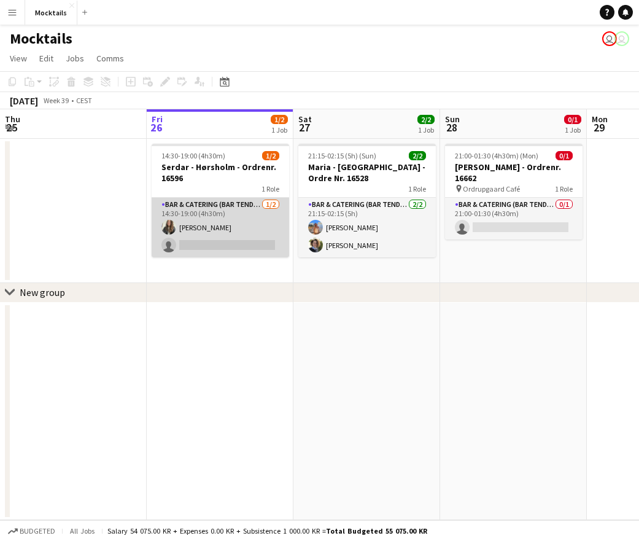
click at [228, 230] on app-card-role "Bar & Catering (Bar Tender) [DATE] 14:30-19:00 (4h30m) [PERSON_NAME] single-neu…" at bounding box center [221, 228] width 138 height 60
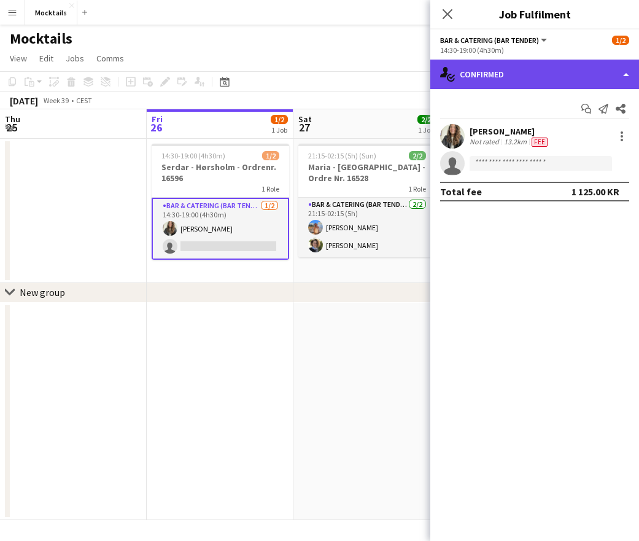
click at [518, 84] on div "single-neutral-actions-check-2 Confirmed" at bounding box center [534, 74] width 209 height 29
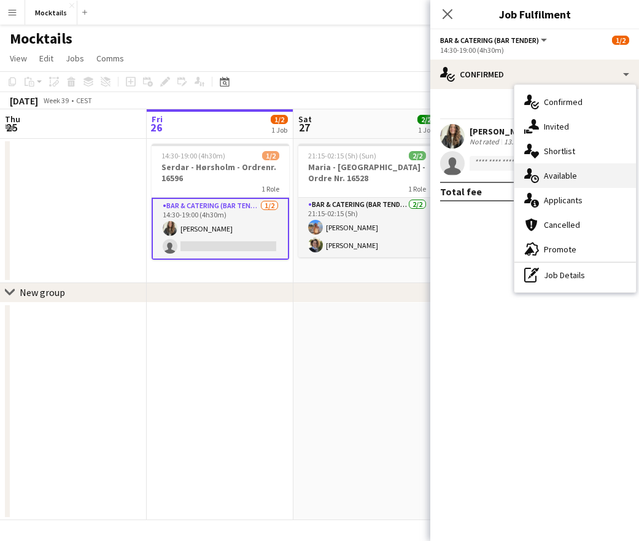
click at [567, 184] on div "single-neutral-actions-upload Available" at bounding box center [576, 175] width 122 height 25
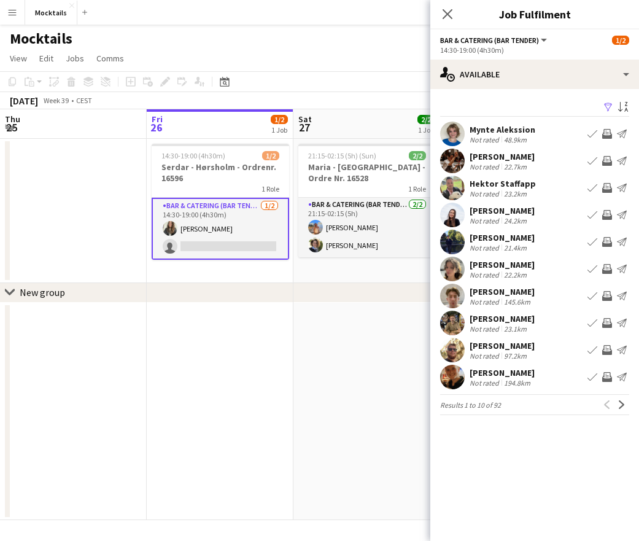
click at [14, 17] on app-icon "Menu" at bounding box center [12, 12] width 10 height 10
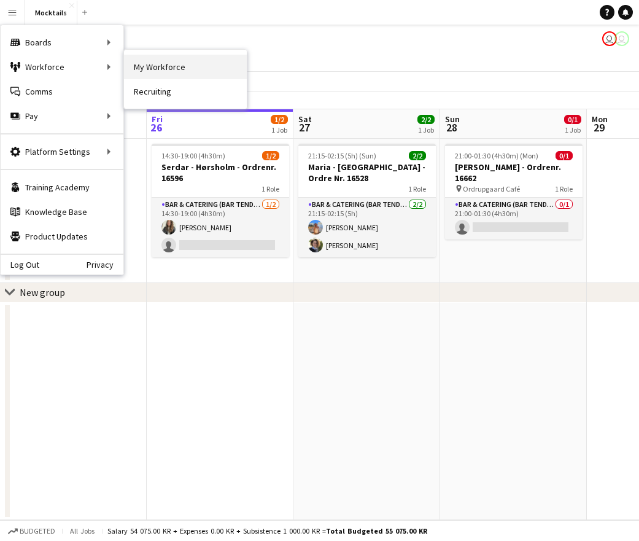
click at [153, 76] on link "My Workforce" at bounding box center [185, 67] width 123 height 25
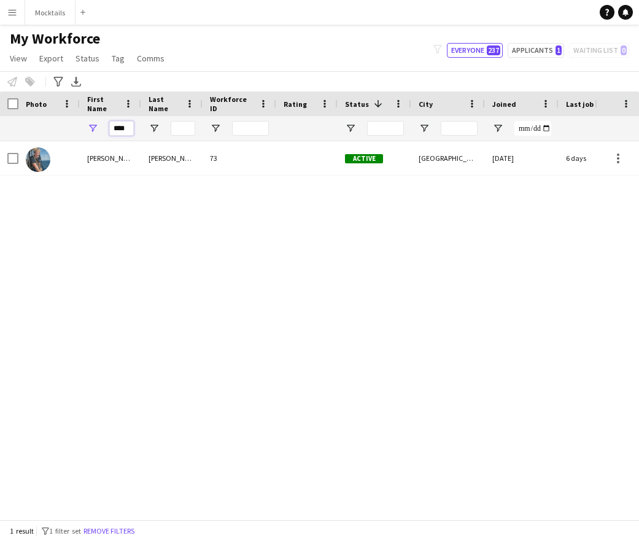
click at [120, 127] on input "****" at bounding box center [121, 128] width 25 height 15
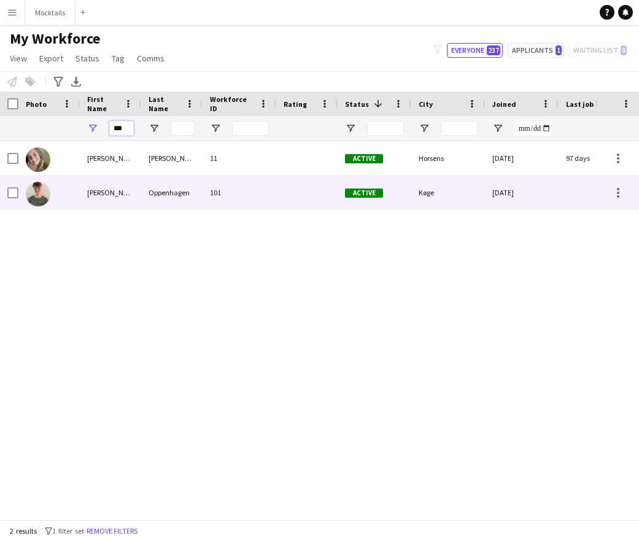
type input "***"
click at [127, 195] on div "[PERSON_NAME]" at bounding box center [110, 193] width 61 height 34
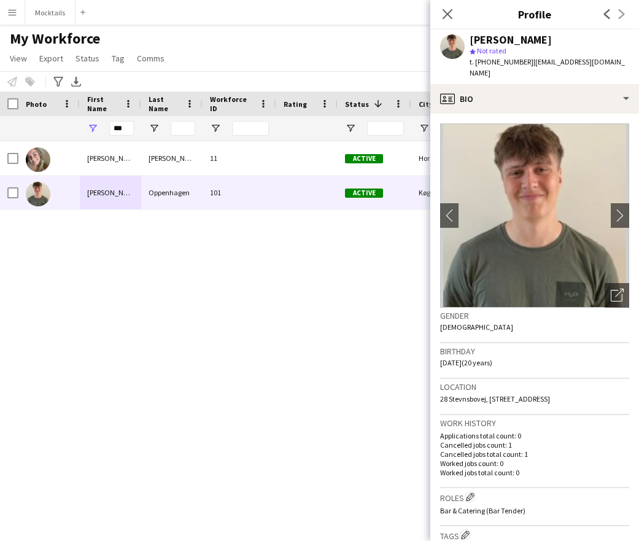
drag, startPoint x: 477, startPoint y: 61, endPoint x: 518, endPoint y: 63, distance: 41.2
click at [518, 63] on div "t. [PHONE_NUMBER] | [EMAIL_ADDRESS][DOMAIN_NAME]" at bounding box center [550, 67] width 160 height 22
copy div "[PHONE_NUMBER] |"
click at [621, 209] on app-icon "chevron-right" at bounding box center [620, 215] width 19 height 13
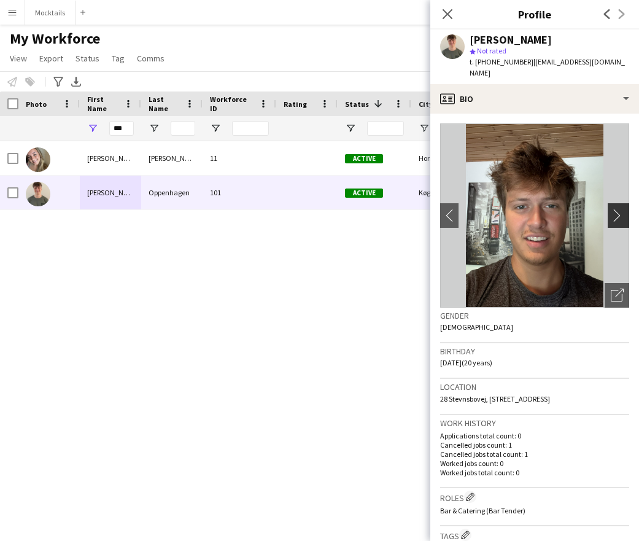
click at [621, 209] on app-icon "chevron-right" at bounding box center [620, 215] width 19 height 13
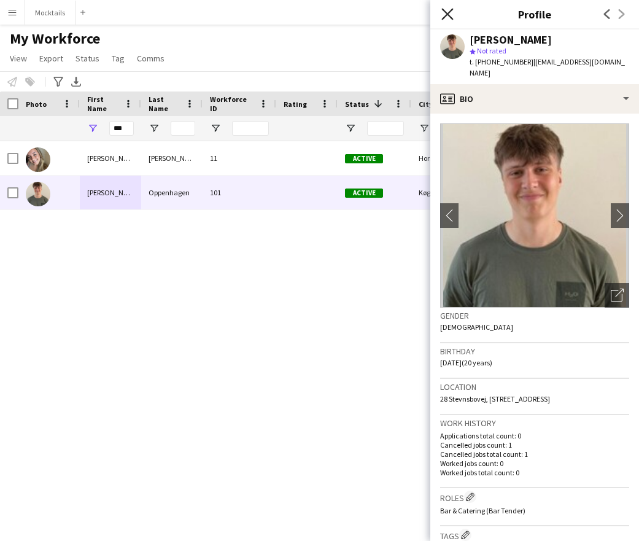
click at [447, 14] on icon at bounding box center [448, 14] width 12 height 12
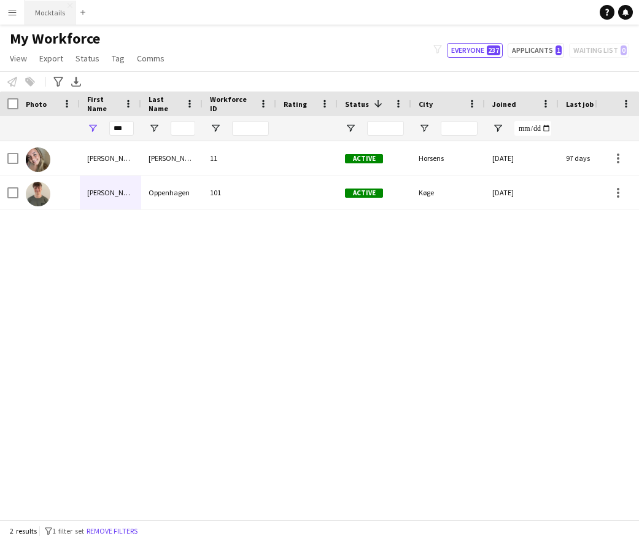
click at [56, 13] on button "Mocktails Close" at bounding box center [50, 13] width 50 height 24
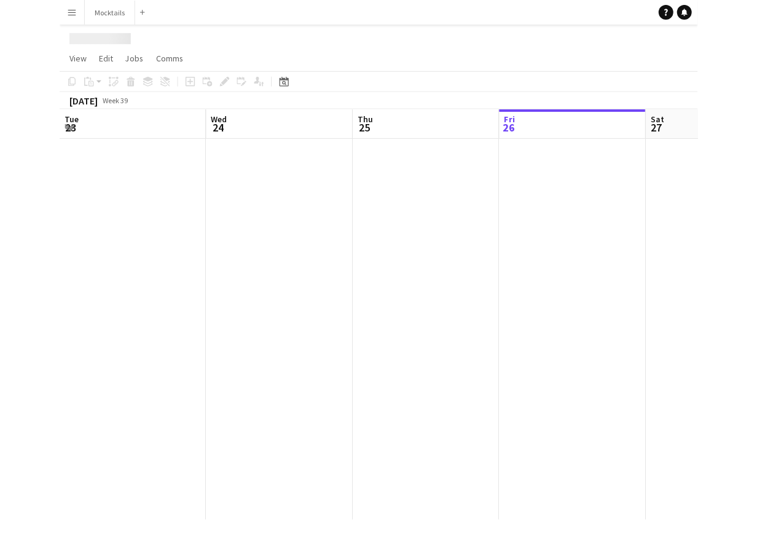
scroll to position [0, 294]
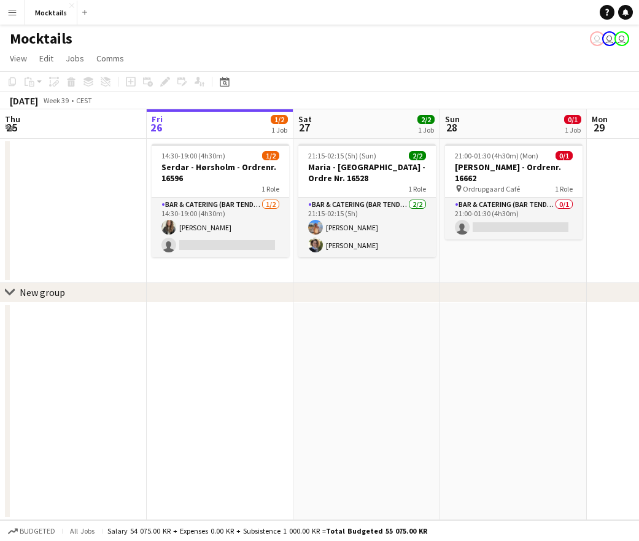
click at [217, 270] on app-date-cell "14:30-19:00 (4h30m) 1/2 Serdar - Hørsholm - Ordrenr. 16596 1 Role Bar & Caterin…" at bounding box center [220, 211] width 147 height 144
click at [218, 264] on app-date-cell "14:30-19:00 (4h30m) 1/2 Serdar - Hørsholm - Ordrenr. 16596 1 Role Bar & Caterin…" at bounding box center [220, 211] width 147 height 144
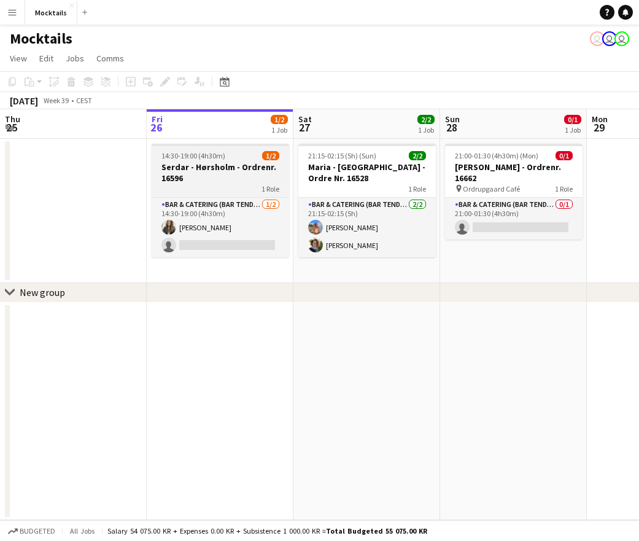
click at [224, 174] on h3 "Serdar - Hørsholm - Ordrenr. 16596" at bounding box center [221, 173] width 138 height 22
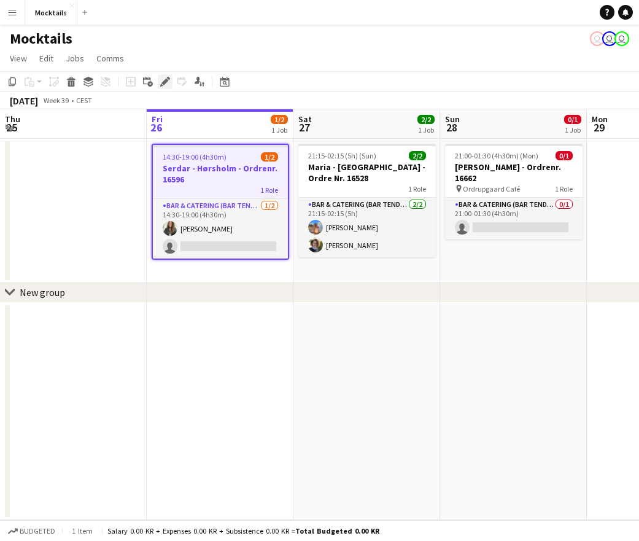
click at [165, 80] on icon at bounding box center [165, 82] width 7 height 7
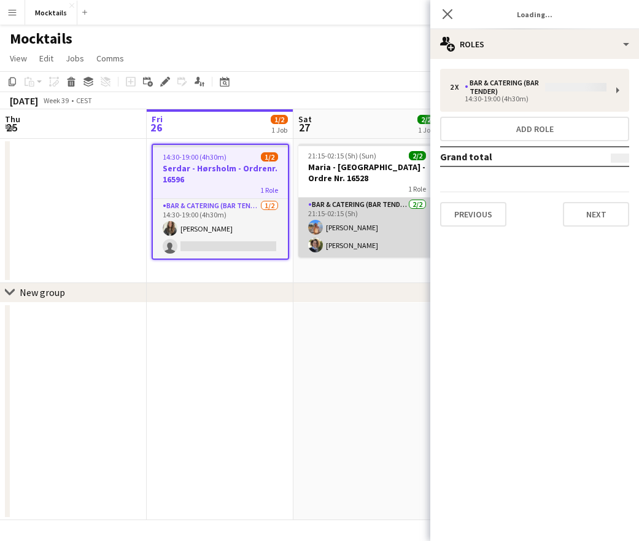
type input "**********"
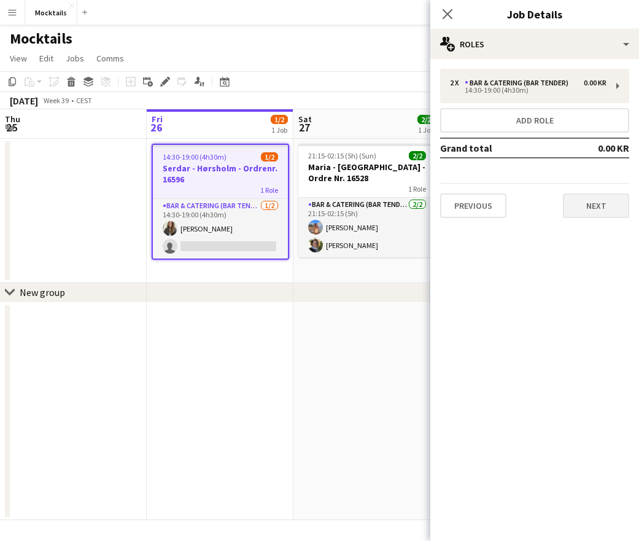
click at [600, 209] on button "Next" at bounding box center [596, 205] width 66 height 25
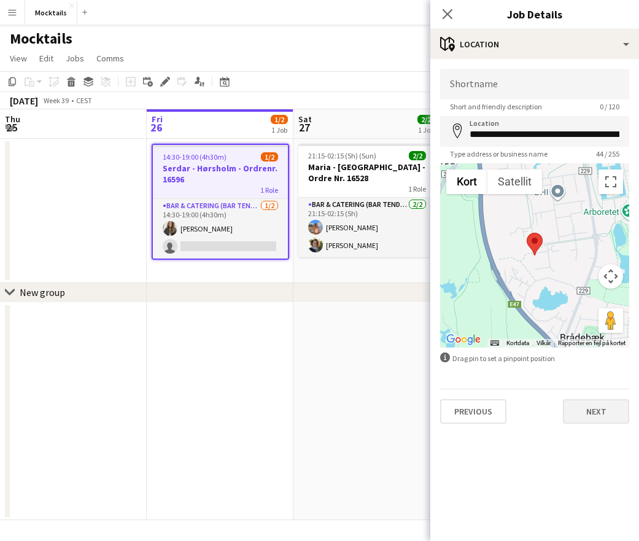
click at [599, 409] on button "Next" at bounding box center [596, 411] width 66 height 25
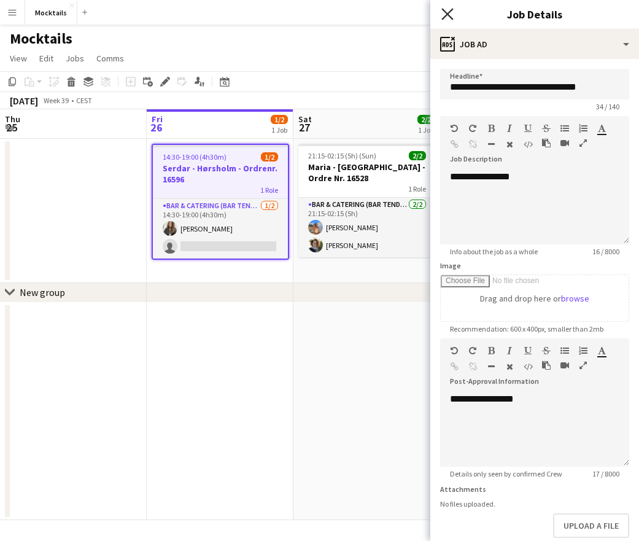
click at [446, 10] on icon "Close pop-in" at bounding box center [448, 14] width 12 height 12
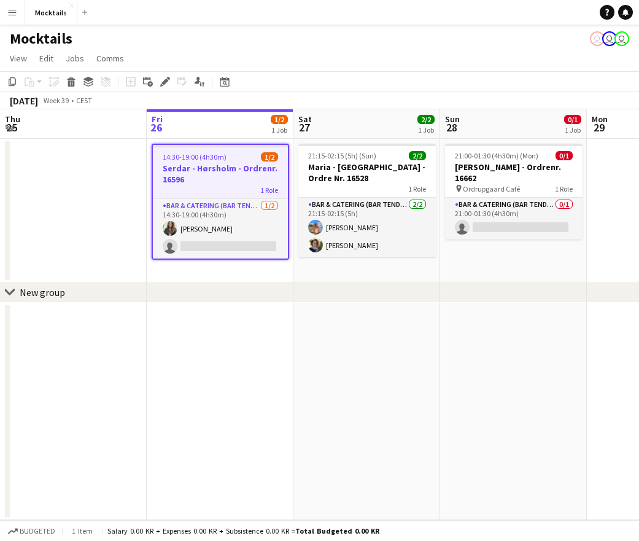
click at [295, 55] on app-page-menu "View Day view expanded Day view collapsed Month view Date picker Jump to [DATE]…" at bounding box center [319, 59] width 639 height 23
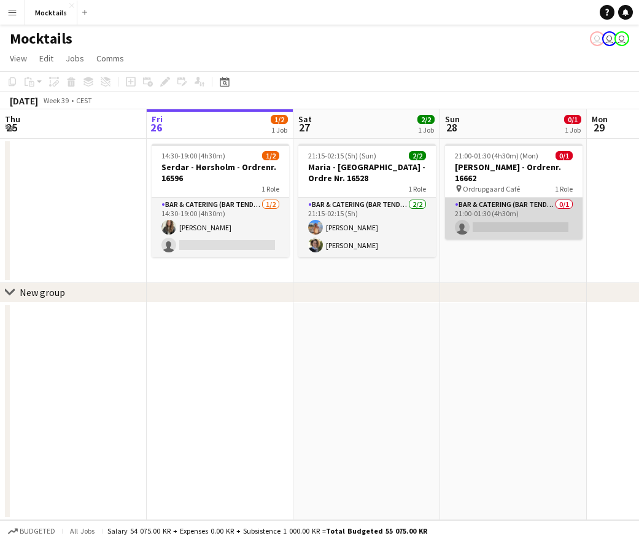
click at [523, 212] on app-card-role "Bar & Catering (Bar Tender) 0/1 21:00-01:30 (4h30m) single-neutral-actions" at bounding box center [514, 219] width 138 height 42
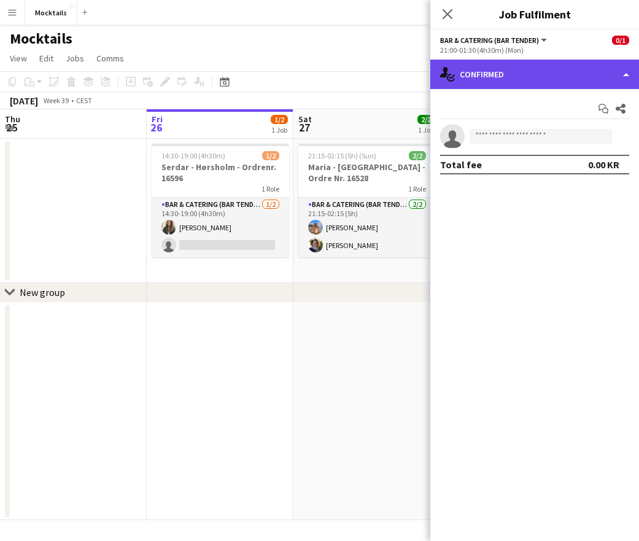
click at [540, 60] on div "single-neutral-actions-check-2 Confirmed" at bounding box center [534, 74] width 209 height 29
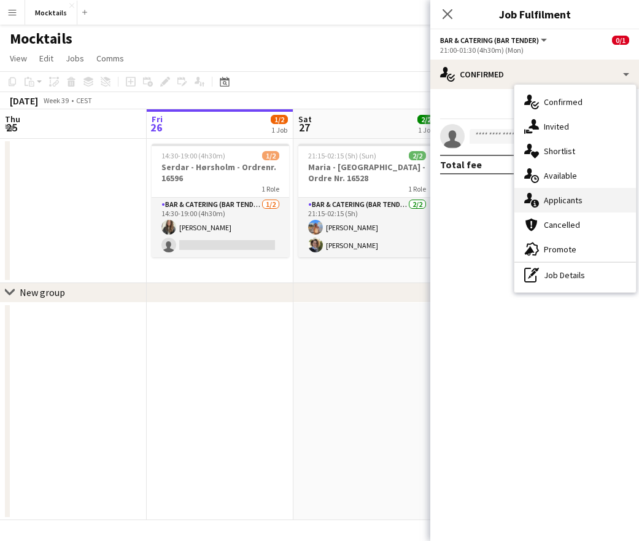
click at [577, 204] on span "Applicants" at bounding box center [563, 200] width 39 height 11
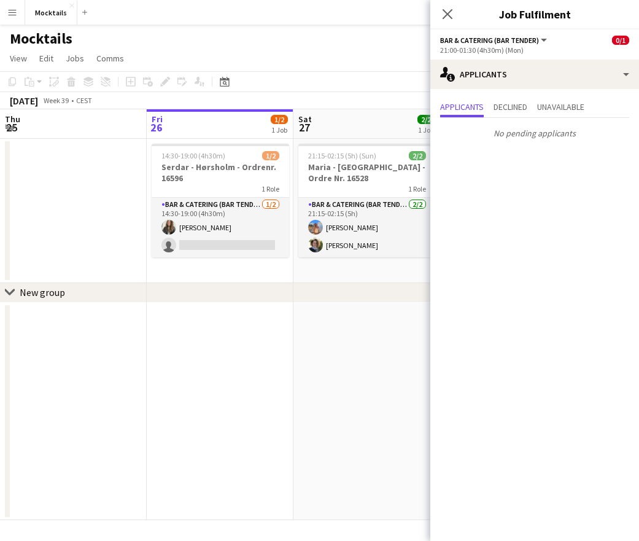
click at [261, 274] on app-date-cell "14:30-19:00 (4h30m) 1/2 Serdar - Hørsholm - Ordrenr. 16596 1 Role Bar & Caterin…" at bounding box center [220, 211] width 147 height 144
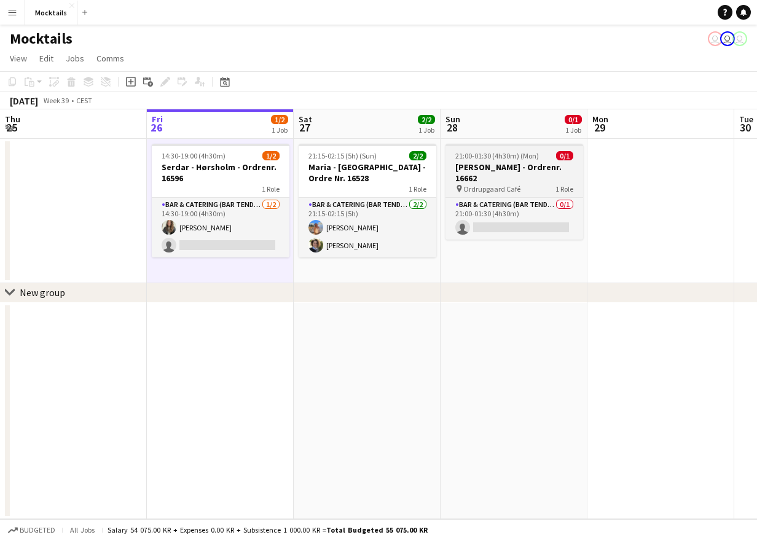
click at [526, 176] on h3 "[PERSON_NAME] - Ordrenr. 16662" at bounding box center [514, 173] width 138 height 22
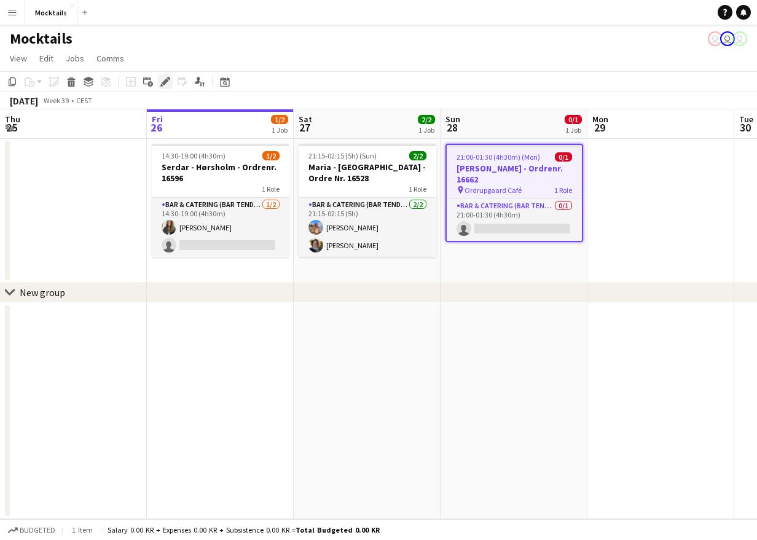
click at [162, 84] on icon "Edit" at bounding box center [165, 82] width 10 height 10
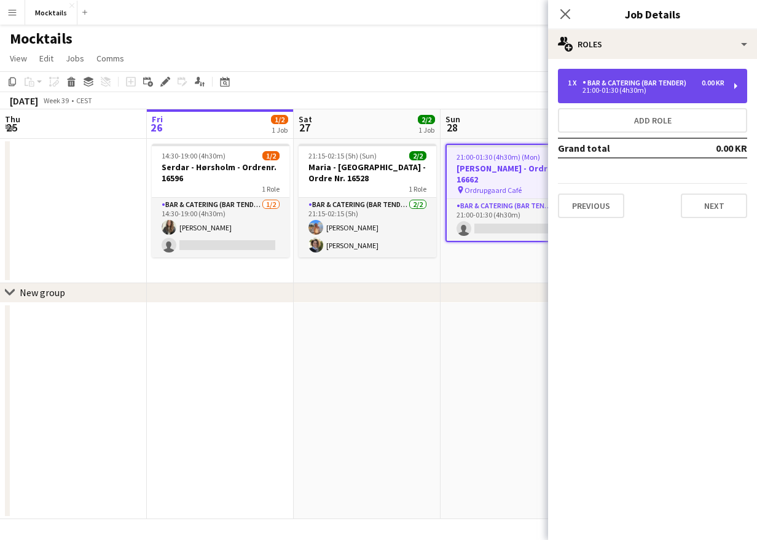
click at [639, 79] on div "Bar & Catering (Bar Tender)" at bounding box center [636, 83] width 109 height 9
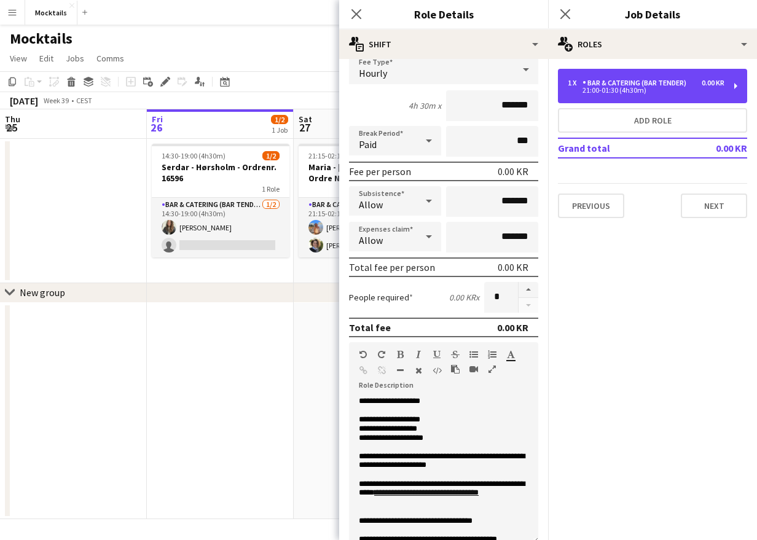
scroll to position [91, 0]
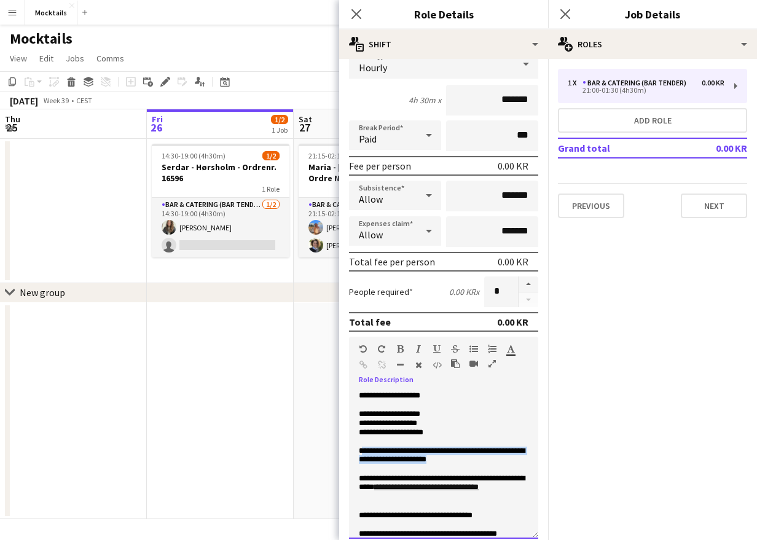
drag, startPoint x: 362, startPoint y: 452, endPoint x: 480, endPoint y: 462, distance: 118.3
click at [480, 462] on p "**********" at bounding box center [443, 455] width 169 height 18
click at [357, 14] on icon at bounding box center [356, 14] width 12 height 12
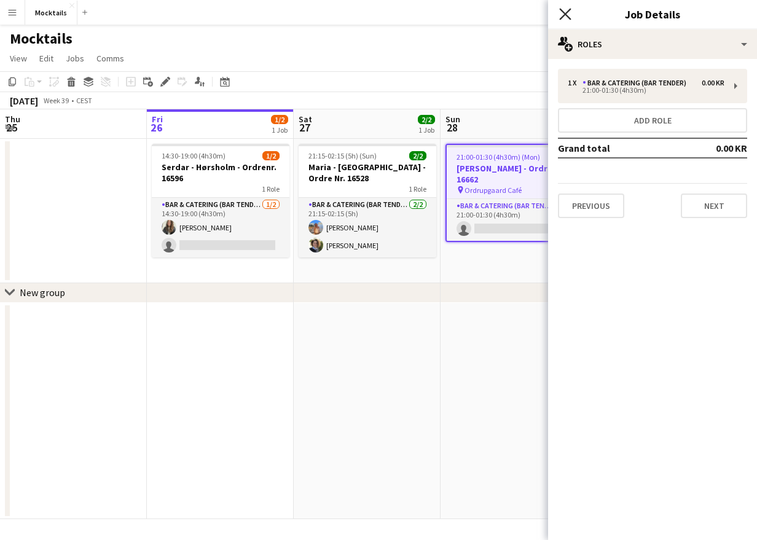
click at [569, 14] on icon "Close pop-in" at bounding box center [565, 14] width 12 height 12
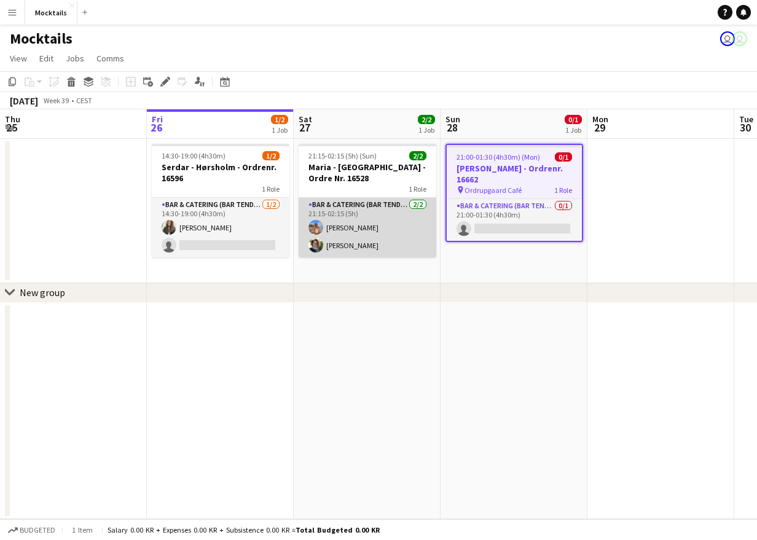
click at [376, 221] on app-card-role "Bar & Catering (Bar Tender) [DATE] 21:15-02:15 (5h) [PERSON_NAME] [PERSON_NAME]" at bounding box center [367, 228] width 138 height 60
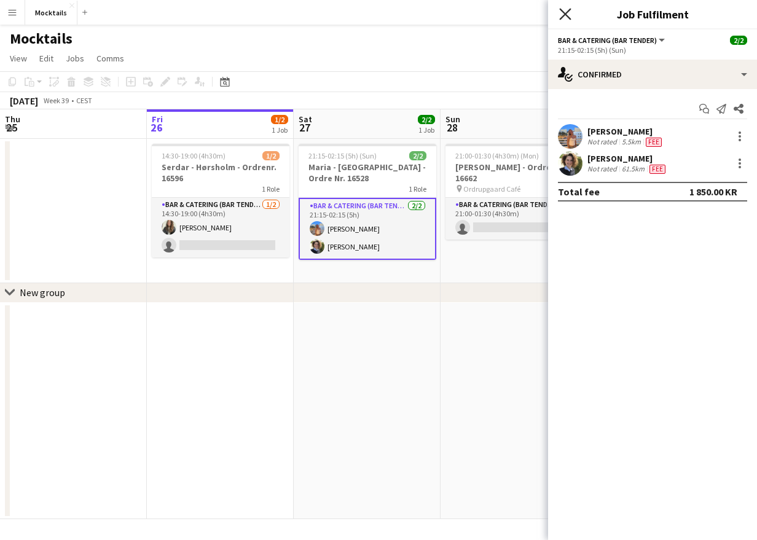
click at [569, 14] on icon "Close pop-in" at bounding box center [565, 14] width 12 height 12
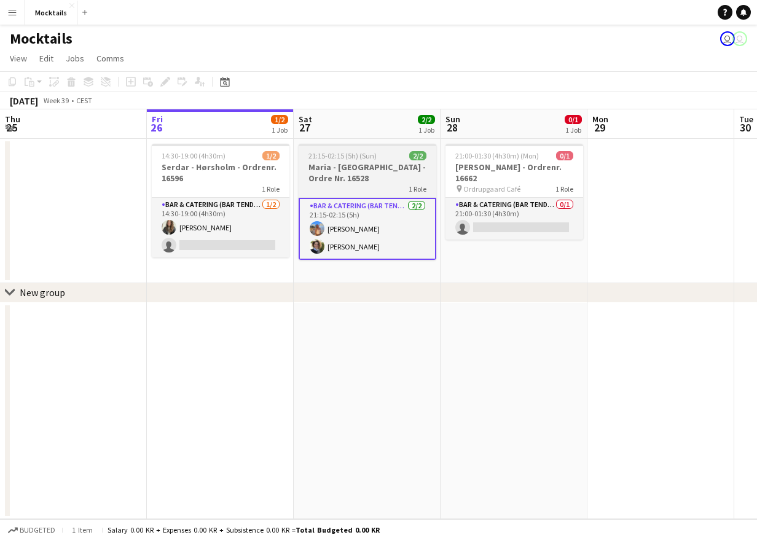
click at [386, 174] on h3 "Maria - [GEOGRAPHIC_DATA] - Ordre Nr. 16528" at bounding box center [367, 173] width 138 height 22
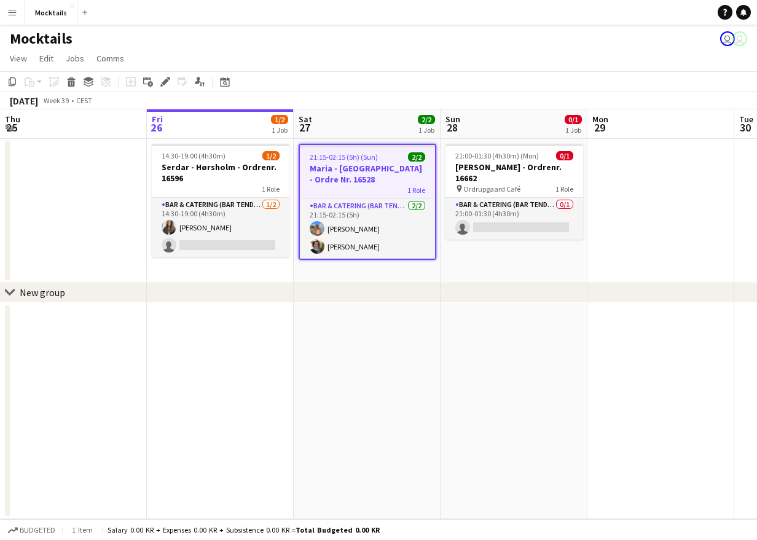
click at [388, 68] on app-page-menu "View Day view expanded Day view collapsed Month view Date picker Jump to [DATE]…" at bounding box center [378, 59] width 757 height 23
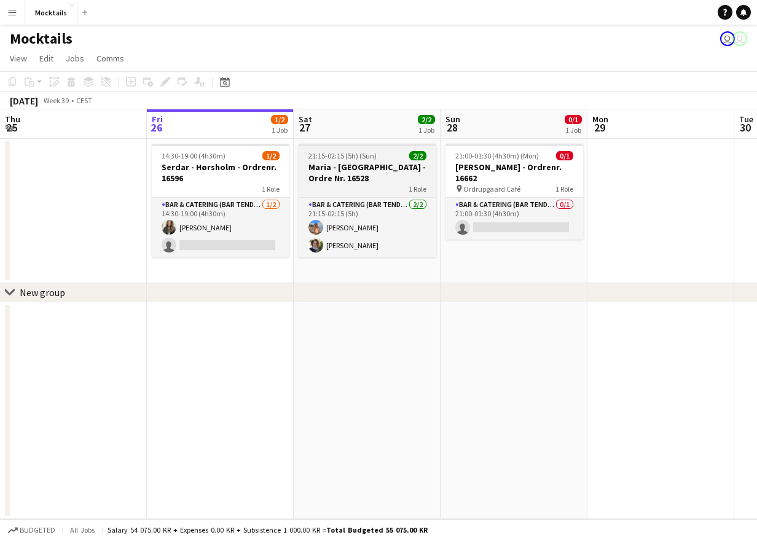
click at [370, 165] on h3 "Maria - [GEOGRAPHIC_DATA] - Ordre Nr. 16528" at bounding box center [367, 173] width 138 height 22
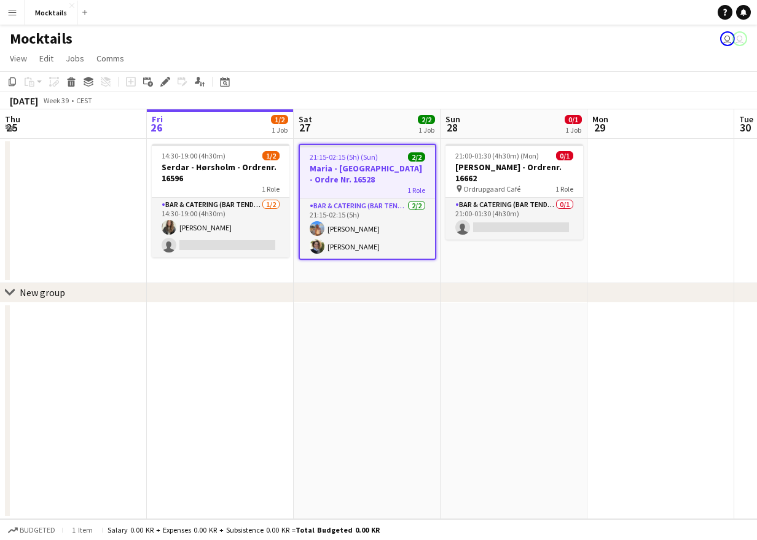
click at [373, 193] on div "1 Role" at bounding box center [367, 190] width 135 height 10
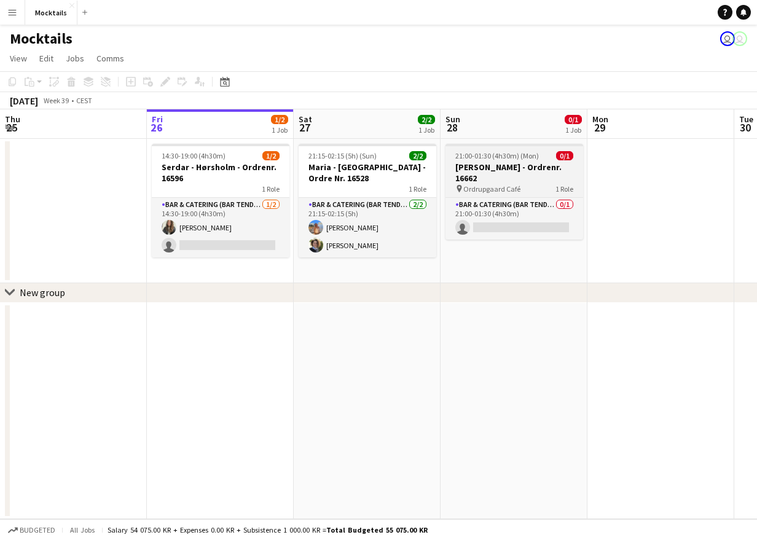
click at [516, 168] on h3 "[PERSON_NAME] - Ordrenr. 16662" at bounding box center [514, 173] width 138 height 22
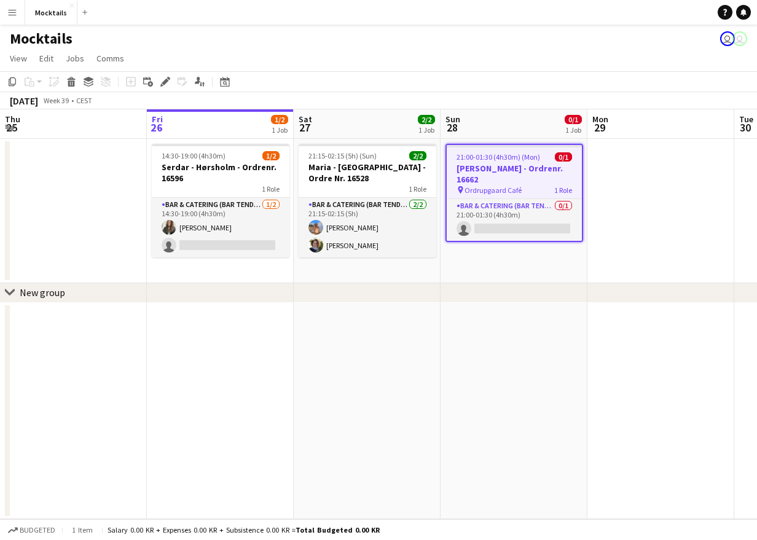
click at [498, 72] on app-toolbar "Copy Paste Paste Command V Paste with crew Command Shift V Paste linked Job [GE…" at bounding box center [378, 81] width 757 height 21
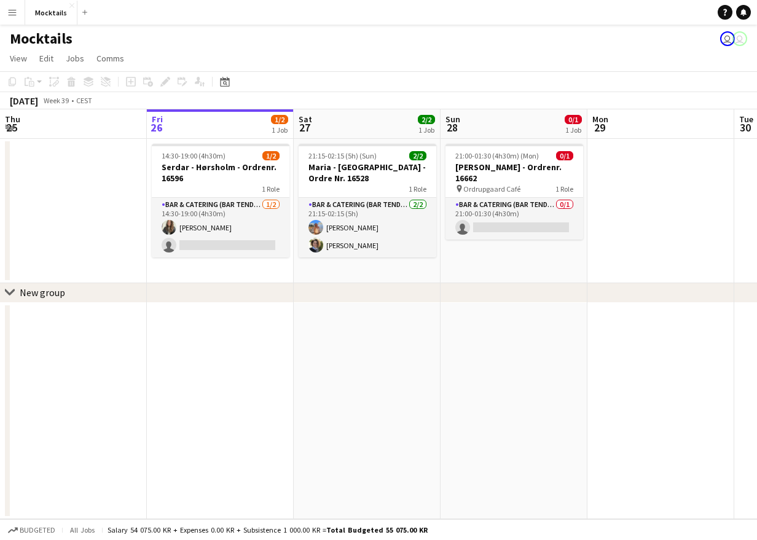
click at [508, 78] on app-toolbar "Copy Paste Paste Command V Paste with crew Command Shift V Paste linked Job [GE…" at bounding box center [378, 81] width 757 height 21
drag, startPoint x: 508, startPoint y: 58, endPoint x: 504, endPoint y: 101, distance: 43.8
click at [504, 101] on app-board "Mocktails user user View Day view expanded Day view collapsed Month view Date p…" at bounding box center [378, 282] width 757 height 515
click at [504, 101] on div "[DATE] Week 39 • CEST" at bounding box center [378, 100] width 757 height 17
drag, startPoint x: 510, startPoint y: 58, endPoint x: 510, endPoint y: 107, distance: 48.5
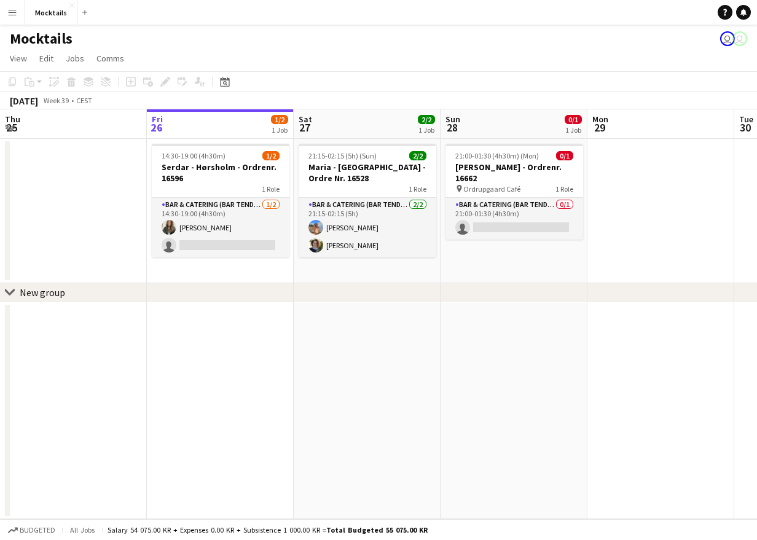
click at [510, 107] on app-board "Mocktails user user View Day view expanded Day view collapsed Month view Date p…" at bounding box center [378, 282] width 757 height 515
click at [510, 107] on div "[DATE] Week 39 • CEST" at bounding box center [378, 100] width 757 height 17
drag, startPoint x: 501, startPoint y: 77, endPoint x: 521, endPoint y: 95, distance: 26.6
click at [521, 95] on div "Copy Paste Paste Command V Paste with crew Command Shift V Paste linked Job [GE…" at bounding box center [378, 90] width 757 height 38
click at [521, 95] on div "[DATE] Week 39 • CEST" at bounding box center [378, 100] width 757 height 17
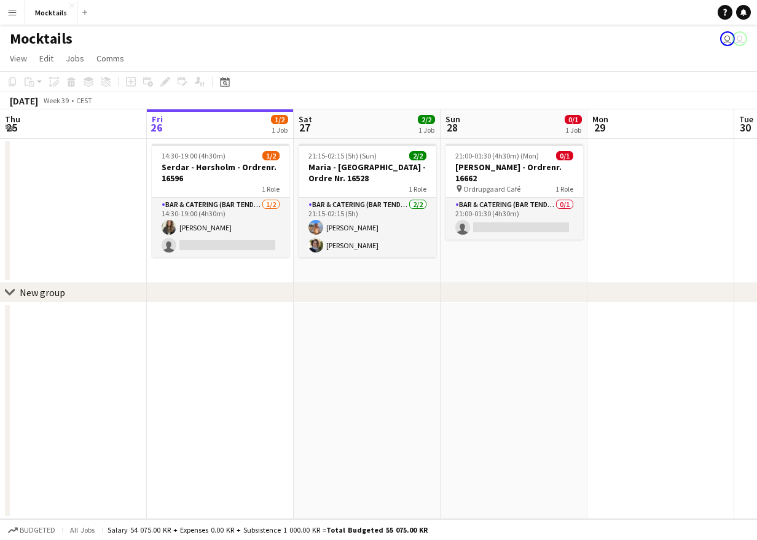
drag, startPoint x: 515, startPoint y: 47, endPoint x: 515, endPoint y: 96, distance: 48.5
click at [515, 96] on app-board "Mocktails user user View Day view expanded Day view collapsed Month view Date p…" at bounding box center [378, 282] width 757 height 515
click at [515, 96] on div "[DATE] Week 39 • CEST" at bounding box center [378, 100] width 757 height 17
drag, startPoint x: 513, startPoint y: 35, endPoint x: 508, endPoint y: 99, distance: 64.1
click at [508, 99] on app-board "Mocktails user user View Day view expanded Day view collapsed Month view Date p…" at bounding box center [378, 282] width 757 height 515
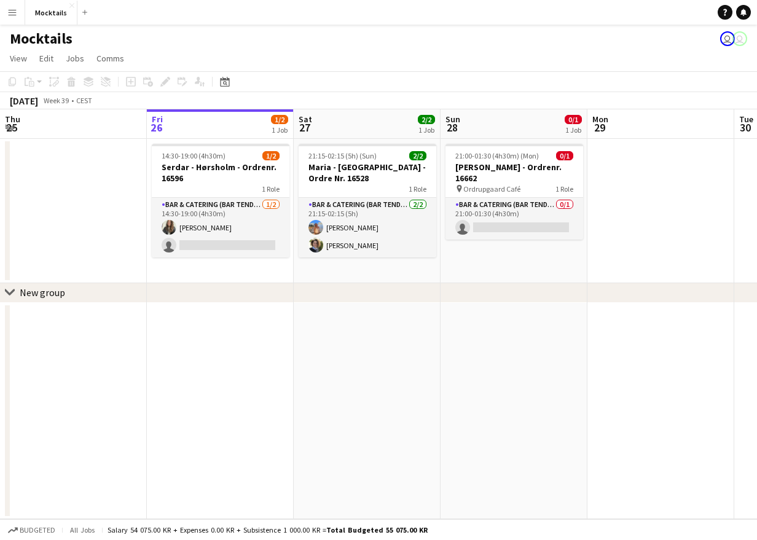
click at [508, 99] on div "[DATE] Week 39 • CEST" at bounding box center [378, 100] width 757 height 17
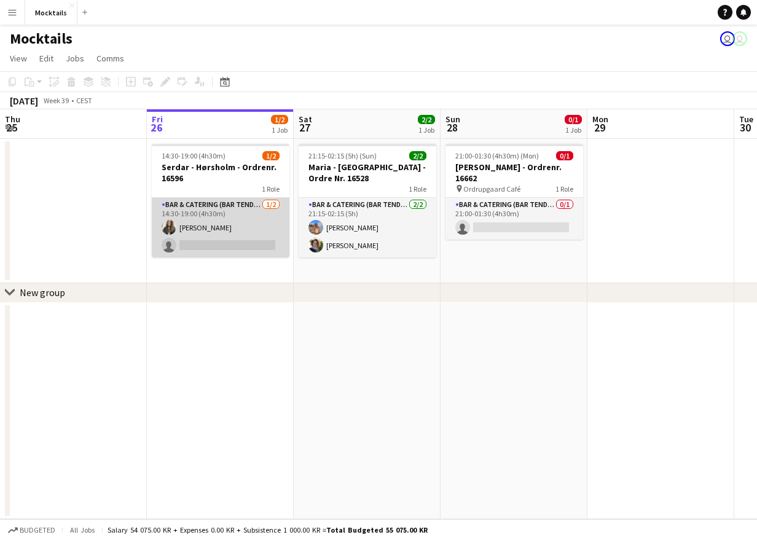
click at [228, 218] on app-card-role "Bar & Catering (Bar Tender) [DATE] 14:30-19:00 (4h30m) [PERSON_NAME] single-neu…" at bounding box center [221, 228] width 138 height 60
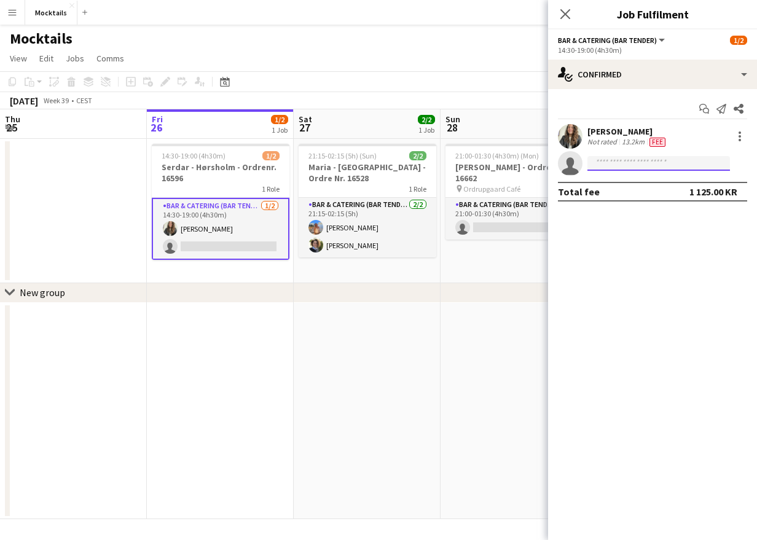
click at [639, 163] on input at bounding box center [658, 163] width 142 height 15
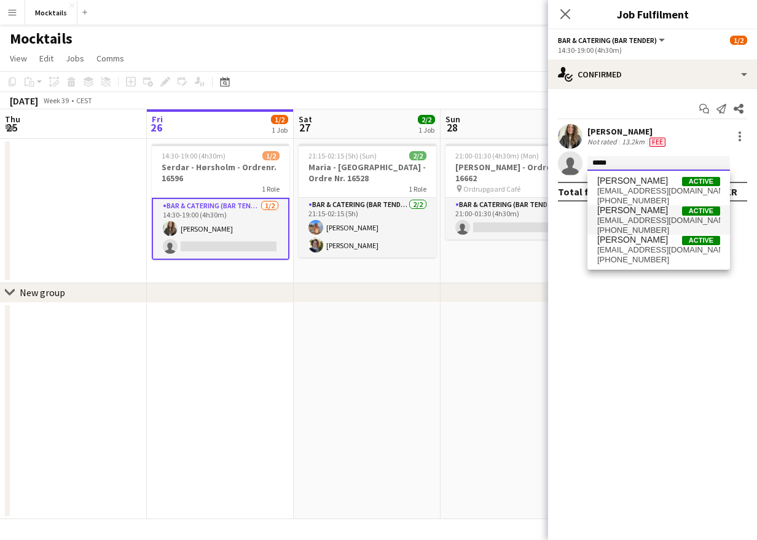
type input "*****"
click at [639, 216] on span "[EMAIL_ADDRESS][DOMAIN_NAME]" at bounding box center [658, 221] width 123 height 10
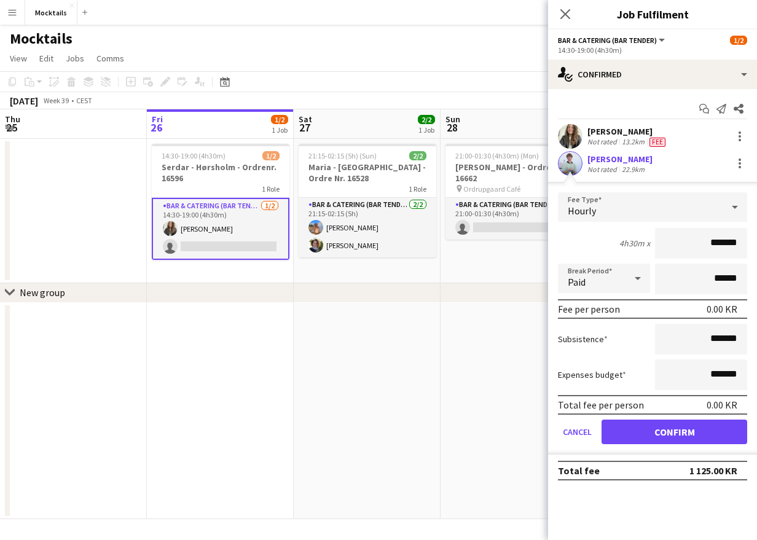
click at [639, 239] on input "*******" at bounding box center [701, 243] width 92 height 31
type input "******"
click at [639, 429] on button "Confirm" at bounding box center [674, 431] width 146 height 25
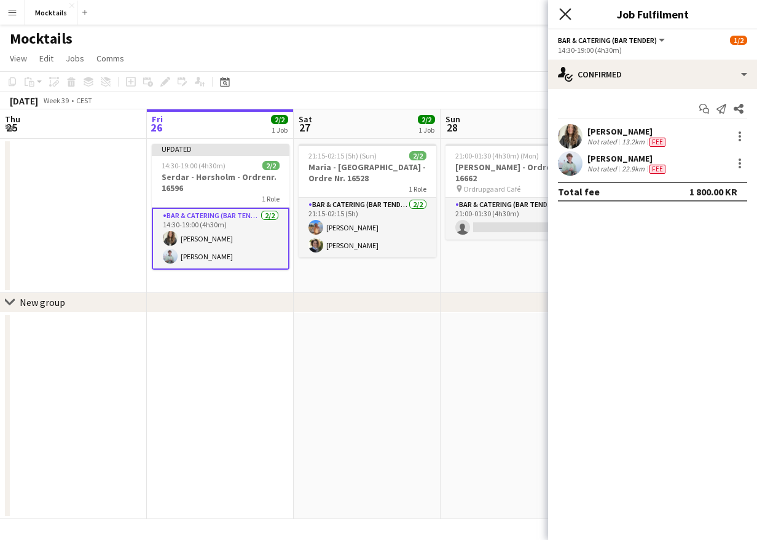
click at [564, 13] on icon at bounding box center [565, 14] width 12 height 12
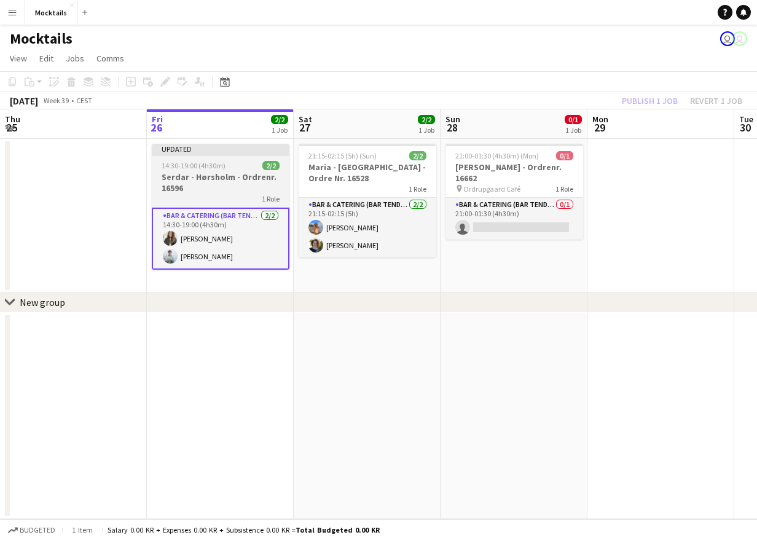
click at [235, 177] on h3 "Serdar - Hørsholm - Ordrenr. 16596" at bounding box center [221, 182] width 138 height 22
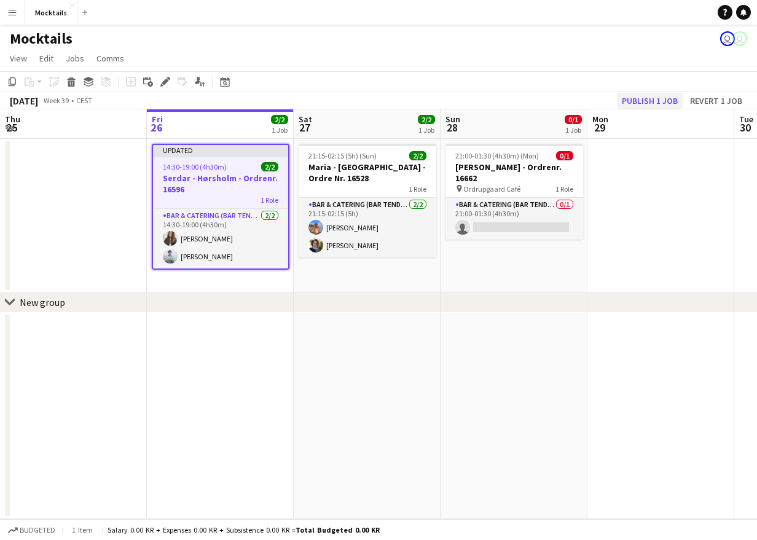
click at [639, 99] on button "Publish 1 job" at bounding box center [650, 101] width 66 height 16
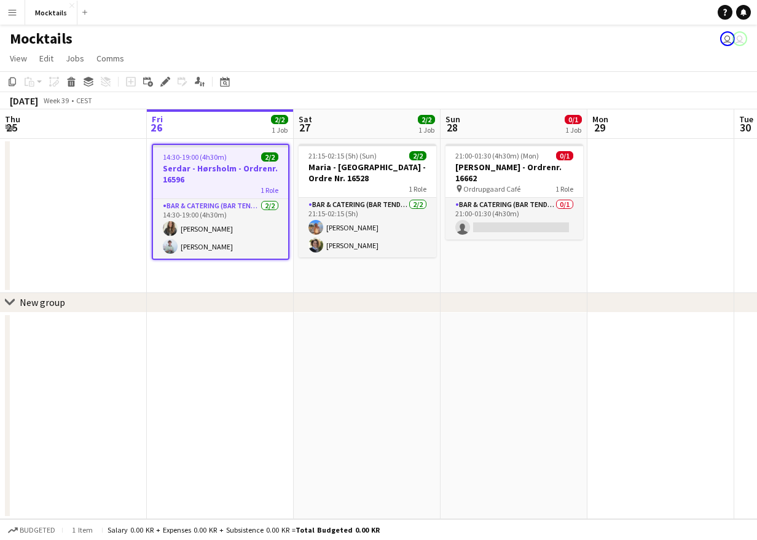
click at [373, 284] on app-date-cell "21:15-02:15 (5h) (Sun) 2/2 Maria - København - Ordre Nr. 16528 1 Role Bar & Cat…" at bounding box center [367, 216] width 147 height 154
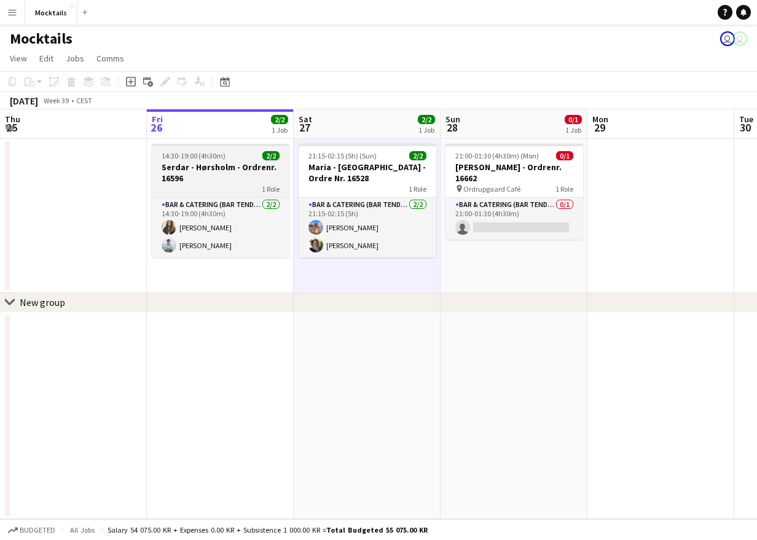
click at [233, 176] on h3 "Serdar - Hørsholm - Ordrenr. 16596" at bounding box center [221, 173] width 138 height 22
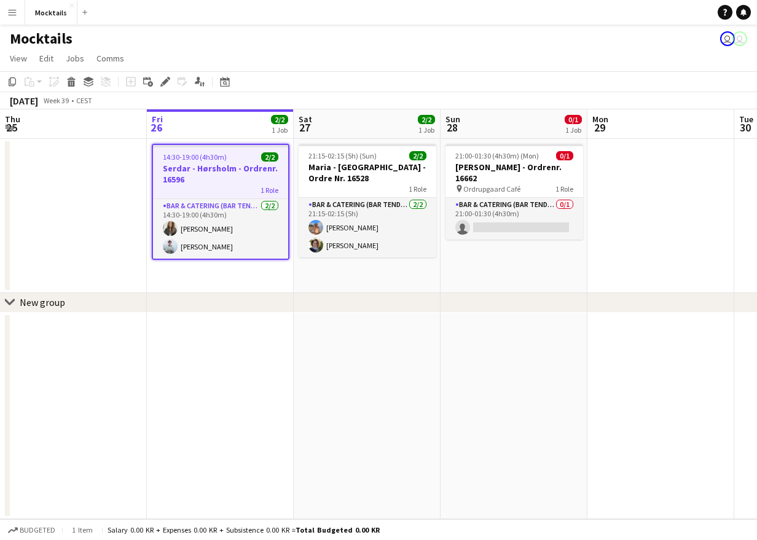
click at [101, 185] on app-date-cell at bounding box center [73, 216] width 147 height 154
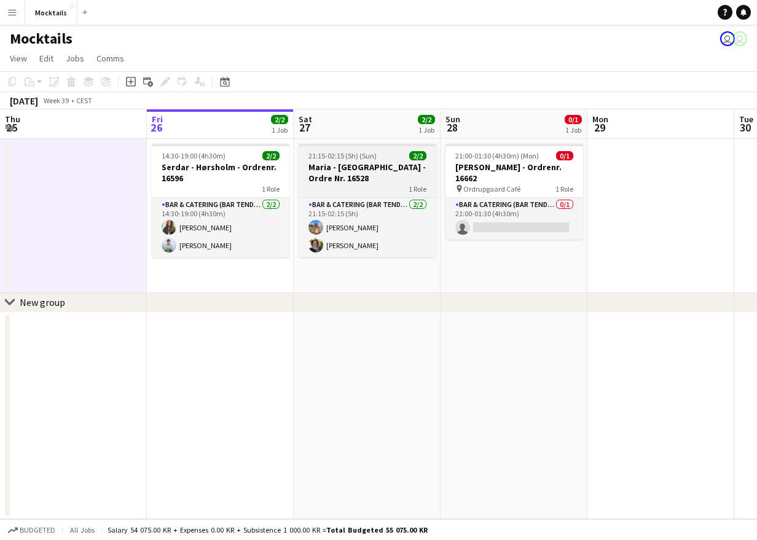
click at [340, 161] on app-job-card "21:15-02:15 (5h) (Sun) 2/2 Maria - København - Ordre Nr. 16528 1 Role Bar & Cat…" at bounding box center [367, 201] width 138 height 114
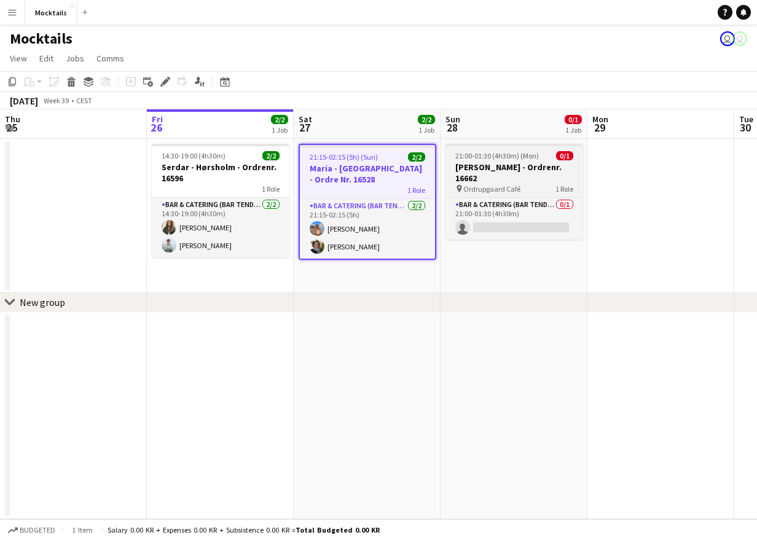
click at [511, 154] on span "21:00-01:30 (4h30m) (Mon)" at bounding box center [497, 155] width 84 height 9
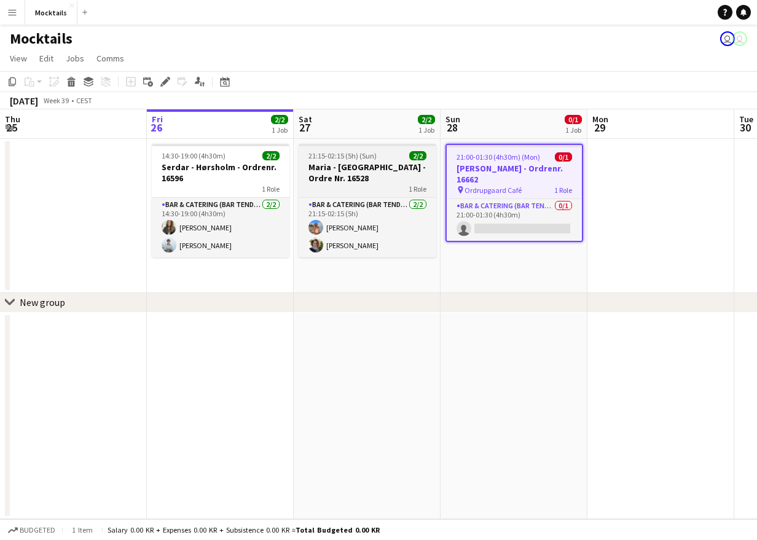
click at [346, 165] on h3 "Maria - [GEOGRAPHIC_DATA] - Ordre Nr. 16528" at bounding box center [367, 173] width 138 height 22
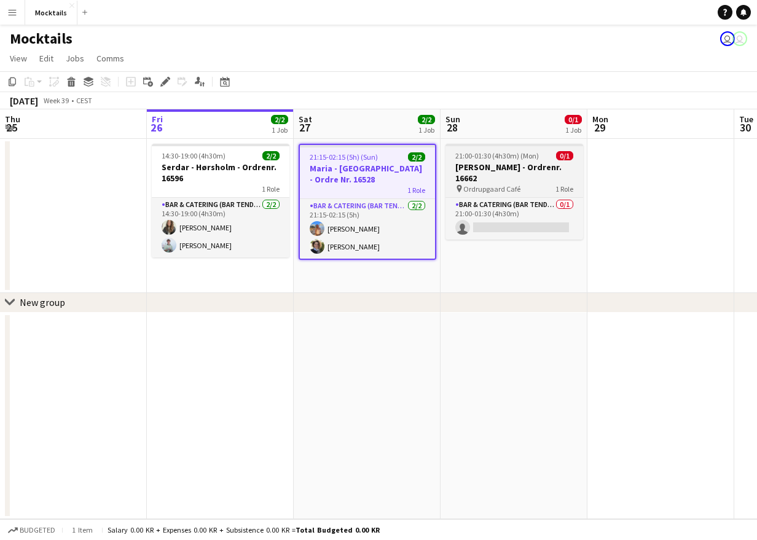
click at [496, 168] on h3 "[PERSON_NAME] - Ordrenr. 16662" at bounding box center [514, 173] width 138 height 22
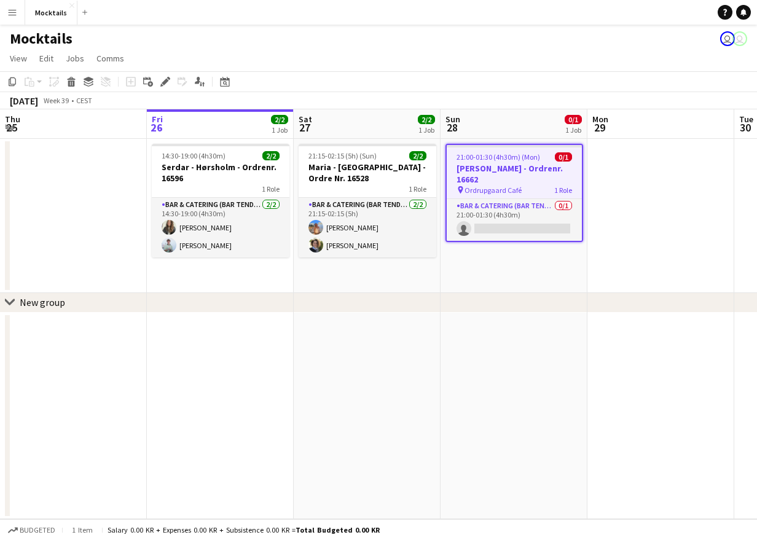
click at [507, 166] on h3 "[PERSON_NAME] - Ordrenr. 16662" at bounding box center [513, 174] width 135 height 22
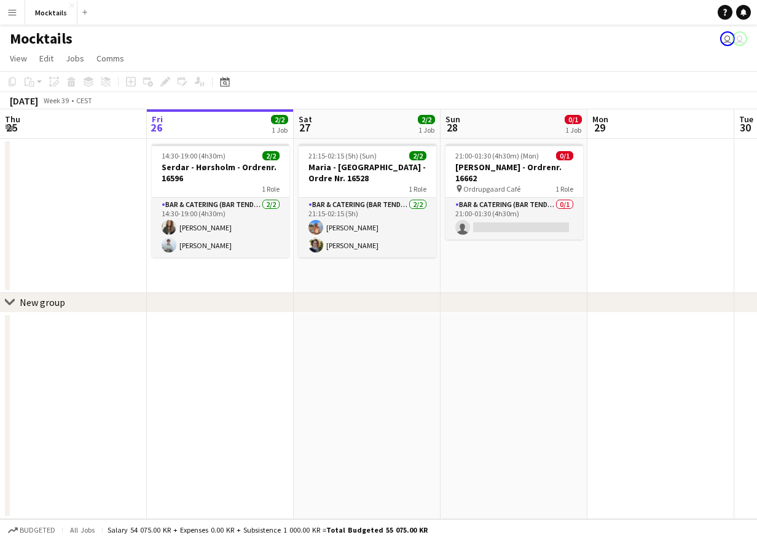
click at [500, 63] on app-page-menu "View Day view expanded Day view collapsed Month view Date picker Jump to [DATE]…" at bounding box center [378, 59] width 757 height 23
click at [371, 171] on h3 "Maria - [GEOGRAPHIC_DATA] - Ordre Nr. 16528" at bounding box center [367, 173] width 138 height 22
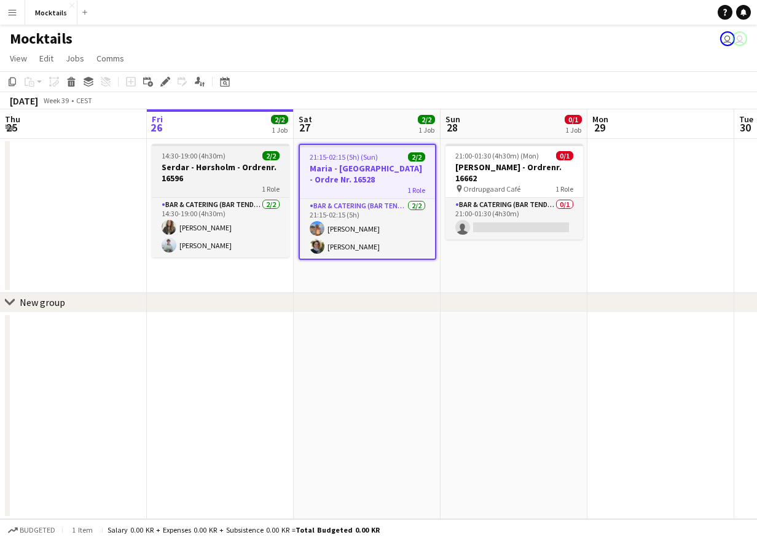
click at [219, 174] on h3 "Serdar - Hørsholm - Ordrenr. 16596" at bounding box center [221, 173] width 138 height 22
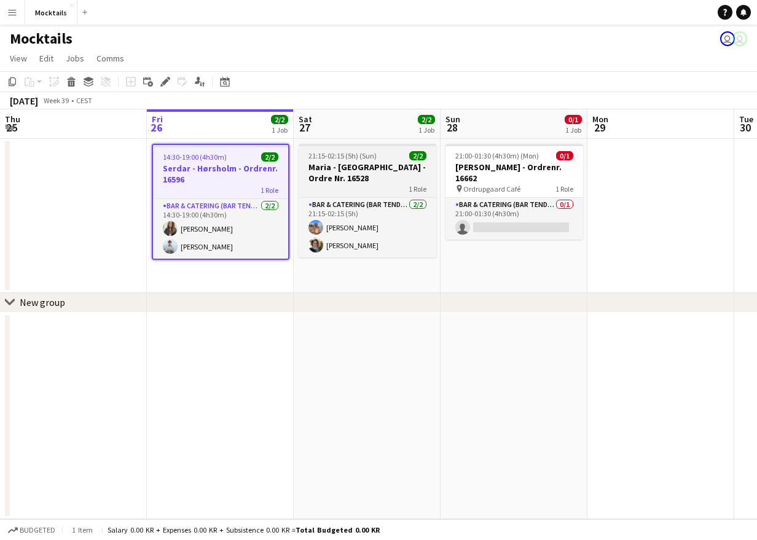
click at [335, 176] on h3 "Maria - [GEOGRAPHIC_DATA] - Ordre Nr. 16528" at bounding box center [367, 173] width 138 height 22
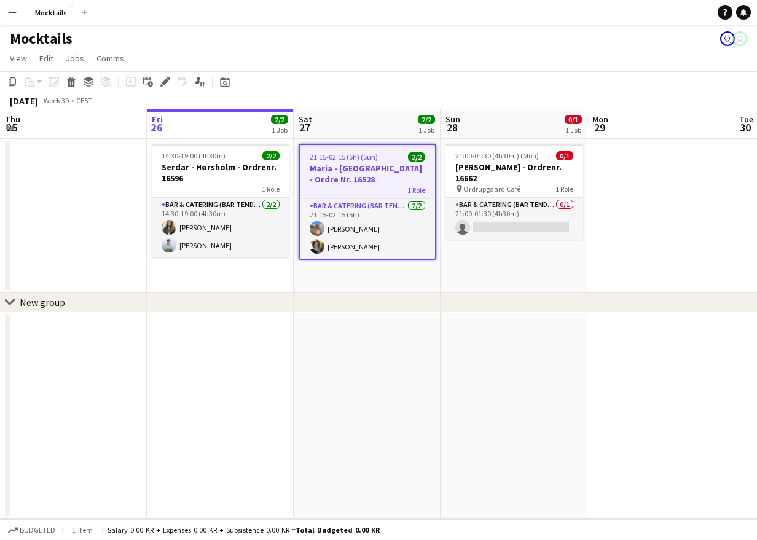
click at [112, 167] on app-date-cell at bounding box center [73, 216] width 147 height 154
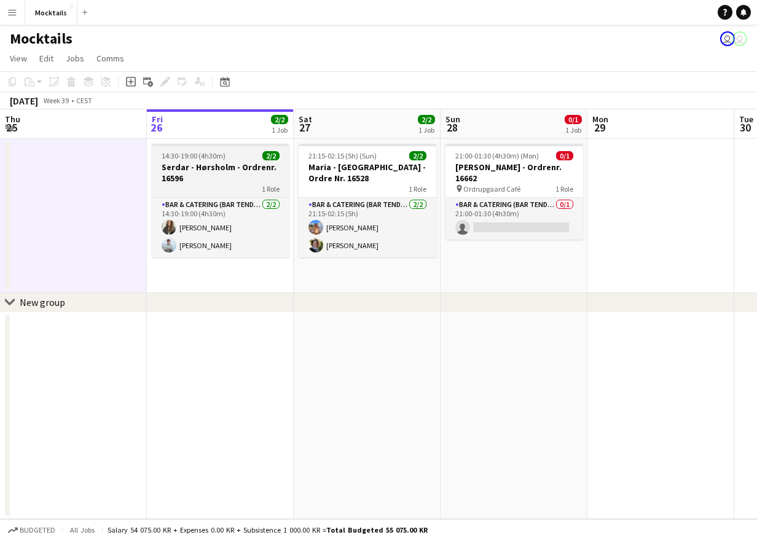
click at [249, 175] on h3 "Serdar - Hørsholm - Ordrenr. 16596" at bounding box center [221, 173] width 138 height 22
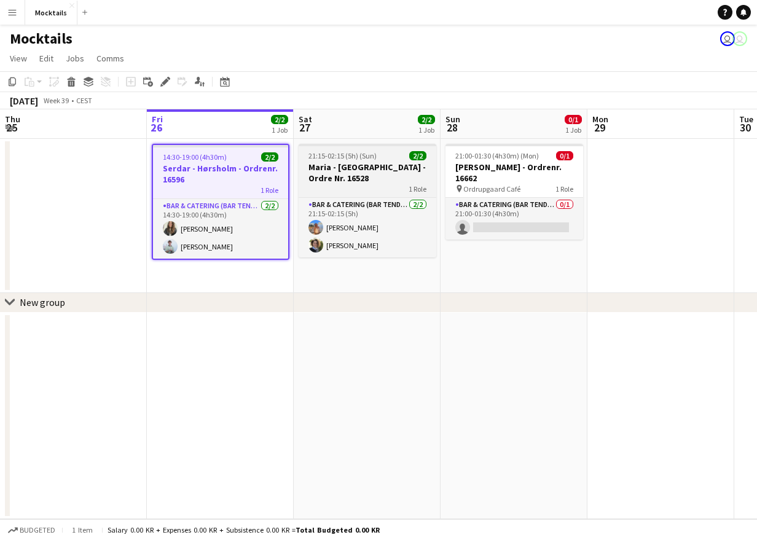
click at [352, 174] on h3 "Maria - [GEOGRAPHIC_DATA] - Ordre Nr. 16528" at bounding box center [367, 173] width 138 height 22
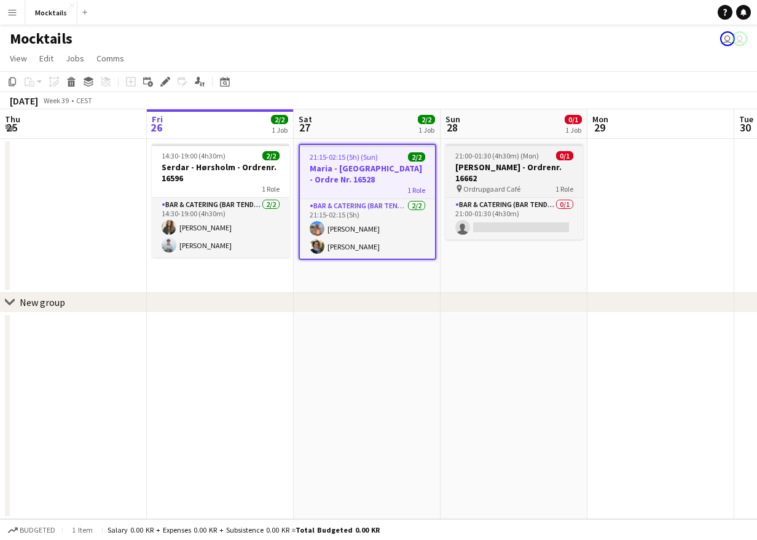
click at [518, 163] on h3 "[PERSON_NAME] - Ordrenr. 16662" at bounding box center [514, 173] width 138 height 22
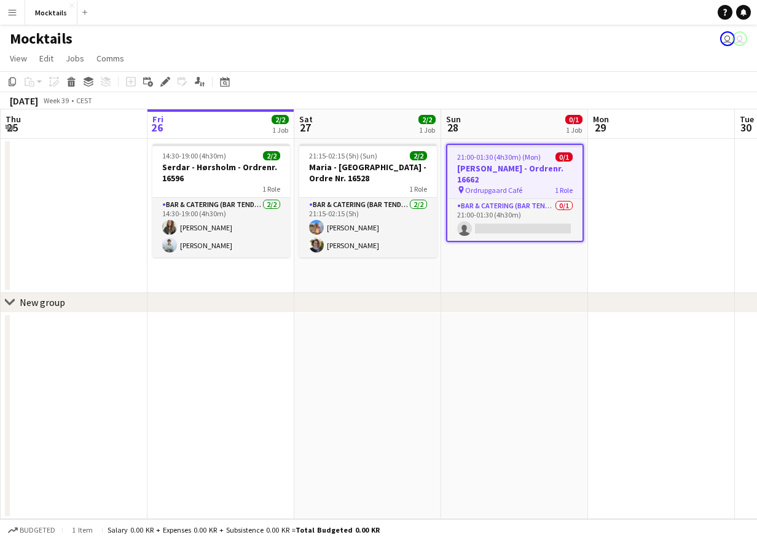
click at [504, 56] on app-page-menu "View Day view expanded Day view collapsed Month view Date picker Jump to [DATE]…" at bounding box center [378, 59] width 757 height 23
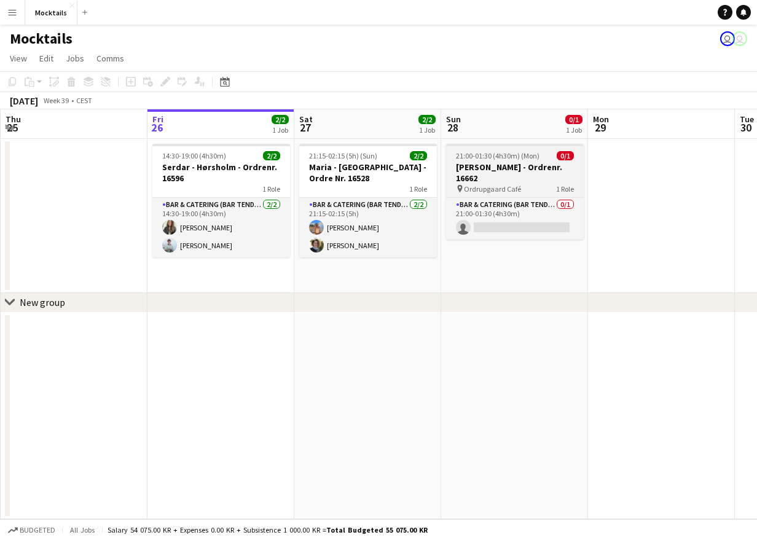
click at [511, 168] on h3 "[PERSON_NAME] - Ordrenr. 16662" at bounding box center [515, 173] width 138 height 22
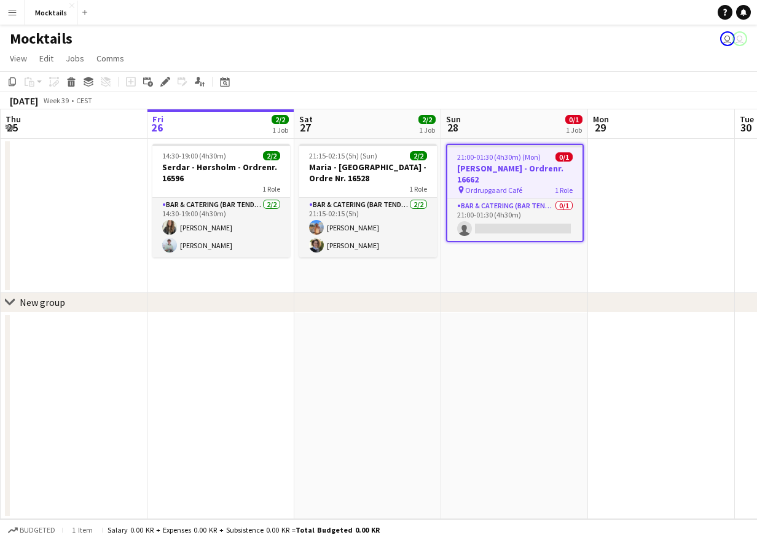
click at [513, 53] on app-page-menu "View Day view expanded Day view collapsed Month view Date picker Jump to [DATE]…" at bounding box center [378, 59] width 757 height 23
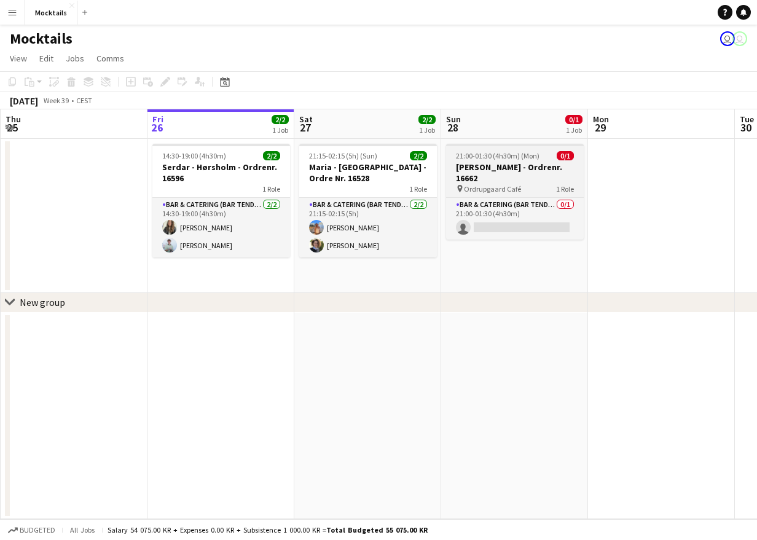
click at [510, 171] on h3 "[PERSON_NAME] - Ordrenr. 16662" at bounding box center [515, 173] width 138 height 22
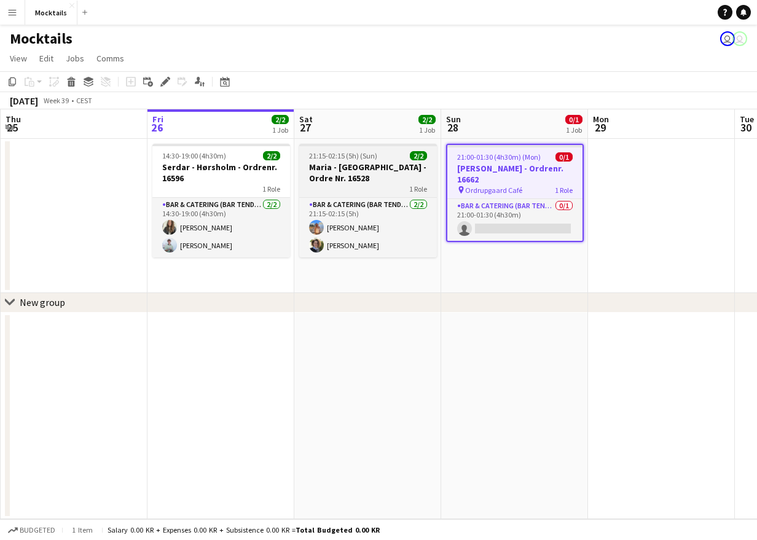
click at [381, 181] on h3 "Maria - [GEOGRAPHIC_DATA] - Ordre Nr. 16528" at bounding box center [368, 173] width 138 height 22
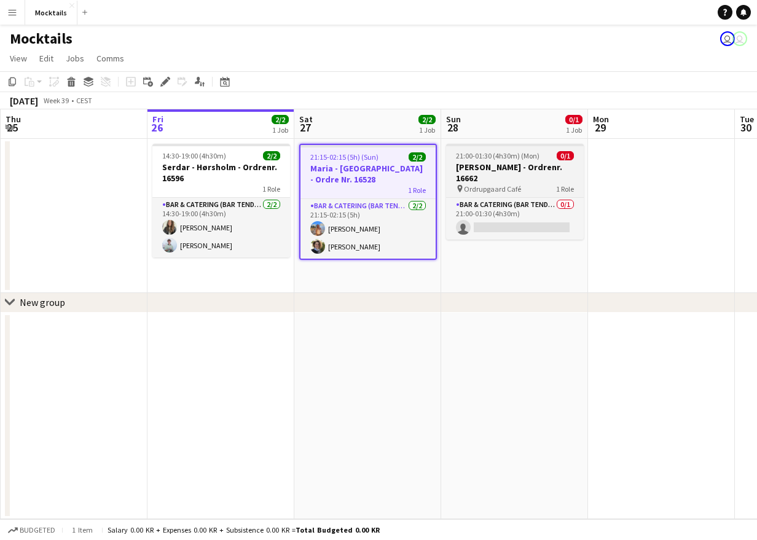
click at [500, 185] on span "Ordrupgaard Café" at bounding box center [492, 188] width 57 height 9
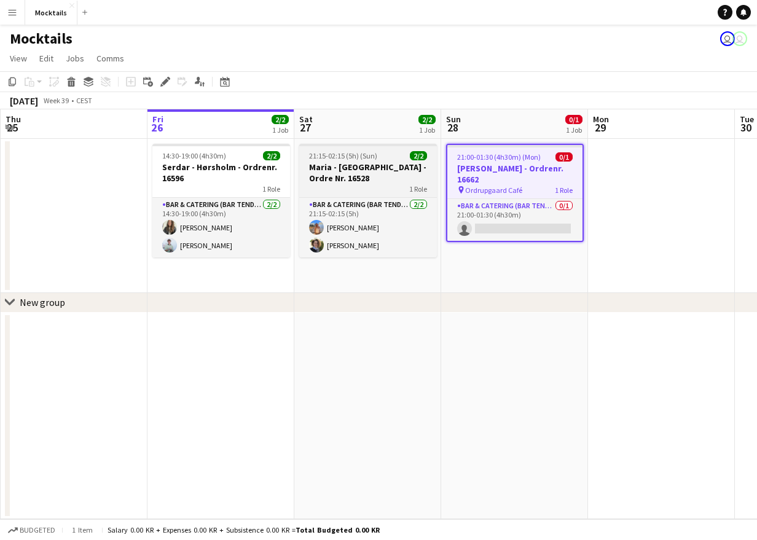
click at [353, 181] on h3 "Maria - [GEOGRAPHIC_DATA] - Ordre Nr. 16528" at bounding box center [368, 173] width 138 height 22
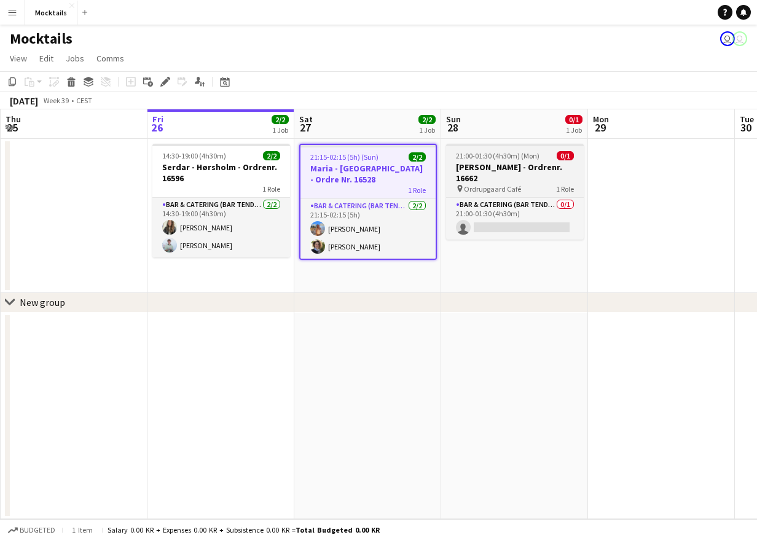
click at [483, 177] on h3 "[PERSON_NAME] - Ordrenr. 16662" at bounding box center [515, 173] width 138 height 22
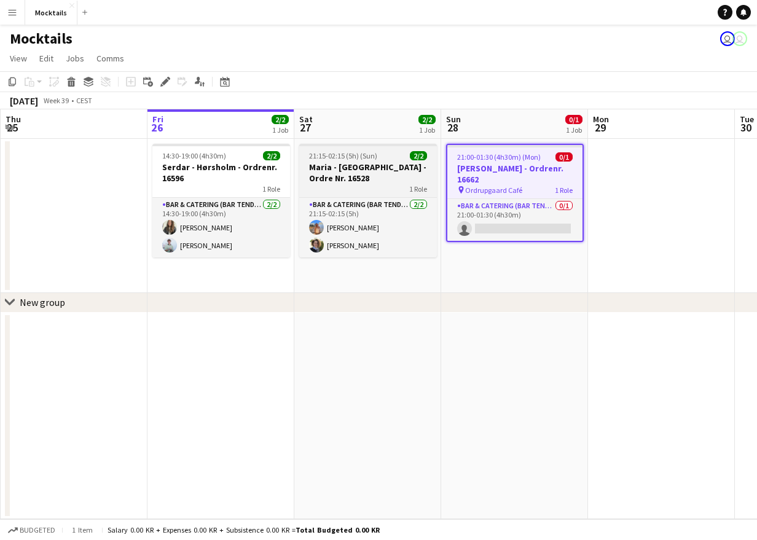
click at [369, 177] on h3 "Maria - [GEOGRAPHIC_DATA] - Ordre Nr. 16528" at bounding box center [368, 173] width 138 height 22
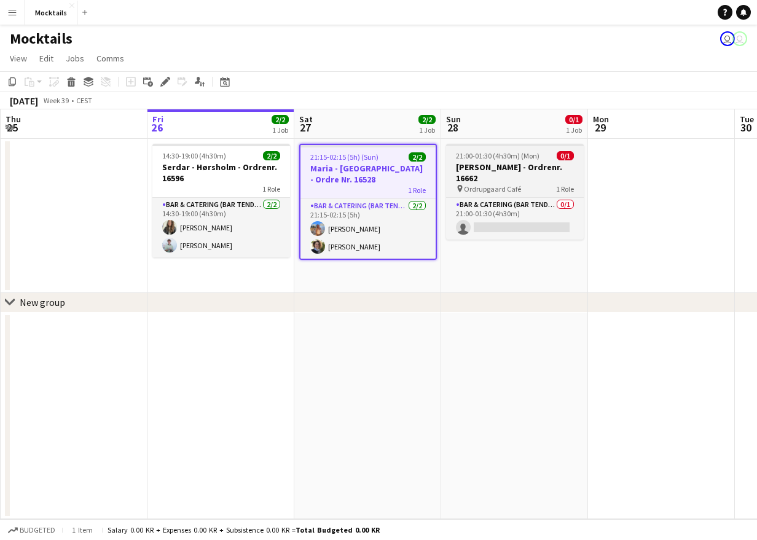
click at [501, 178] on h3 "[PERSON_NAME] - Ordrenr. 16662" at bounding box center [515, 173] width 138 height 22
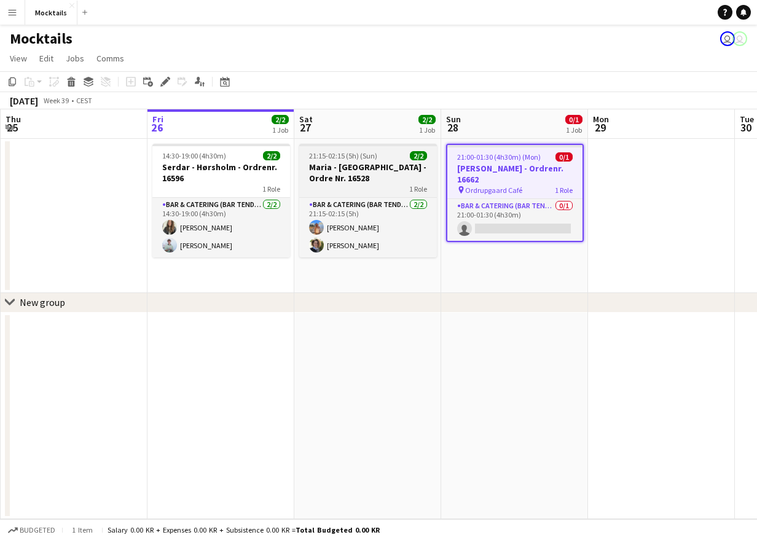
click at [366, 176] on h3 "Maria - [GEOGRAPHIC_DATA] - Ordre Nr. 16528" at bounding box center [368, 173] width 138 height 22
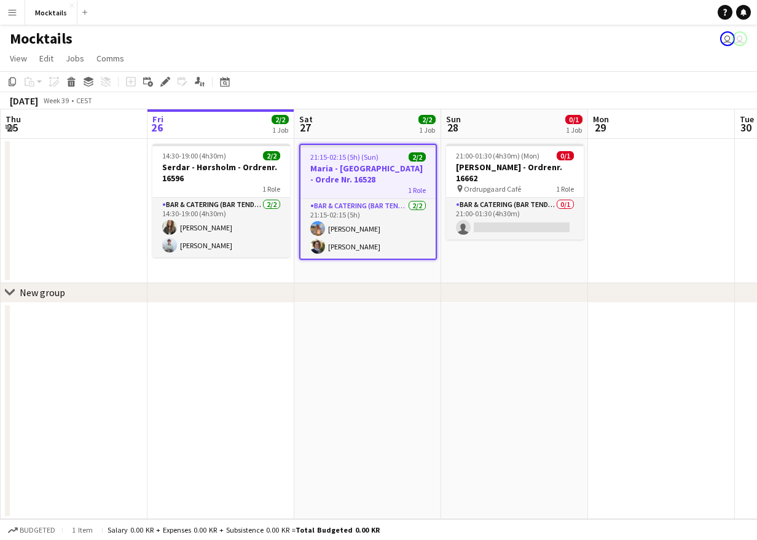
click at [239, 64] on app-page-menu "View Day view expanded Day view collapsed Month view Date picker Jump to [DATE]…" at bounding box center [378, 59] width 757 height 23
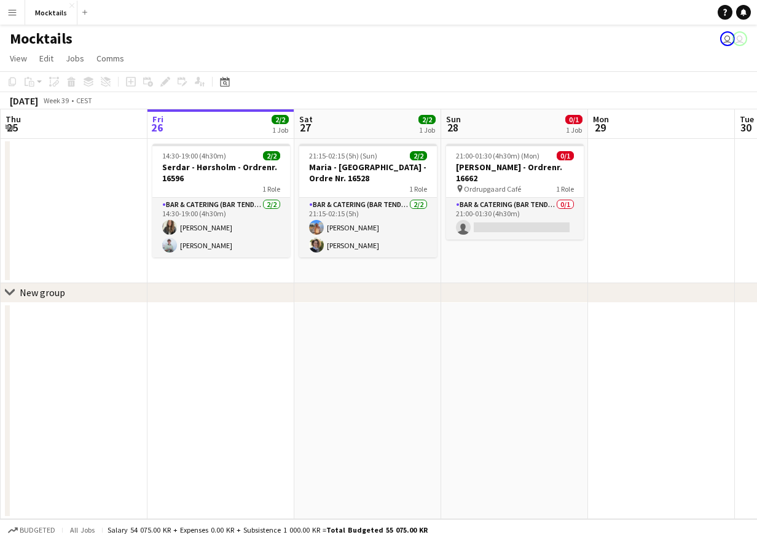
click at [237, 42] on div "Mocktails user user" at bounding box center [378, 36] width 757 height 23
click at [225, 181] on h3 "Serdar - Hørsholm - Ordrenr. 16596" at bounding box center [221, 173] width 138 height 22
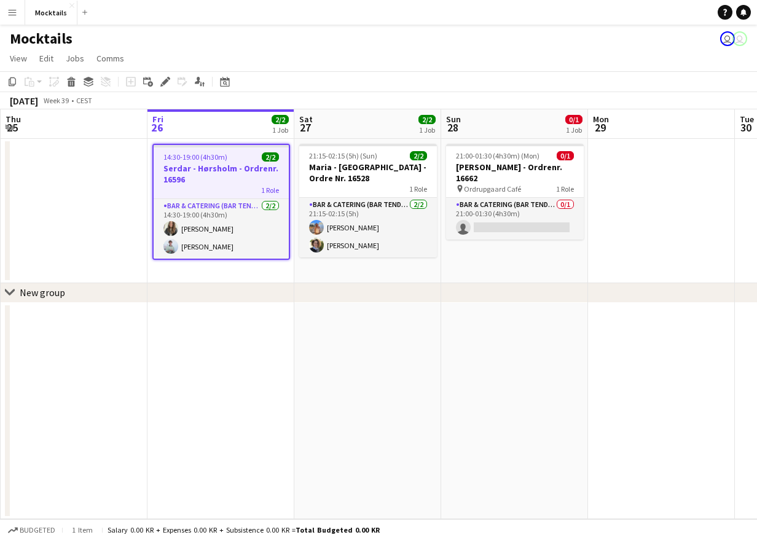
click at [125, 230] on app-date-cell at bounding box center [74, 211] width 147 height 144
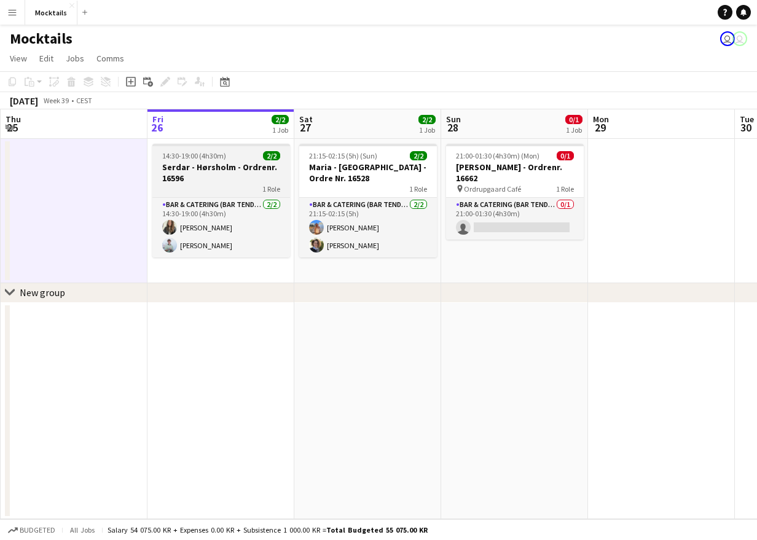
click at [212, 184] on div "1 Role" at bounding box center [221, 189] width 138 height 10
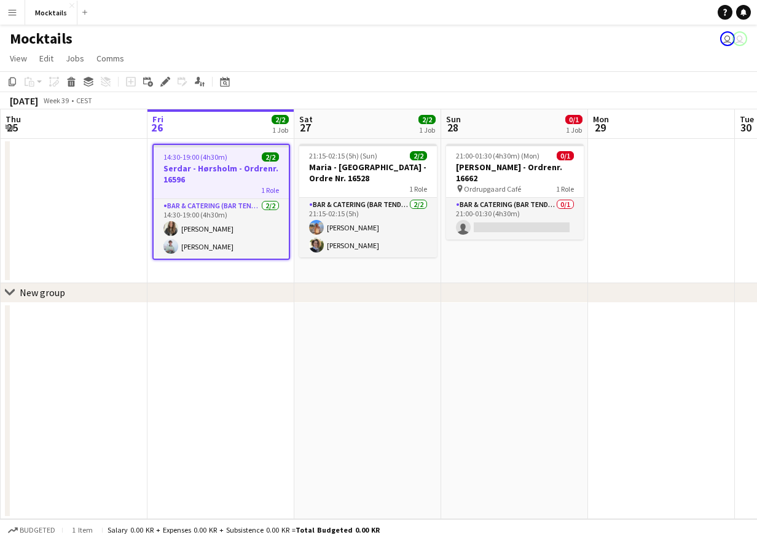
click at [126, 206] on app-date-cell at bounding box center [74, 211] width 147 height 144
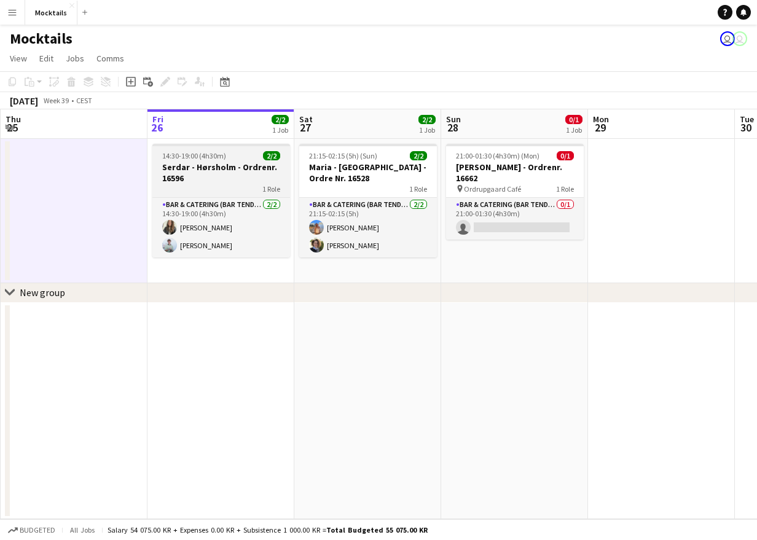
click at [224, 166] on h3 "Serdar - Hørsholm - Ordrenr. 16596" at bounding box center [221, 173] width 138 height 22
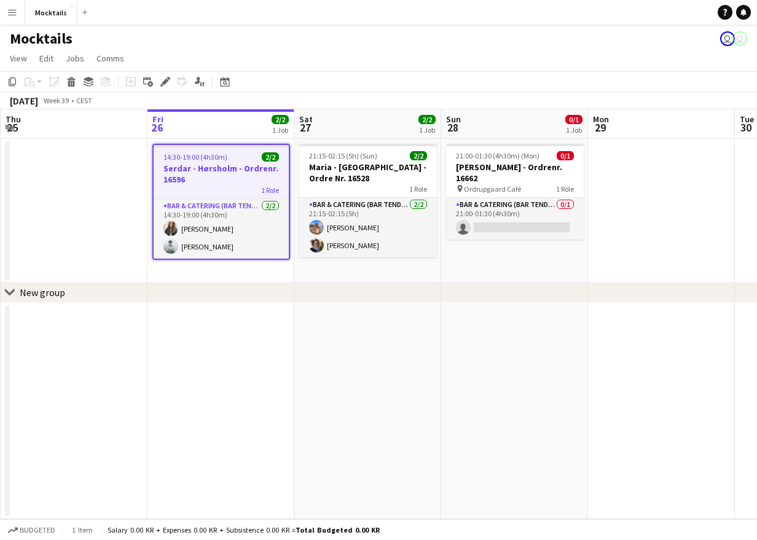
click at [109, 195] on app-date-cell at bounding box center [74, 211] width 147 height 144
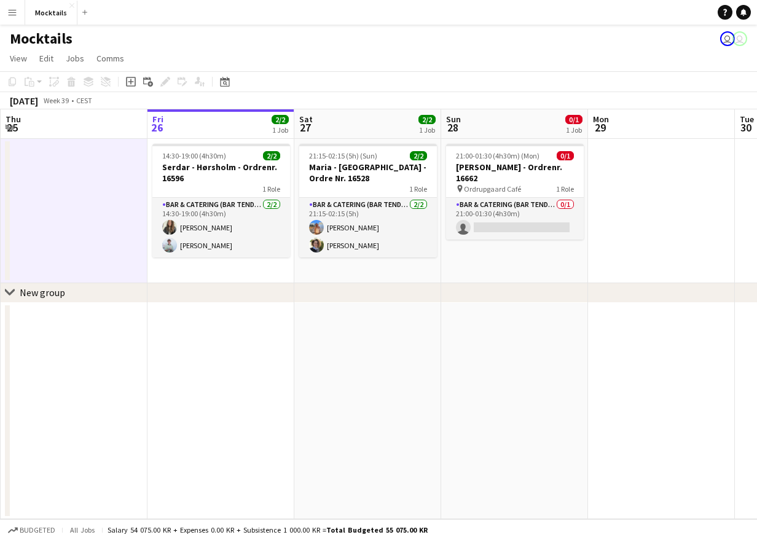
click at [271, 54] on app-page-menu "View Day view expanded Day view collapsed Month view Date picker Jump to [DATE]…" at bounding box center [378, 59] width 757 height 23
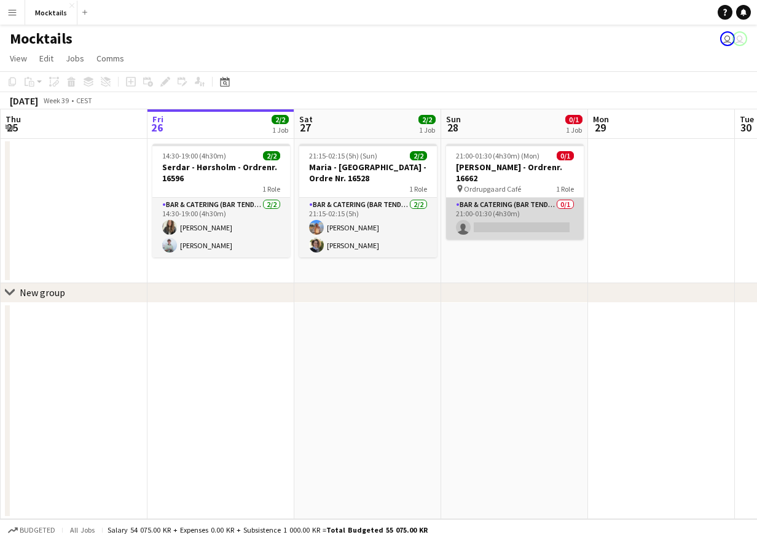
click at [504, 204] on app-card-role "Bar & Catering (Bar Tender) 0/1 21:00-01:30 (4h30m) single-neutral-actions" at bounding box center [515, 219] width 138 height 42
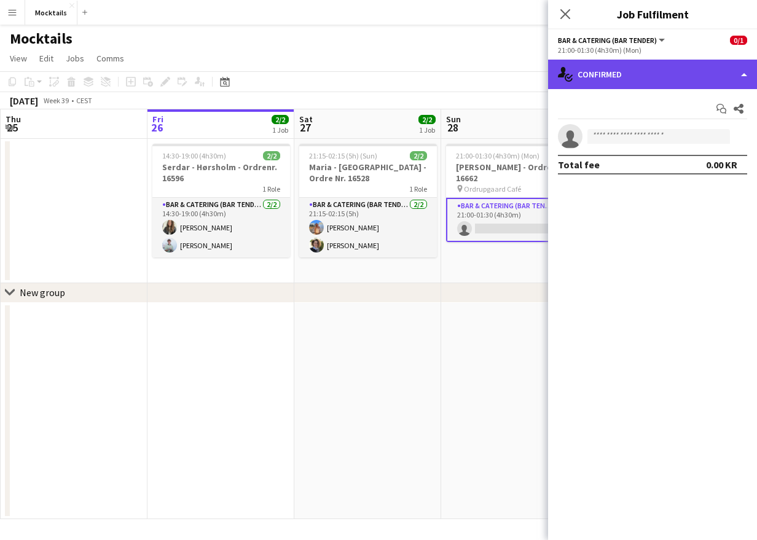
click at [639, 64] on div "single-neutral-actions-check-2 Confirmed" at bounding box center [652, 74] width 209 height 29
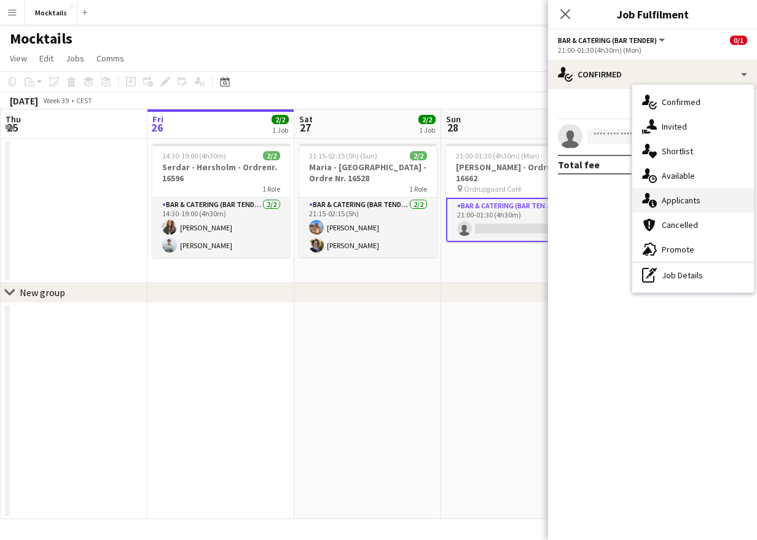
click at [639, 200] on span "Applicants" at bounding box center [680, 200] width 39 height 11
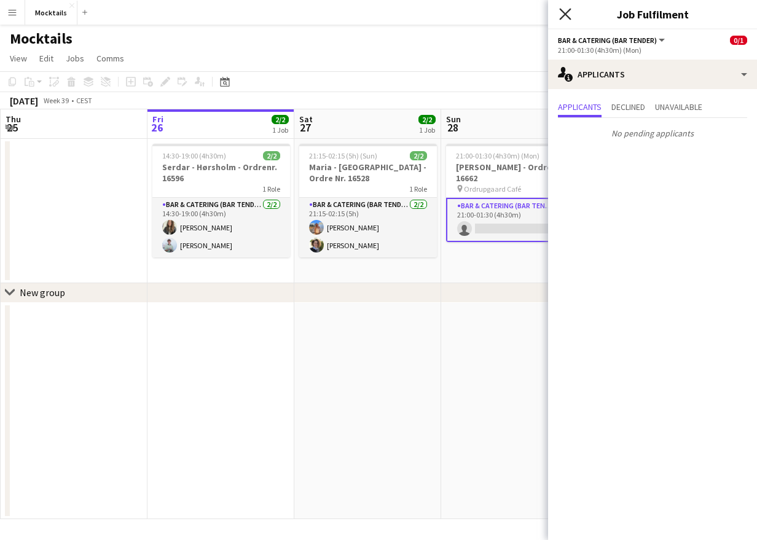
click at [565, 9] on icon "Close pop-in" at bounding box center [565, 14] width 12 height 12
